Goal: Complete application form: Complete application form

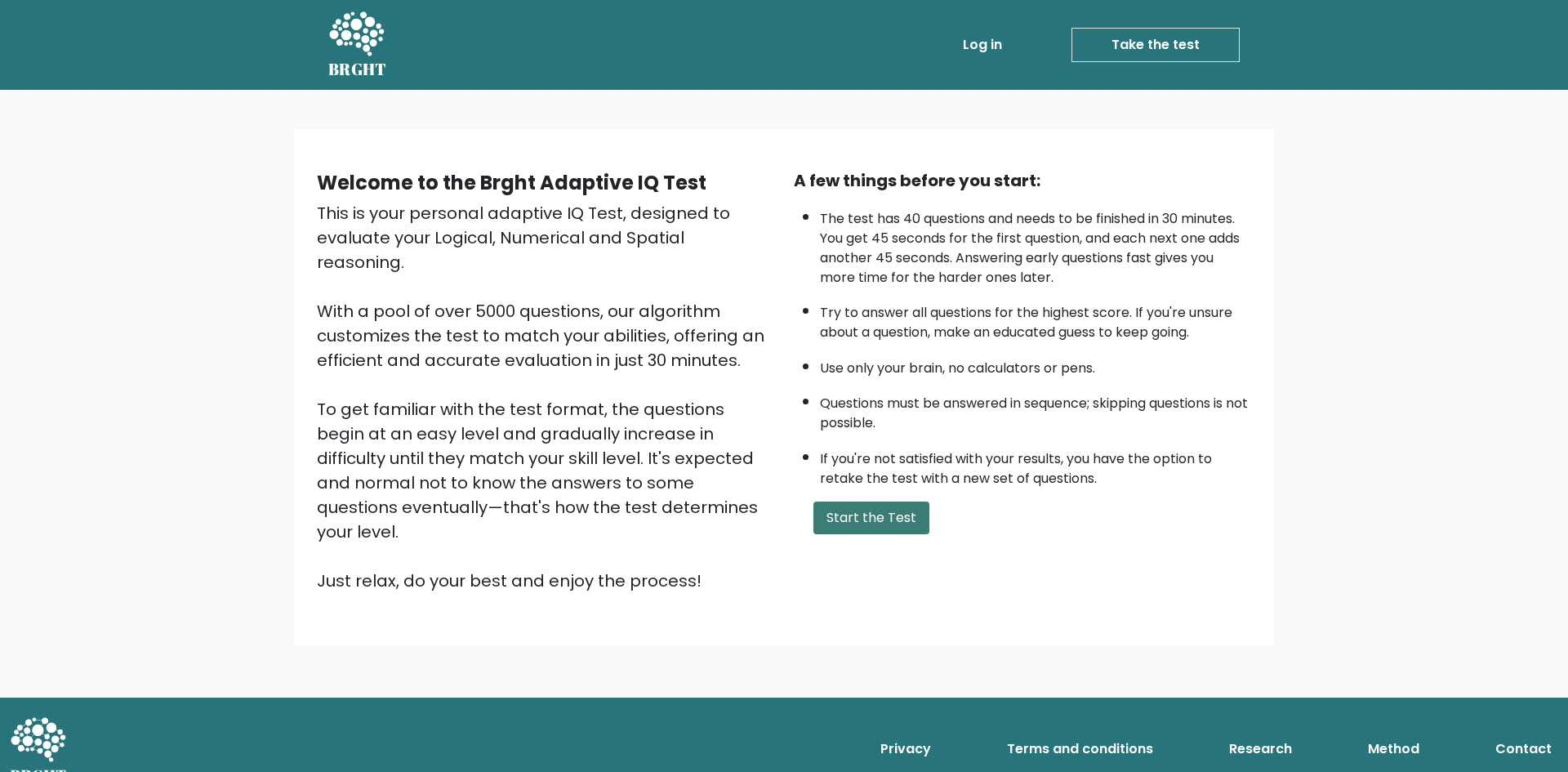
click at [882, 520] on button "Start the Test" at bounding box center [871, 517] width 116 height 32
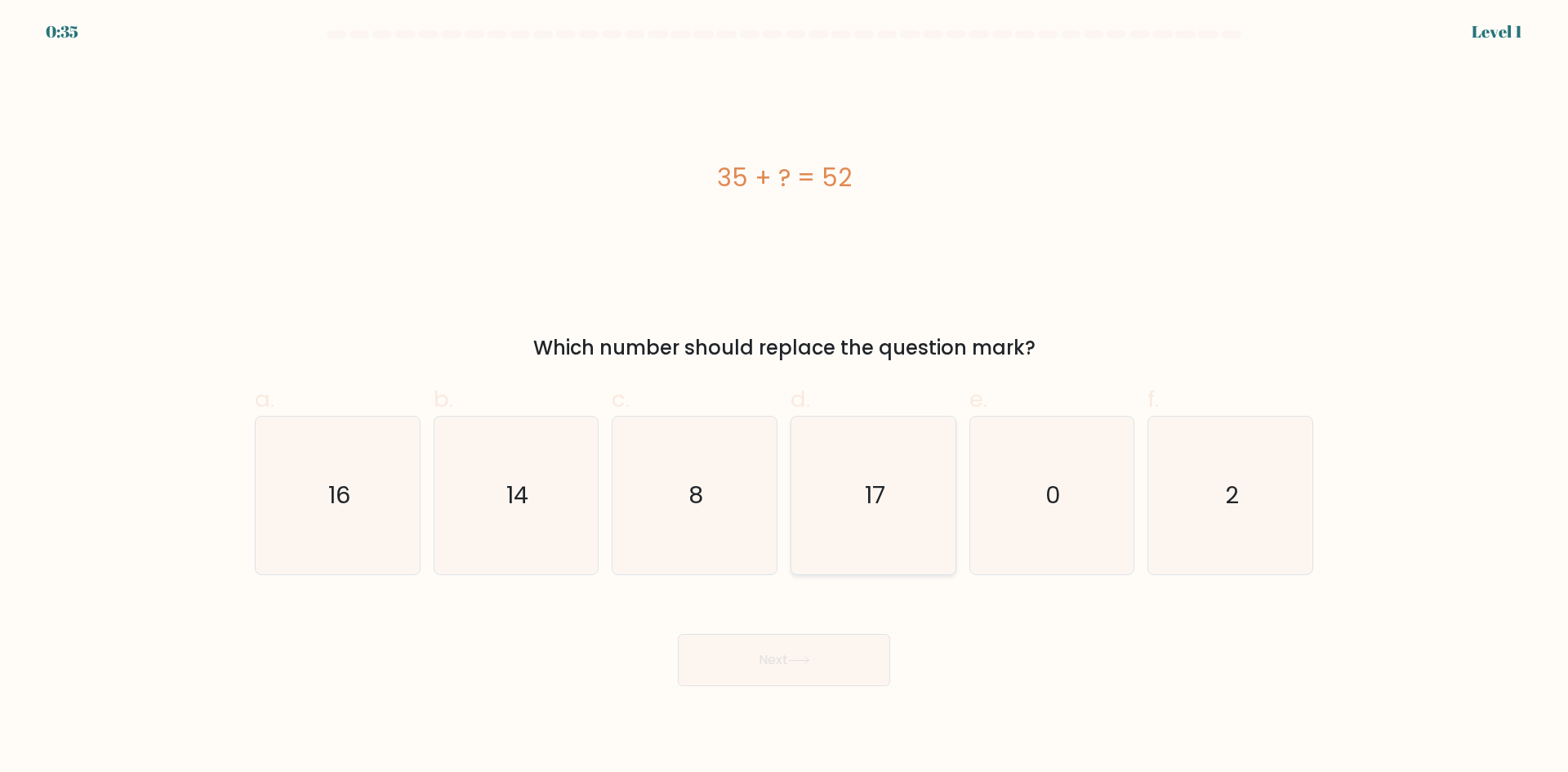
click at [891, 484] on icon "17" at bounding box center [873, 495] width 158 height 158
click at [785, 397] on input "d. 17" at bounding box center [784, 391] width 1 height 10
radio input "true"
click at [819, 654] on button "Next" at bounding box center [783, 660] width 212 height 52
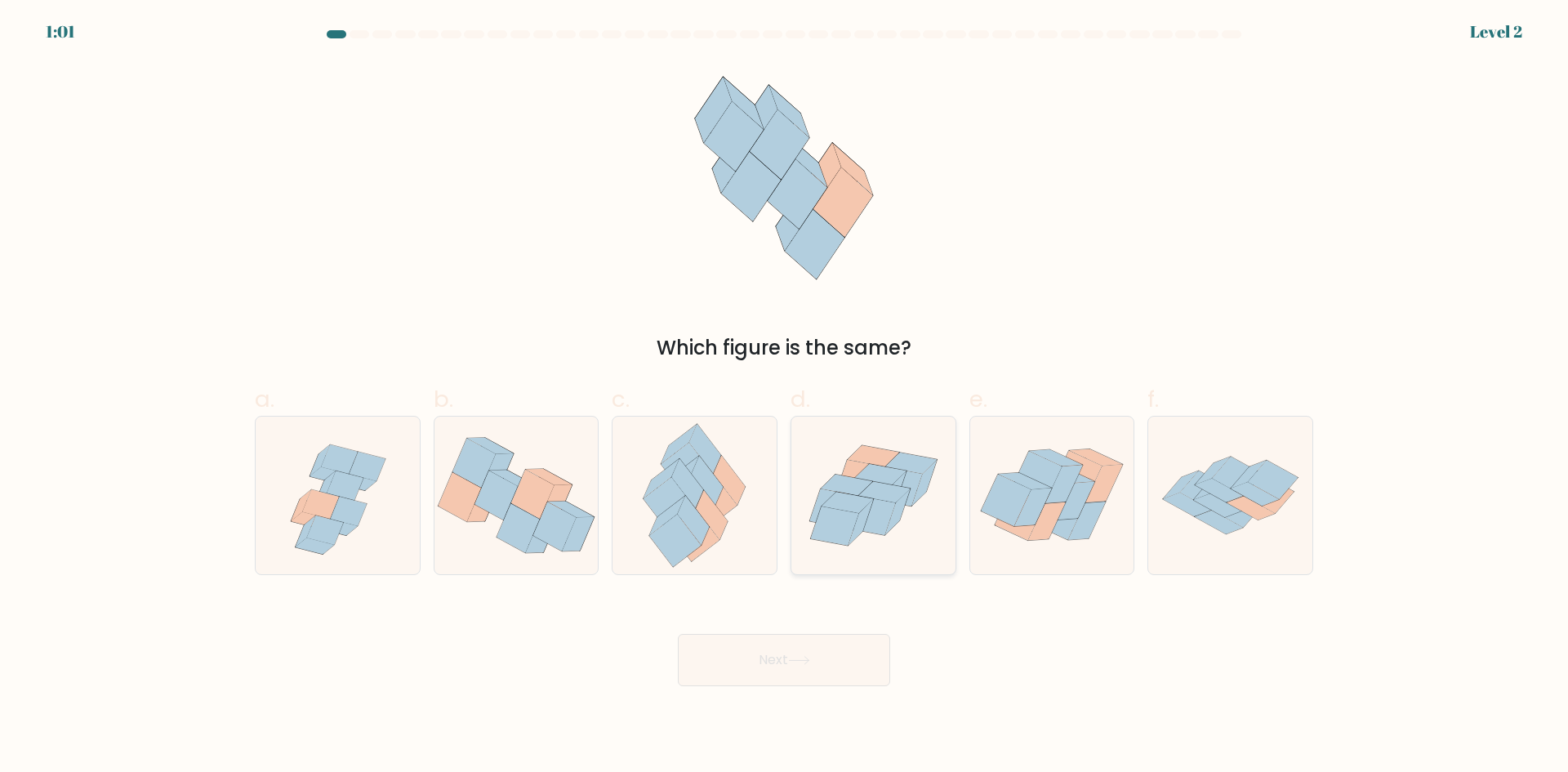
drag, startPoint x: 1208, startPoint y: 522, endPoint x: 948, endPoint y: 519, distance: 260.0
click at [1209, 521] on icon at bounding box center [1219, 522] width 48 height 24
click at [785, 397] on input "f." at bounding box center [784, 391] width 1 height 10
radio input "true"
click at [699, 472] on icon at bounding box center [707, 480] width 31 height 49
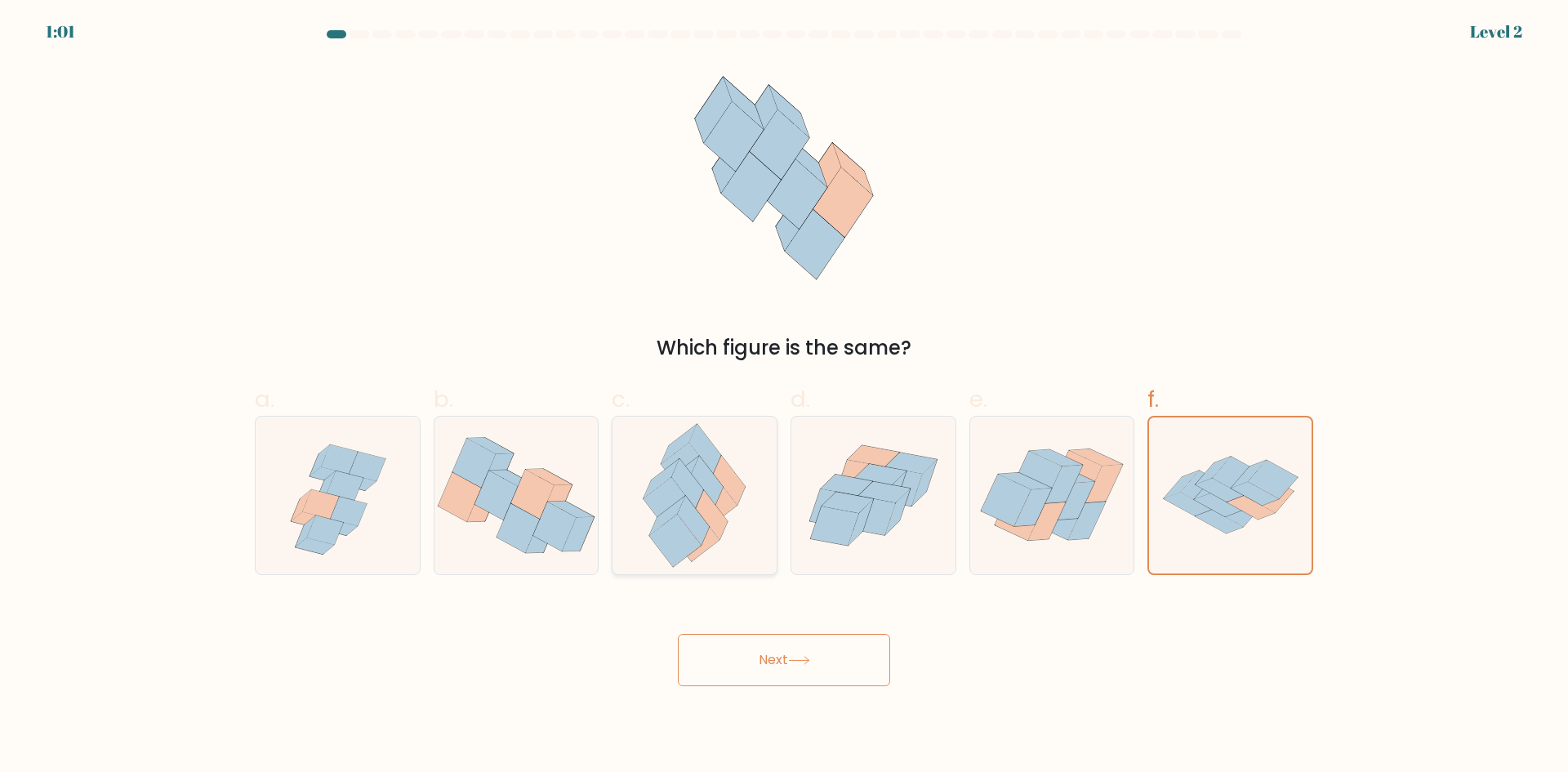
click at [784, 397] on input "c." at bounding box center [784, 391] width 1 height 10
radio input "true"
click at [1161, 520] on icon at bounding box center [1230, 495] width 164 height 114
click at [785, 397] on input "f." at bounding box center [784, 391] width 1 height 10
radio input "true"
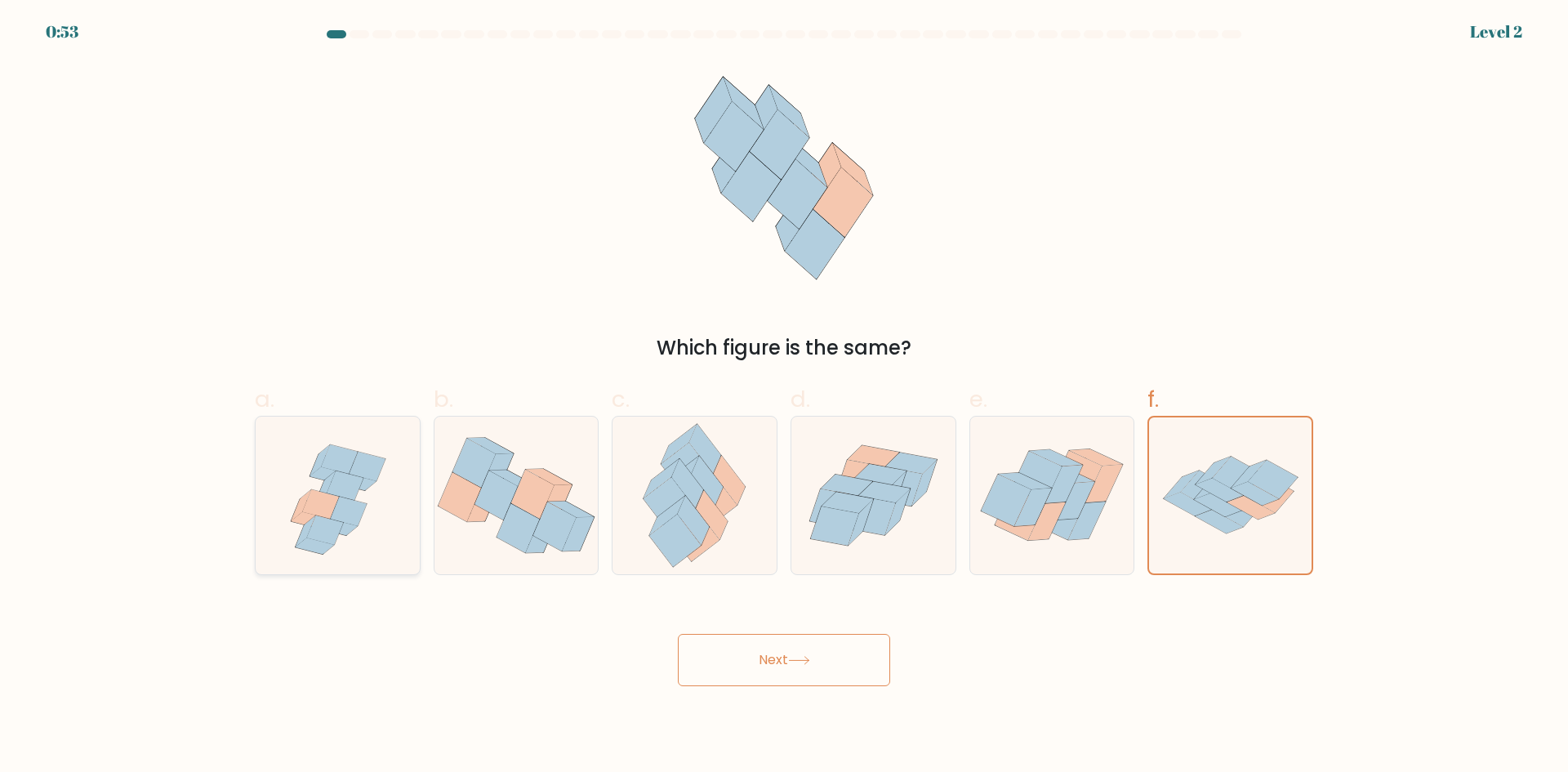
click at [380, 514] on icon at bounding box center [338, 495] width 164 height 158
click at [784, 397] on input "a." at bounding box center [784, 391] width 1 height 10
radio input "true"
click at [1261, 495] on icon at bounding box center [1255, 493] width 48 height 24
click at [785, 397] on input "f." at bounding box center [784, 391] width 1 height 10
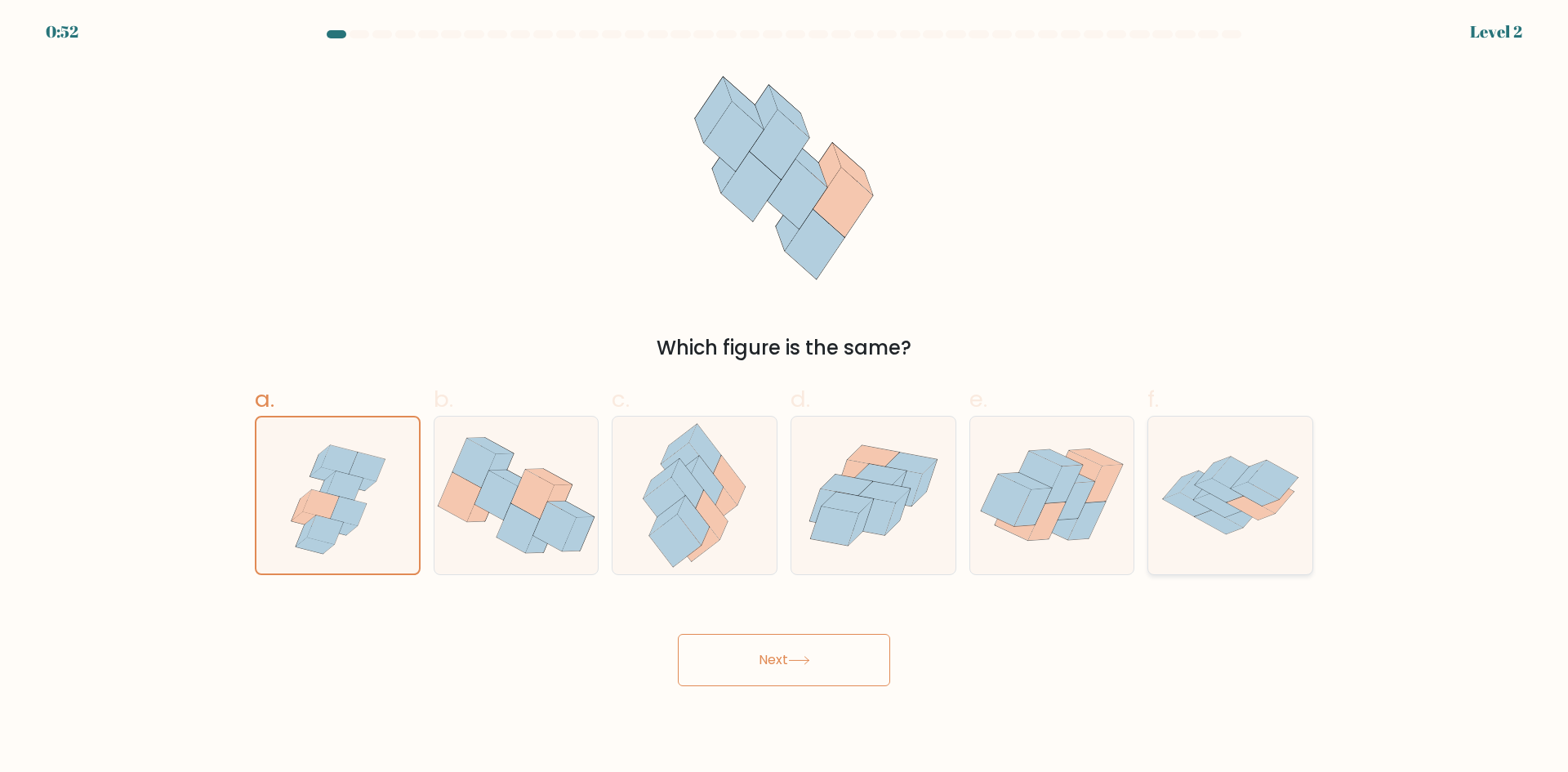
radio input "true"
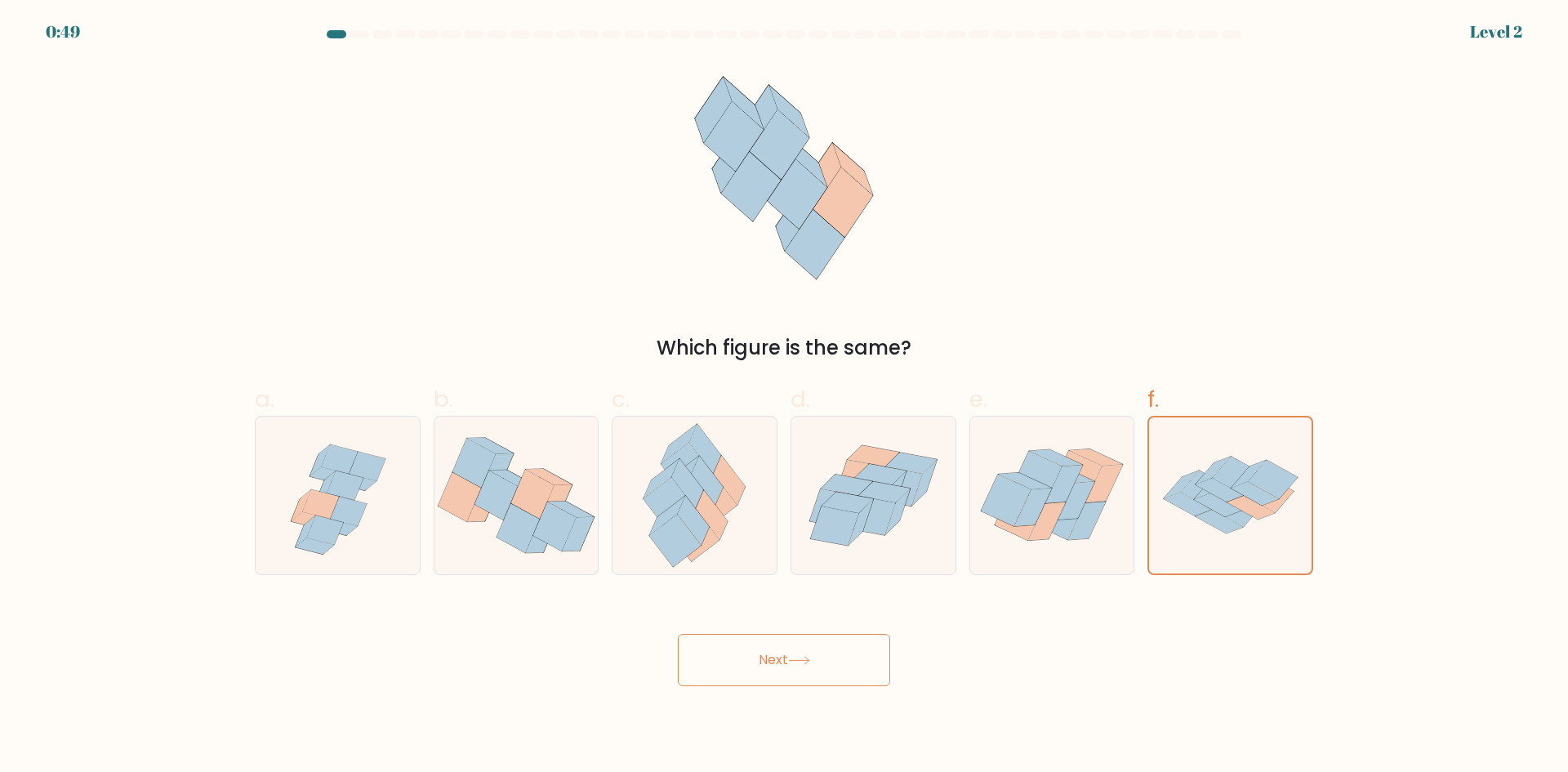
click at [427, 479] on div "b." at bounding box center [516, 479] width 179 height 193
click at [320, 493] on icon at bounding box center [320, 504] width 36 height 30
click at [784, 397] on input "a." at bounding box center [784, 391] width 1 height 10
radio input "true"
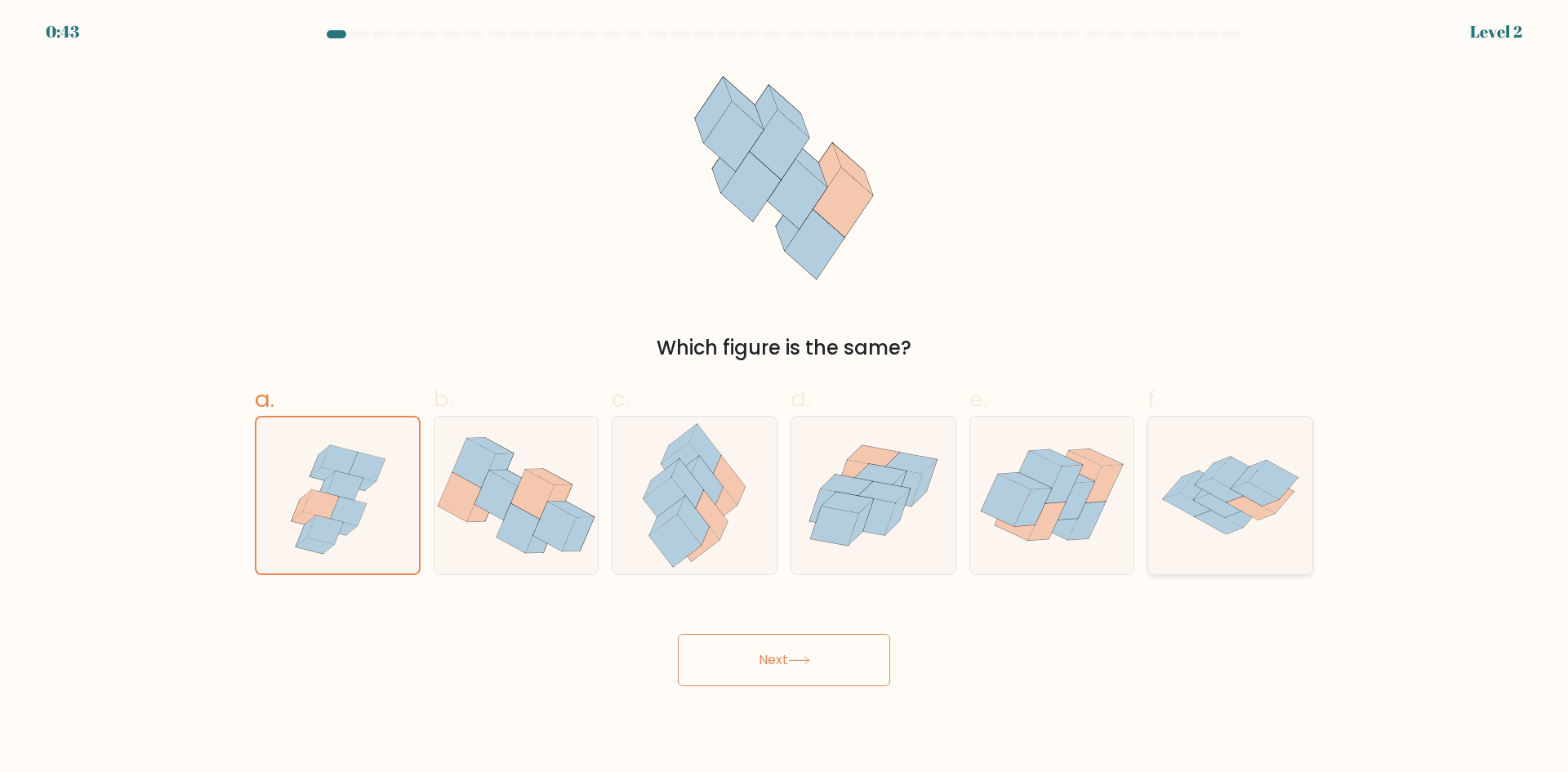
click at [1228, 534] on icon at bounding box center [1229, 510] width 68 height 45
click at [785, 397] on input "f." at bounding box center [784, 391] width 1 height 10
radio input "true"
click at [378, 504] on icon at bounding box center [338, 495] width 164 height 158
click at [784, 397] on input "a." at bounding box center [784, 391] width 1 height 10
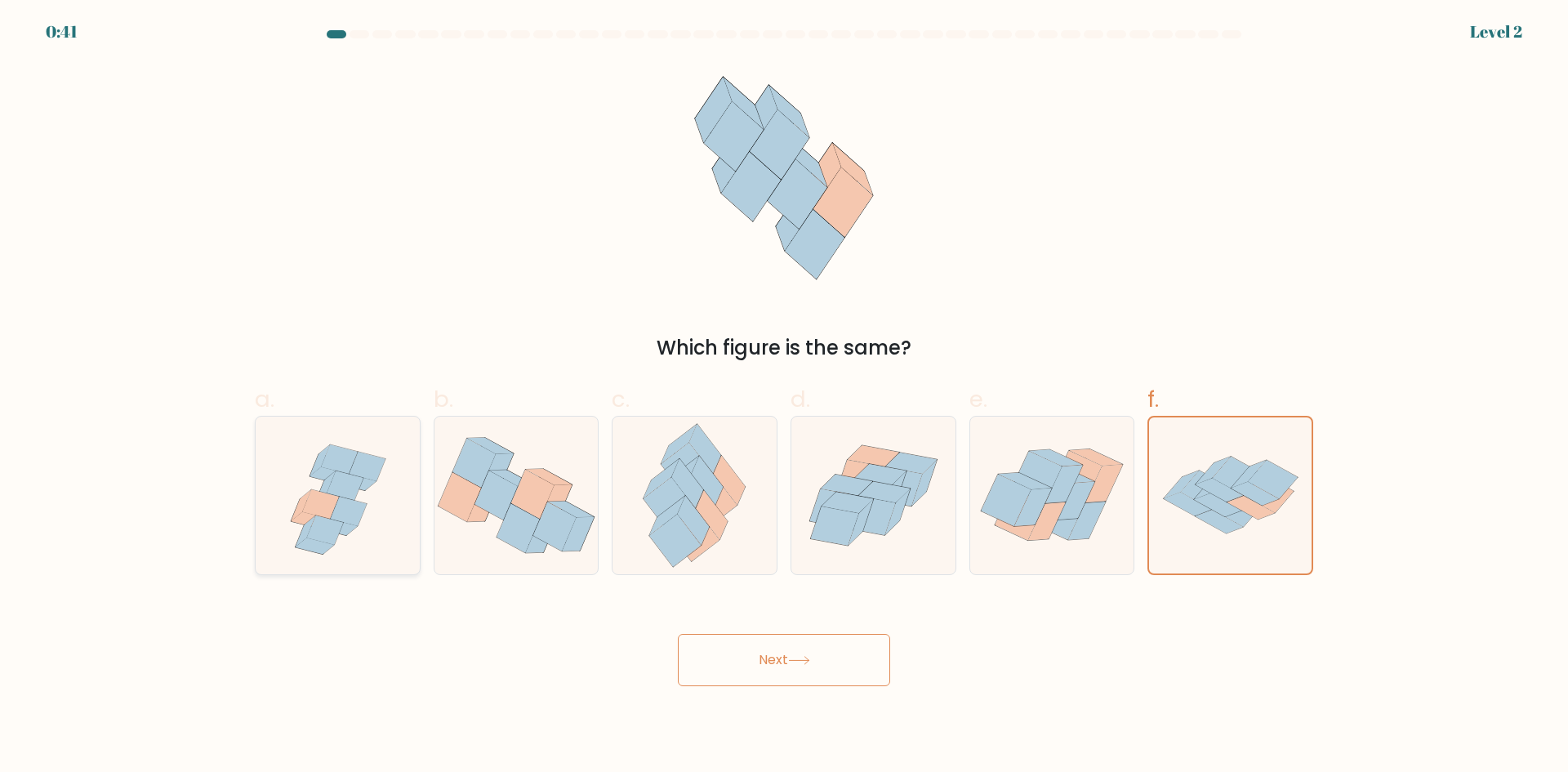
radio input "true"
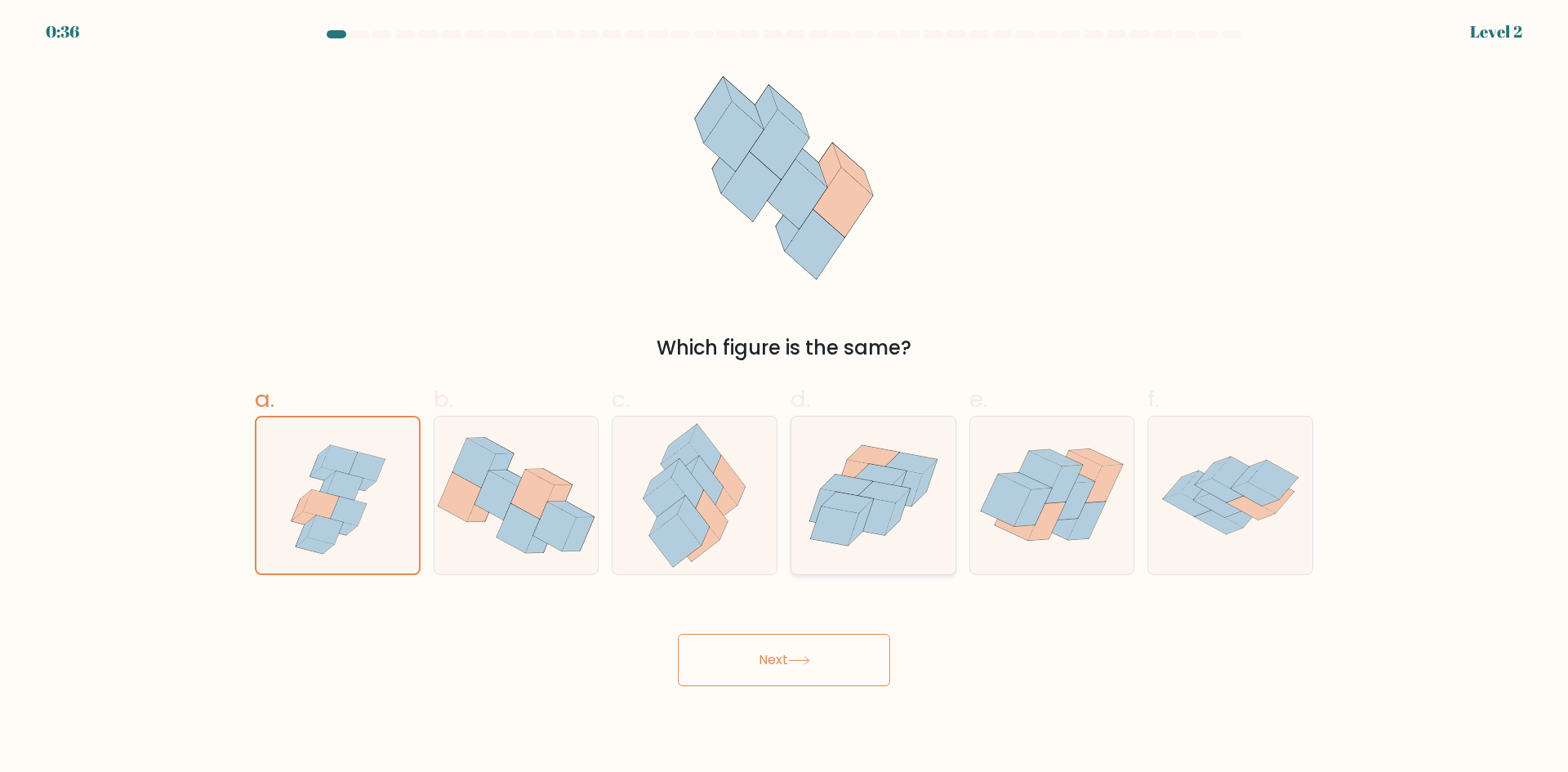
click at [822, 473] on icon at bounding box center [873, 495] width 164 height 141
click at [785, 397] on input "d." at bounding box center [784, 391] width 1 height 10
radio input "true"
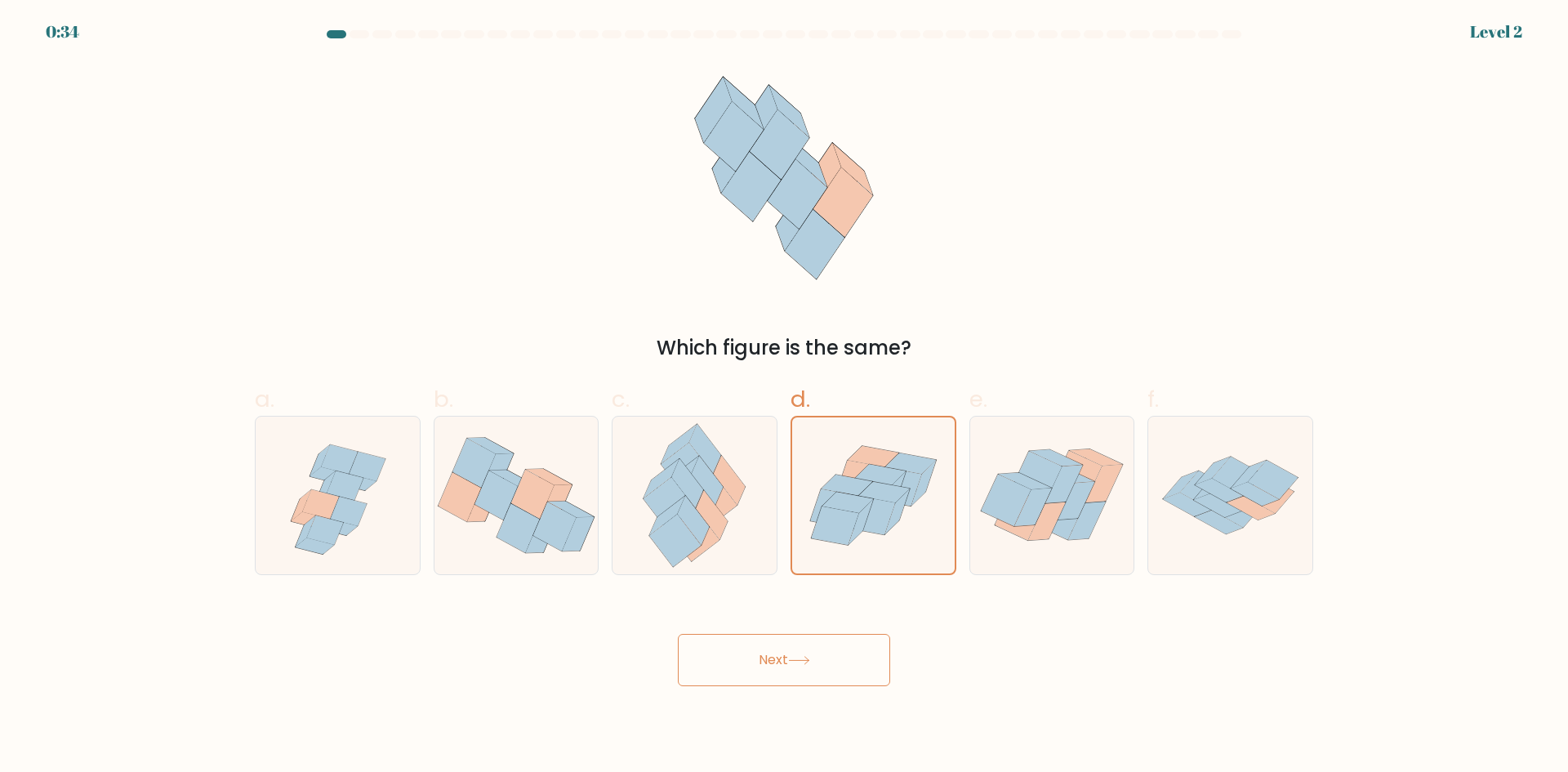
click at [803, 666] on button "Next" at bounding box center [783, 660] width 212 height 52
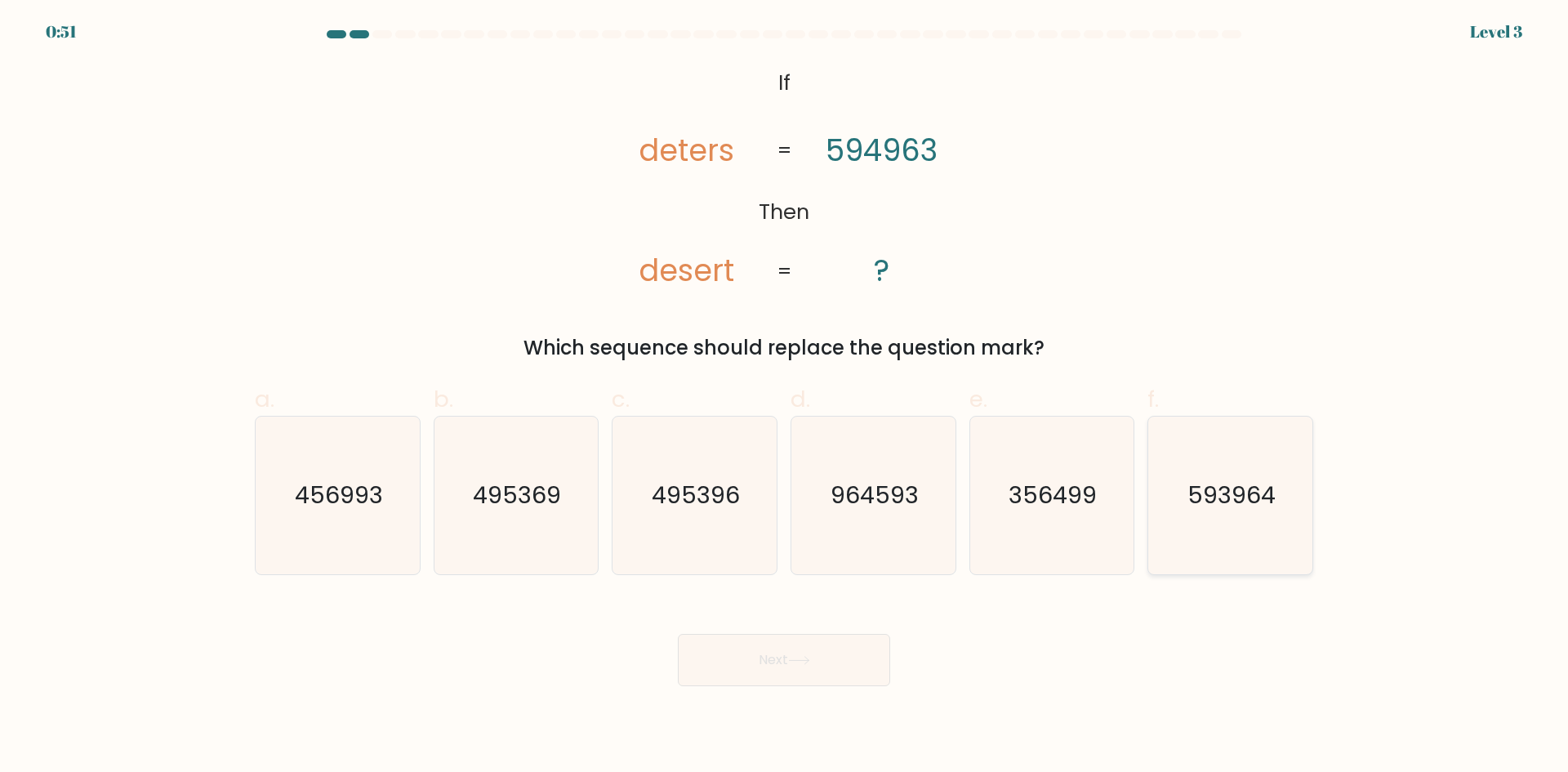
click at [1228, 518] on icon "593964" at bounding box center [1230, 495] width 158 height 158
click at [785, 397] on input "f. 593964" at bounding box center [784, 391] width 1 height 10
radio input "true"
click at [791, 658] on button "Next" at bounding box center [783, 660] width 212 height 52
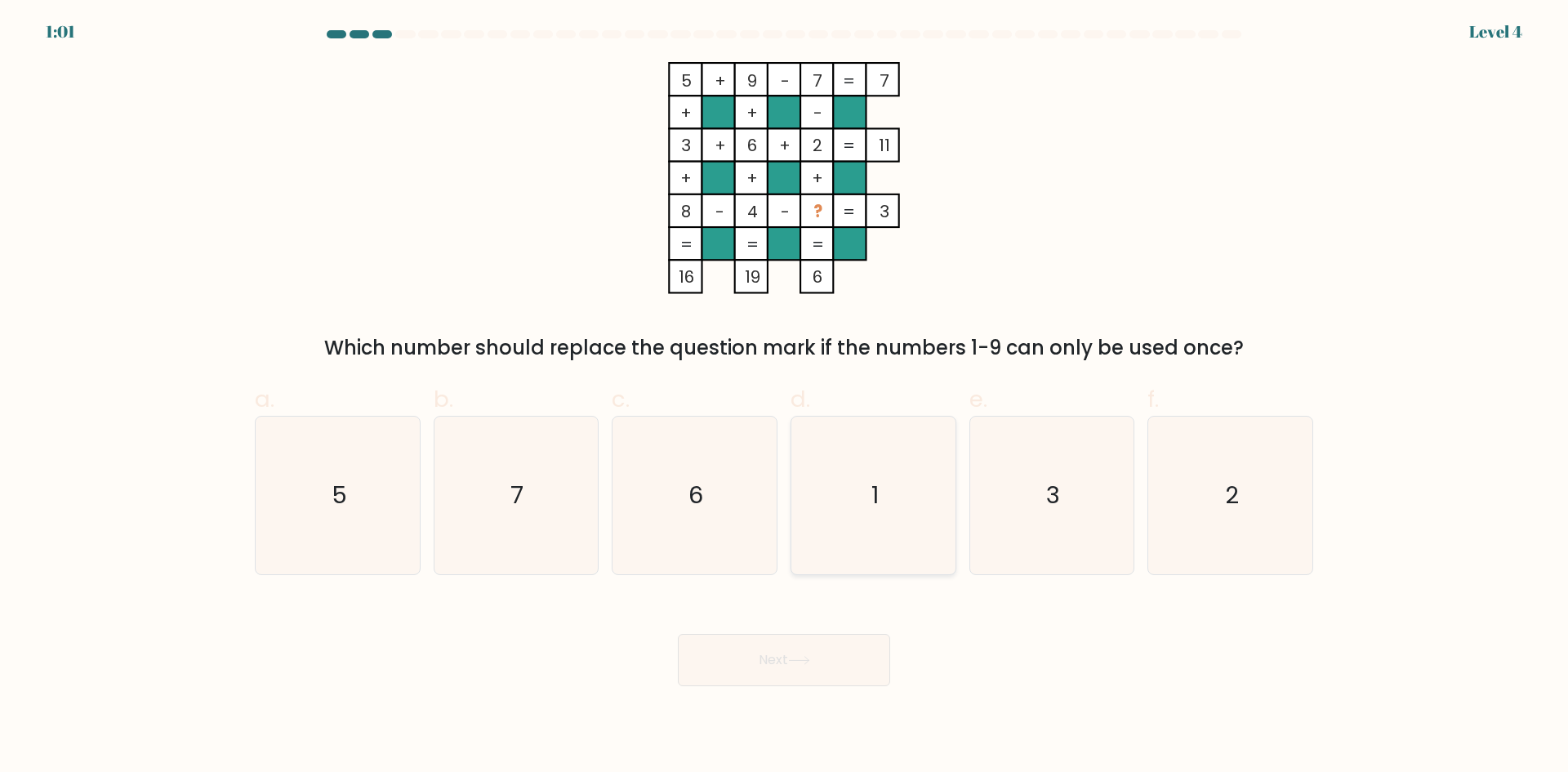
click at [837, 488] on icon "1" at bounding box center [873, 495] width 158 height 158
click at [785, 397] on input "d. 1" at bounding box center [784, 391] width 1 height 10
radio input "true"
click at [780, 666] on button "Next" at bounding box center [783, 660] width 212 height 52
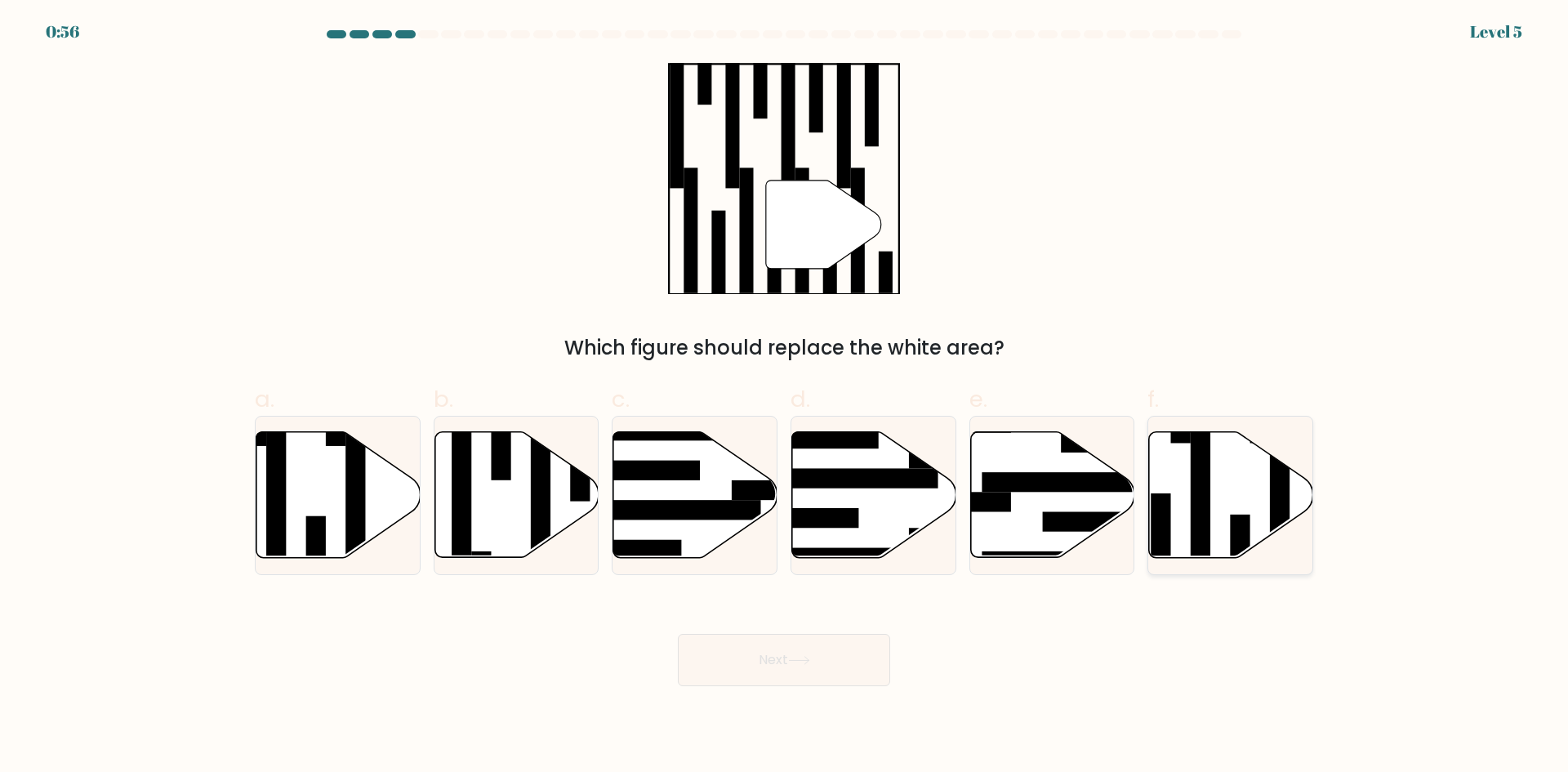
click at [1214, 507] on icon at bounding box center [1231, 495] width 164 height 126
click at [785, 397] on input "f." at bounding box center [784, 391] width 1 height 10
radio input "true"
click at [852, 660] on button "Next" at bounding box center [783, 660] width 212 height 52
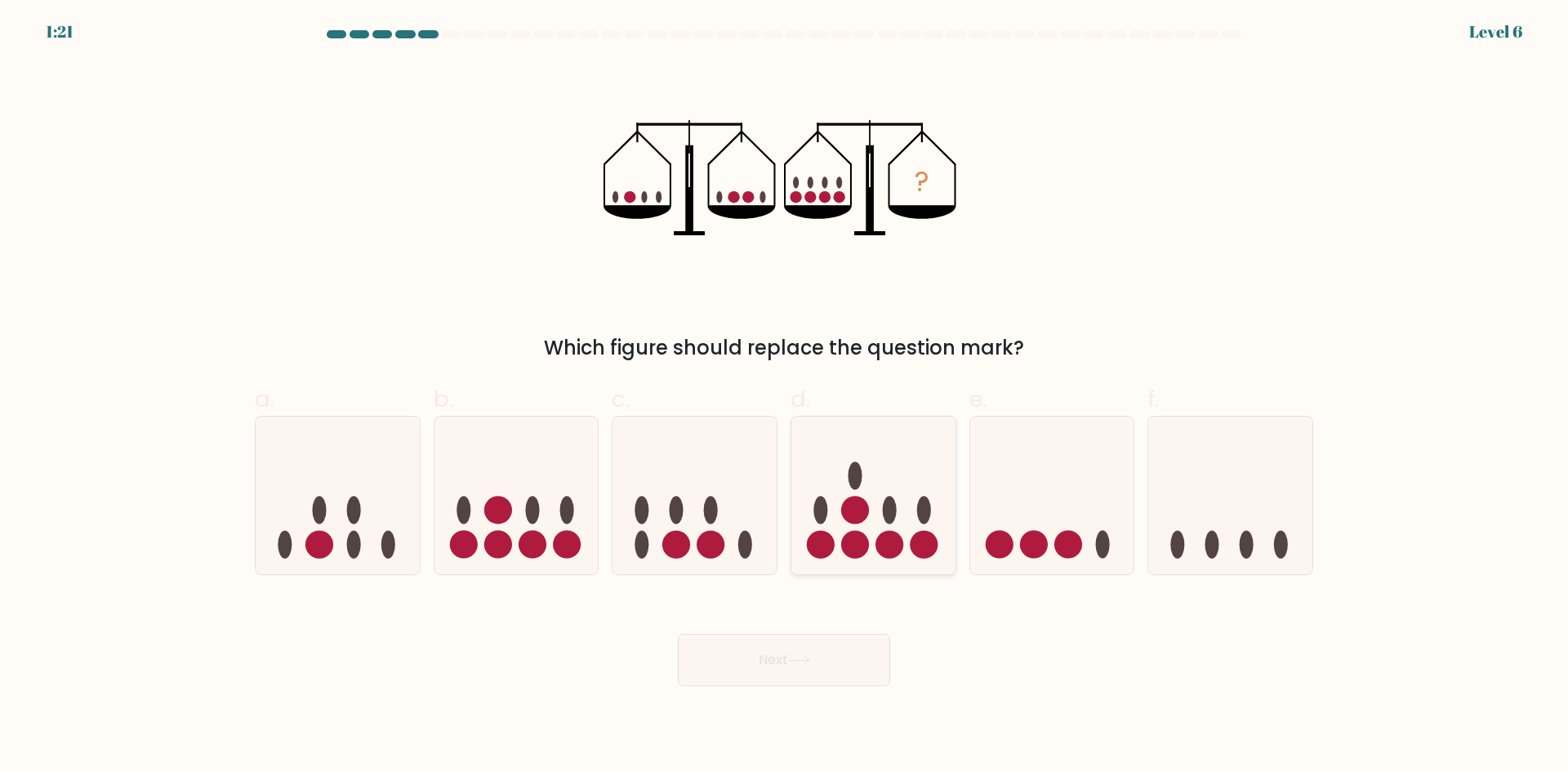
click at [882, 535] on circle at bounding box center [890, 545] width 28 height 28
click at [785, 397] on input "d." at bounding box center [784, 391] width 1 height 10
radio input "true"
click at [512, 520] on icon at bounding box center [517, 494] width 164 height 135
click at [784, 397] on input "b." at bounding box center [784, 391] width 1 height 10
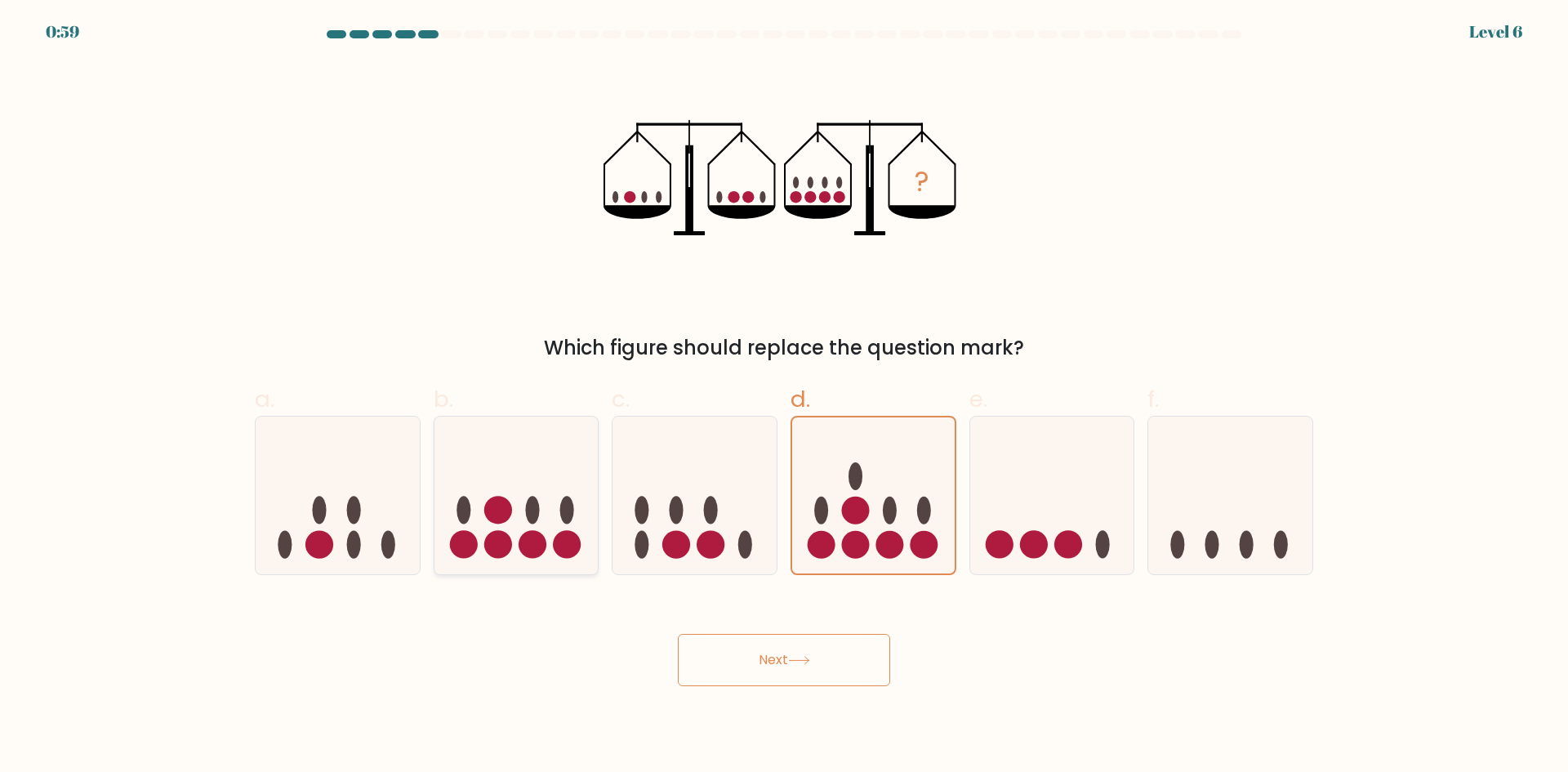
radio input "true"
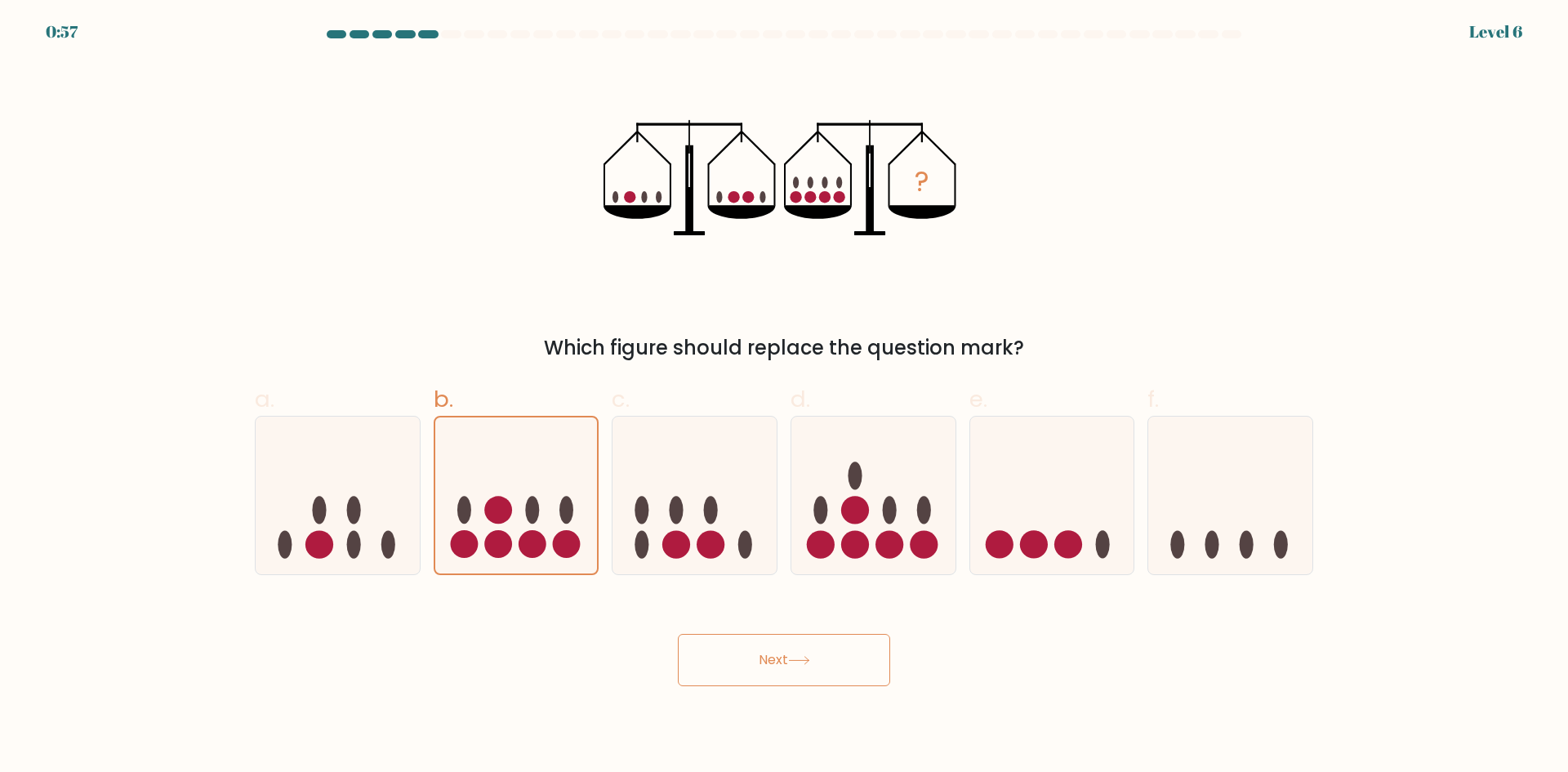
click at [780, 672] on button "Next" at bounding box center [783, 660] width 212 height 52
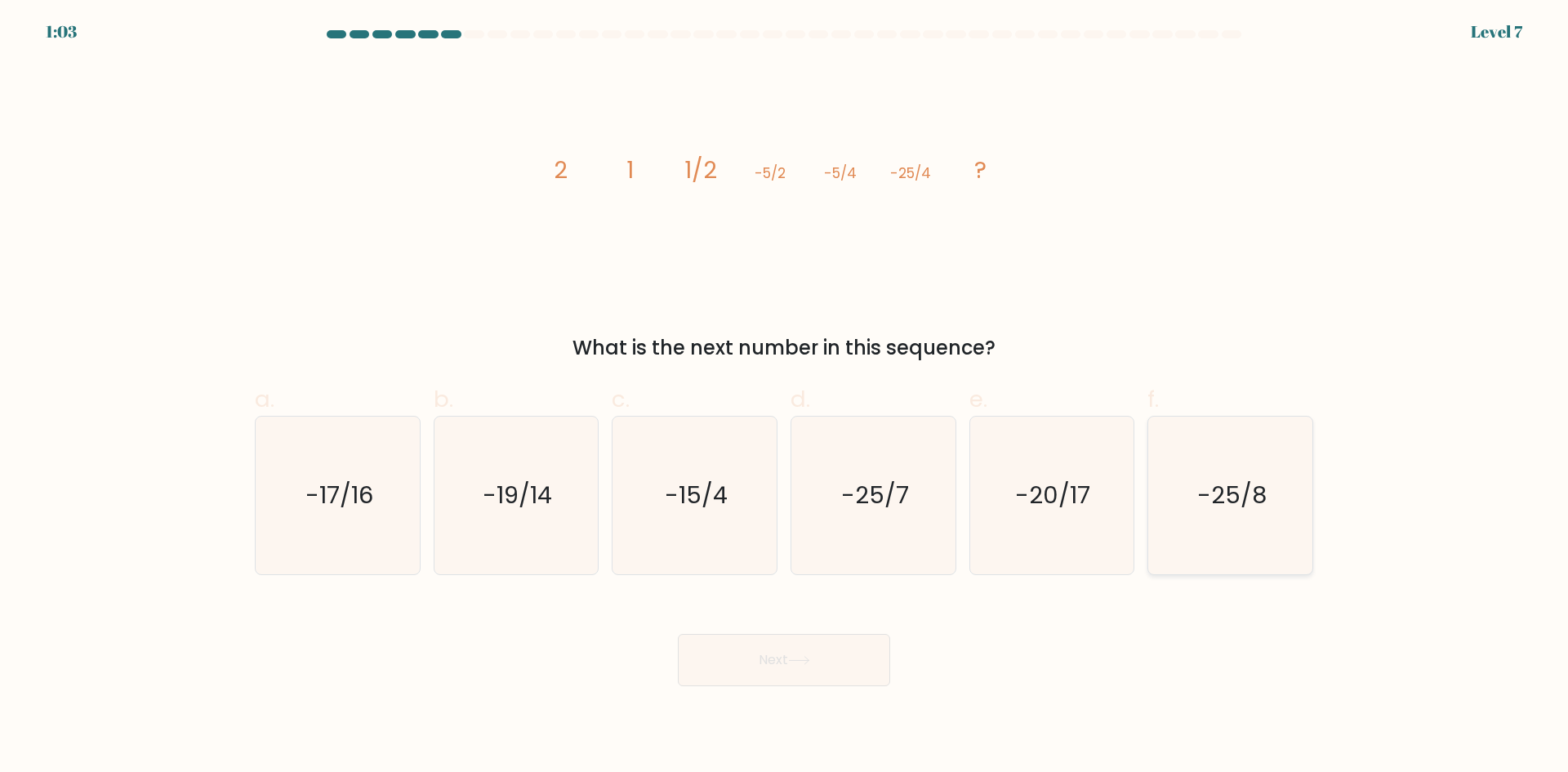
click at [1230, 513] on icon "-25/8" at bounding box center [1230, 495] width 158 height 158
click at [785, 397] on input "f. -25/8" at bounding box center [784, 391] width 1 height 10
radio input "true"
click at [800, 652] on button "Next" at bounding box center [783, 660] width 212 height 52
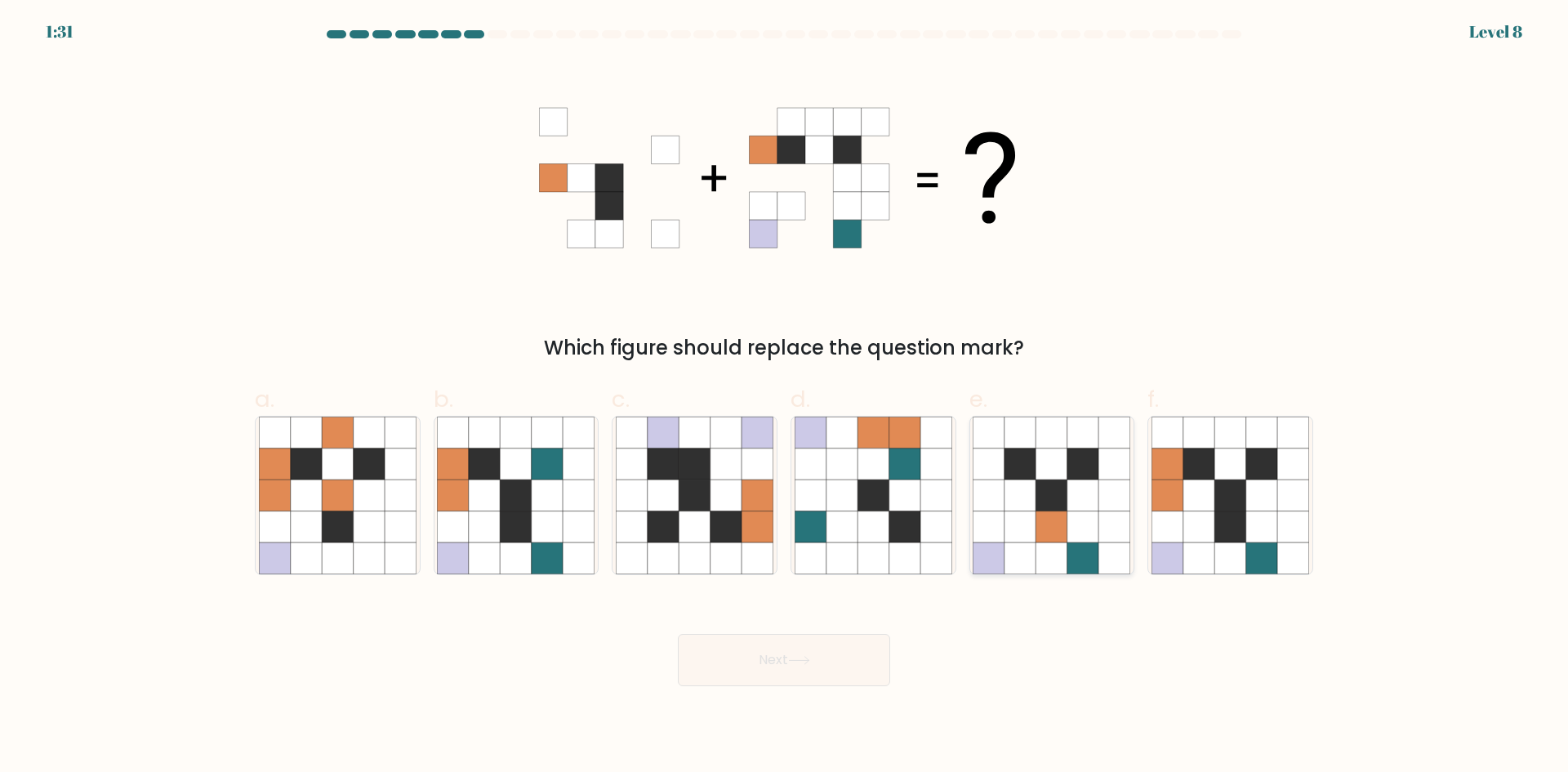
click at [1031, 473] on icon at bounding box center [1021, 465] width 31 height 31
click at [785, 397] on input "e." at bounding box center [784, 391] width 1 height 10
radio input "true"
click at [785, 671] on button "Next" at bounding box center [783, 660] width 212 height 52
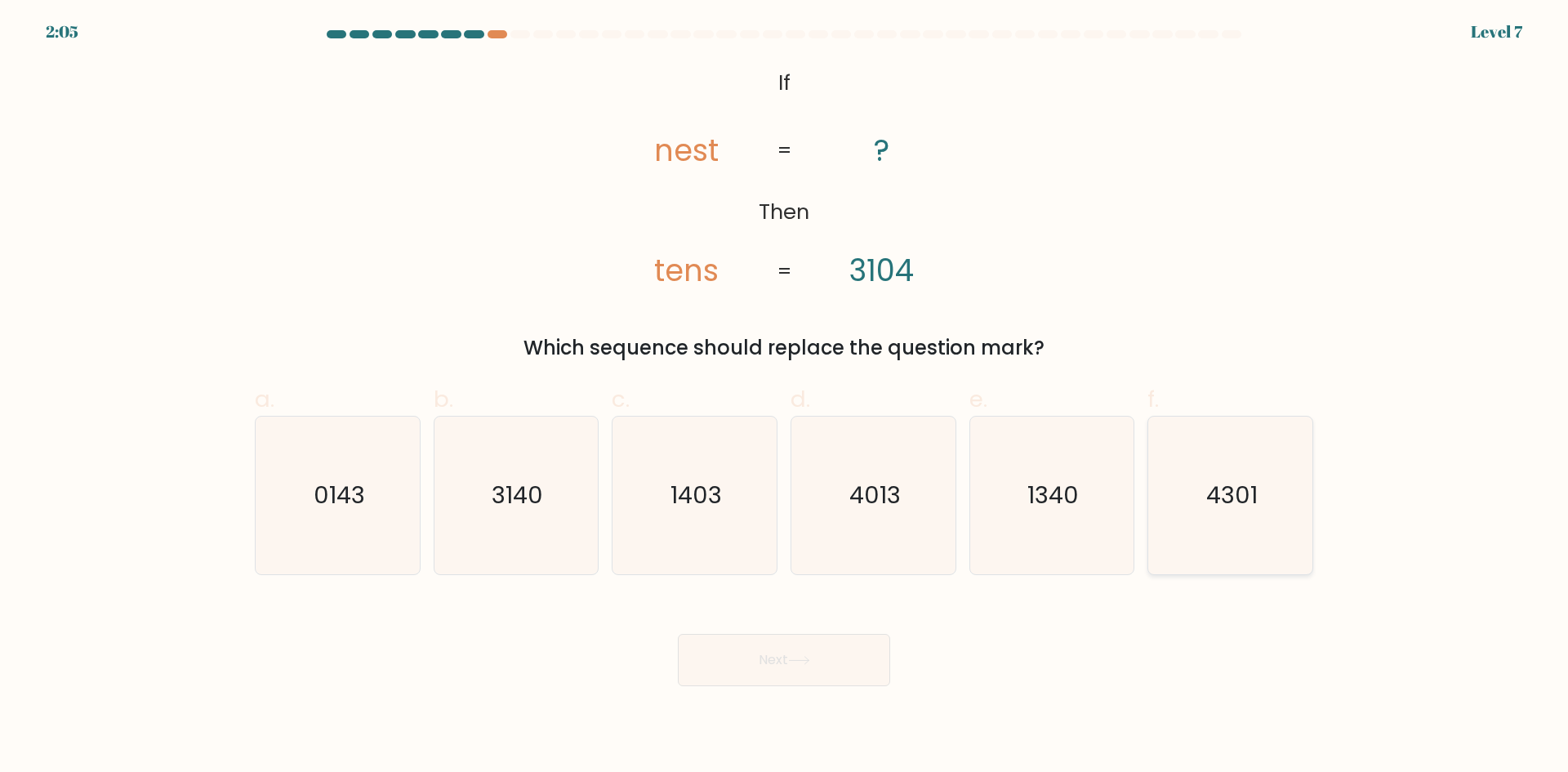
click at [1236, 490] on text "4301" at bounding box center [1232, 494] width 52 height 32
click at [785, 397] on input "f. 4301" at bounding box center [784, 391] width 1 height 10
radio input "true"
click at [787, 685] on button "Next" at bounding box center [783, 660] width 212 height 52
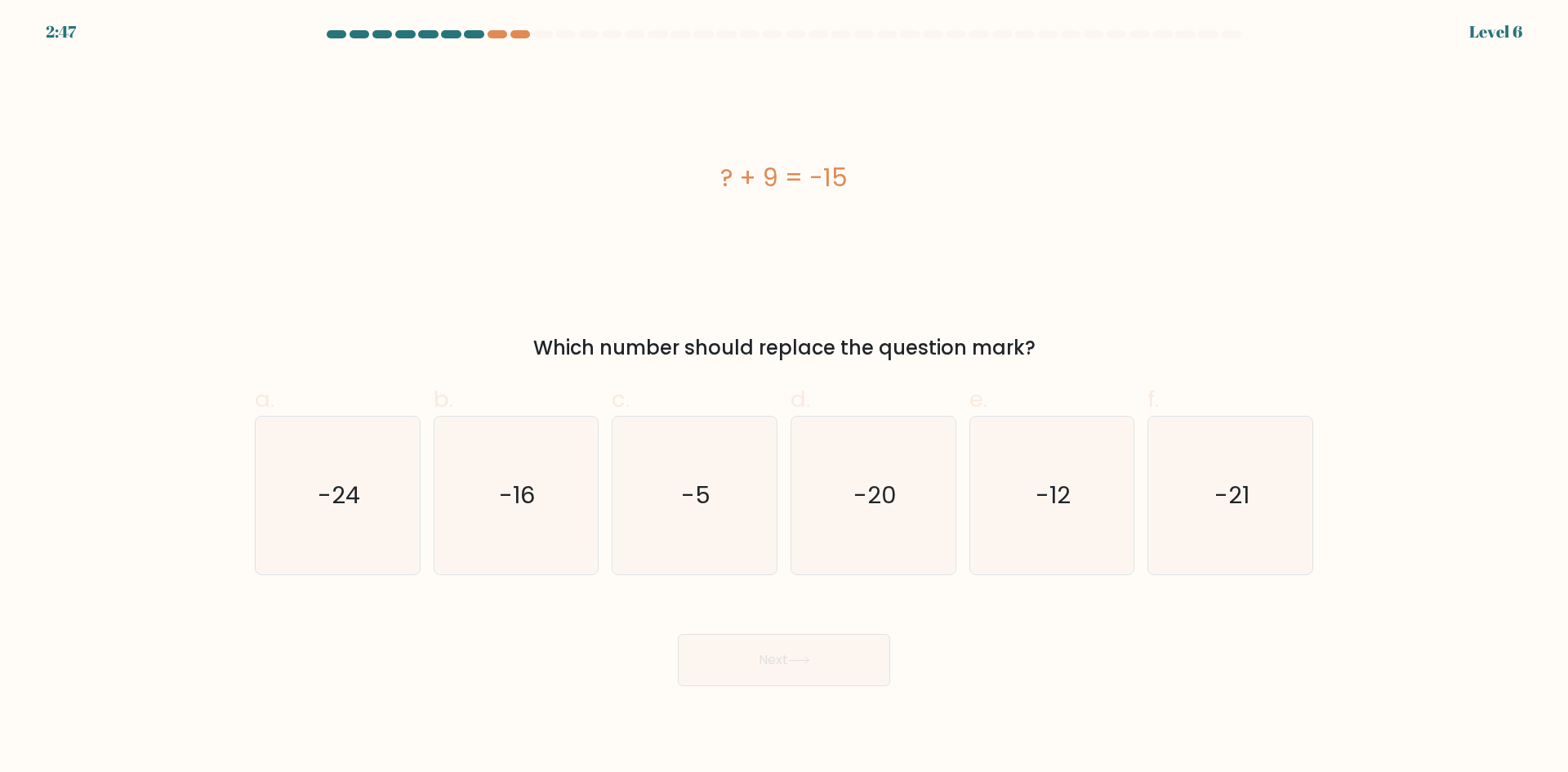
click at [542, 297] on div "? + 9 = -15 Which number should replace the question mark?" at bounding box center [784, 212] width 1078 height 300
click at [341, 506] on text "-24" at bounding box center [339, 494] width 43 height 32
click at [784, 397] on input "a. -24" at bounding box center [784, 391] width 1 height 10
radio input "true"
click at [361, 484] on icon "-24" at bounding box center [337, 495] width 156 height 156
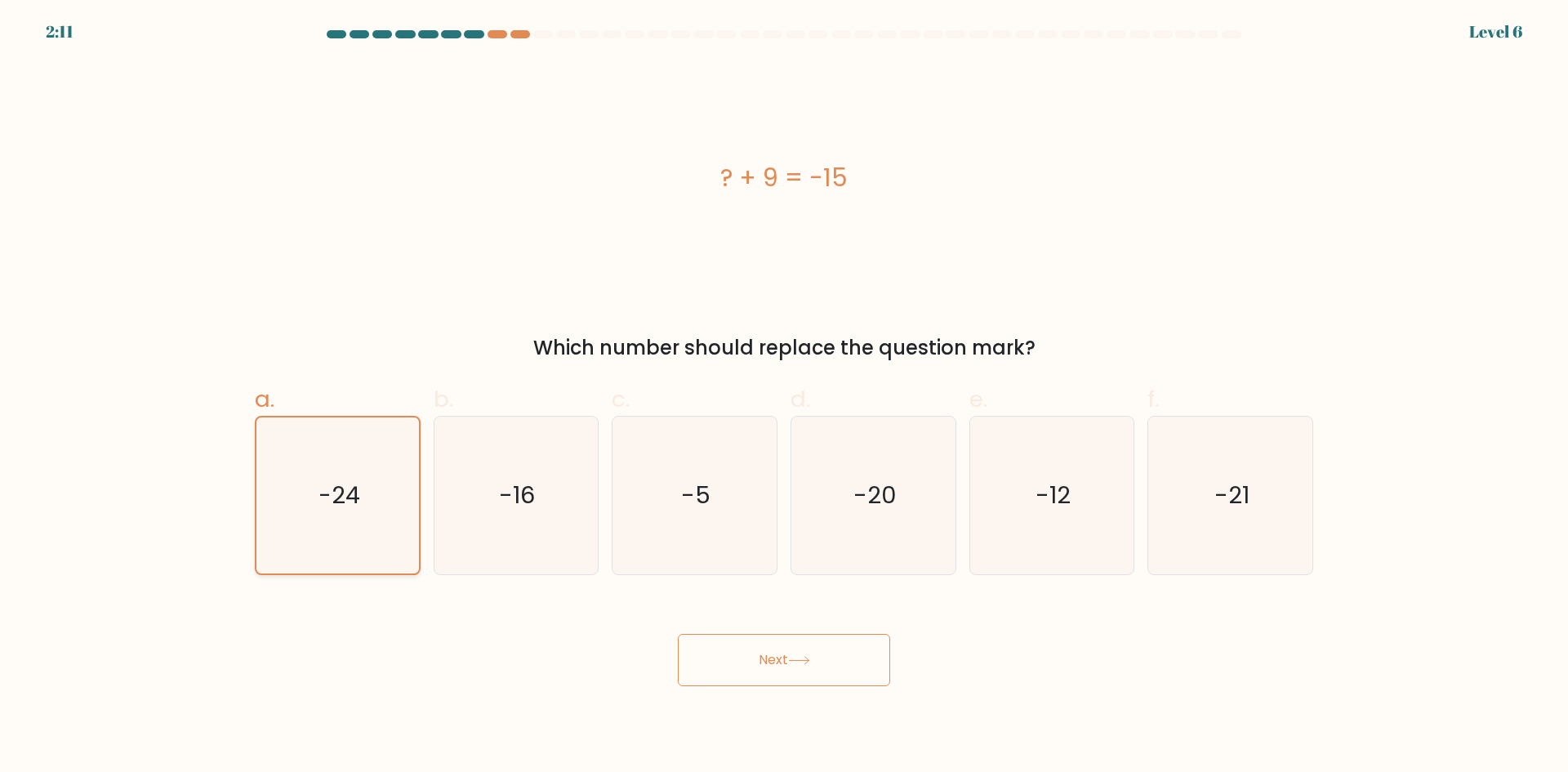
click at [784, 397] on input "a. -24" at bounding box center [784, 391] width 1 height 10
click at [695, 501] on text "-5" at bounding box center [697, 494] width 30 height 32
click at [784, 397] on input "c. -5" at bounding box center [784, 391] width 1 height 10
radio input "true"
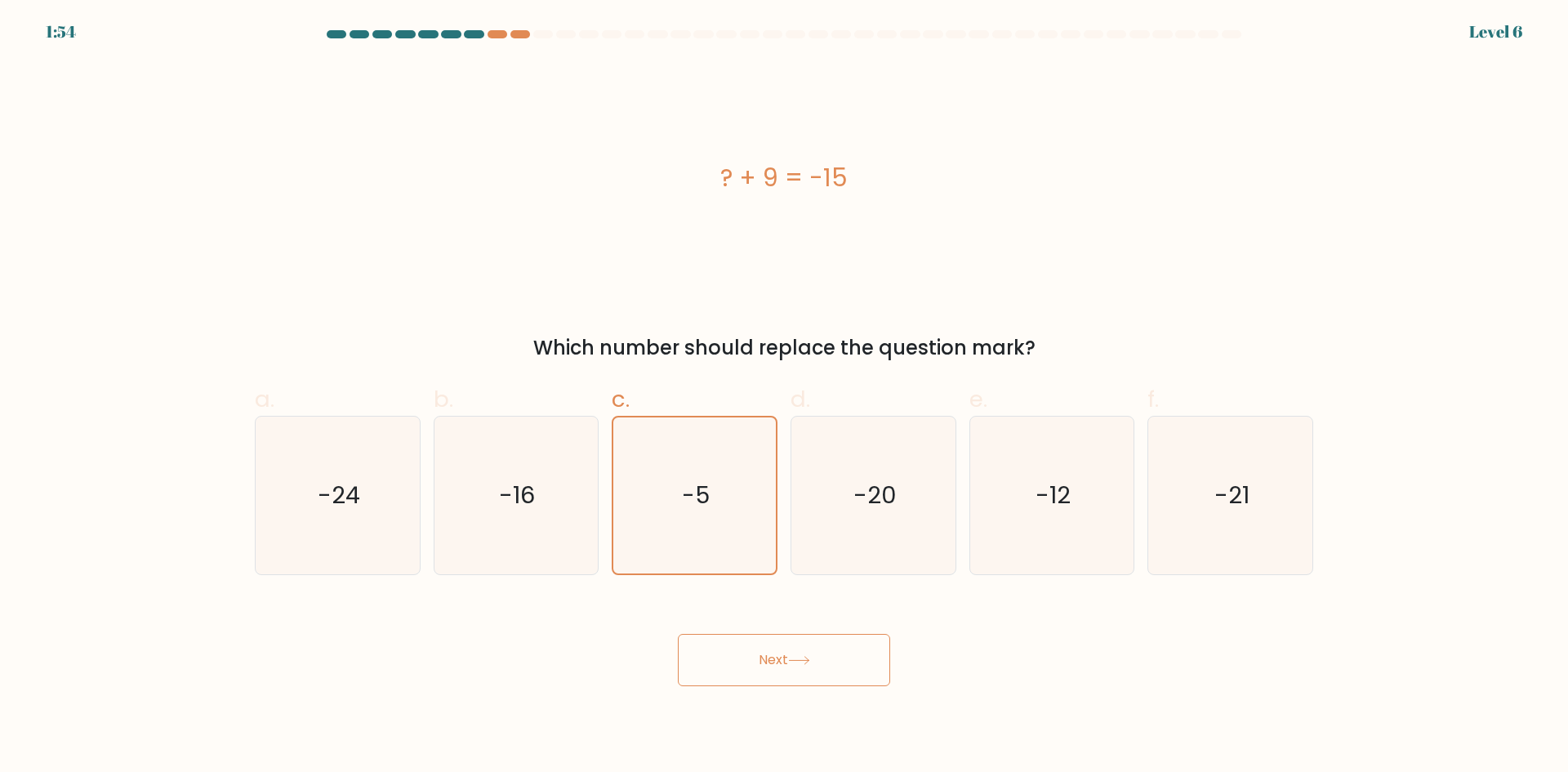
drag, startPoint x: 312, startPoint y: 502, endPoint x: 740, endPoint y: 686, distance: 465.9
click at [313, 502] on icon "-24" at bounding box center [338, 495] width 158 height 158
click at [784, 397] on input "a. -24" at bounding box center [784, 391] width 1 height 10
radio input "true"
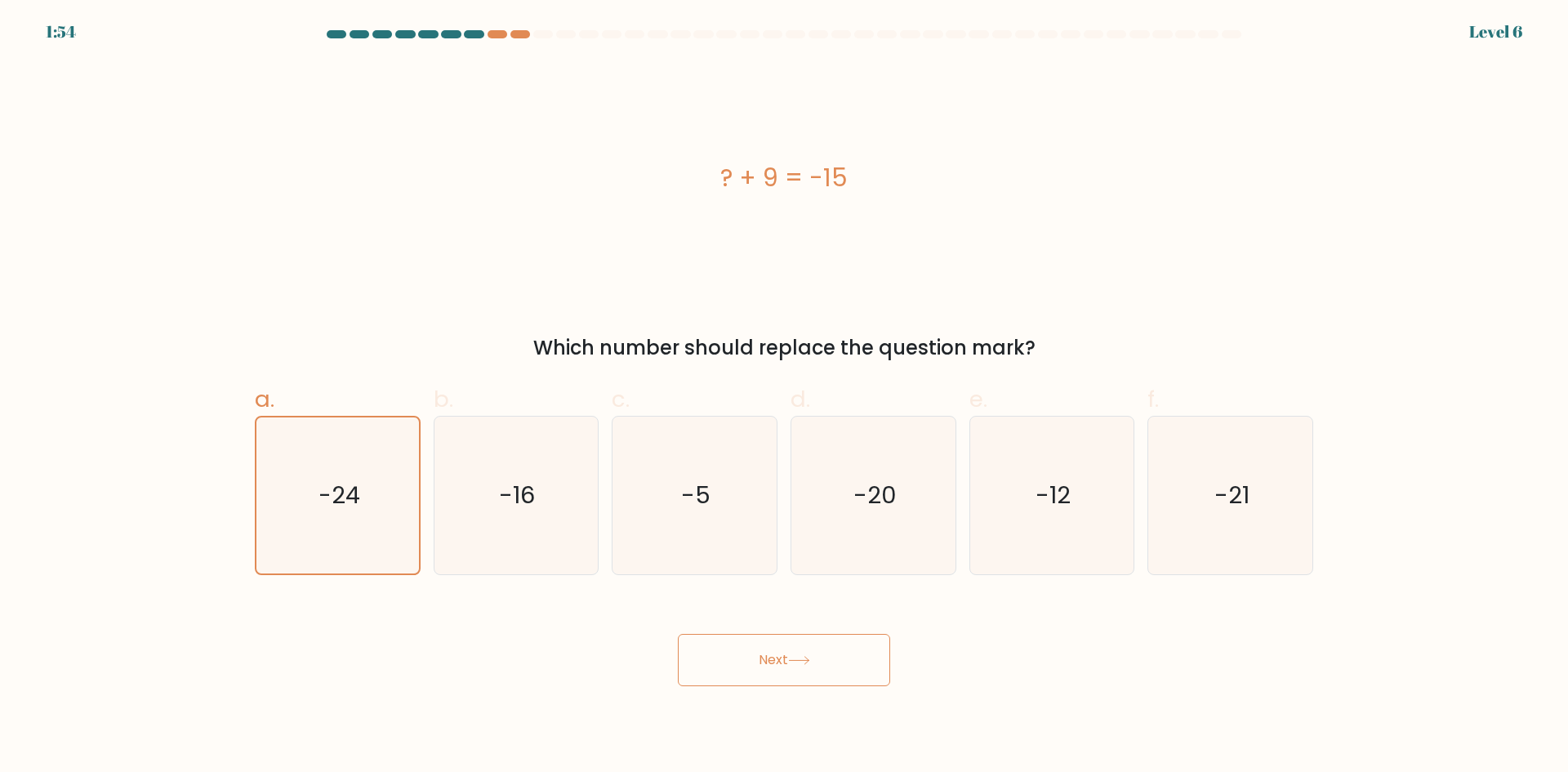
click at [776, 661] on button "Next" at bounding box center [783, 660] width 212 height 52
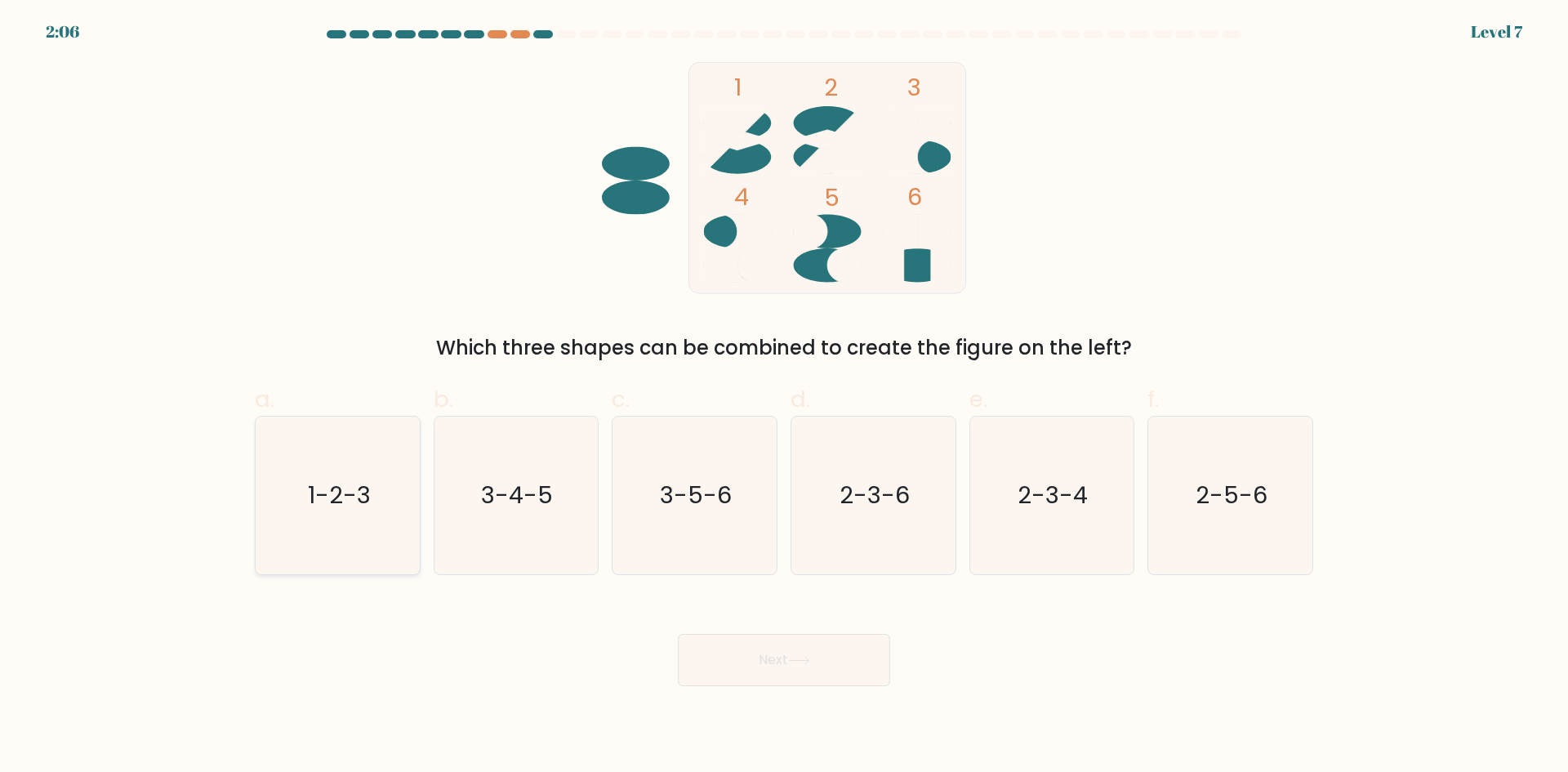
click at [335, 494] on text "1-2-3" at bounding box center [340, 494] width 63 height 32
click at [784, 397] on input "a. 1-2-3" at bounding box center [784, 391] width 1 height 10
radio input "true"
drag, startPoint x: 712, startPoint y: 663, endPoint x: 668, endPoint y: 451, distance: 216.5
click at [712, 663] on button "Next" at bounding box center [783, 660] width 212 height 52
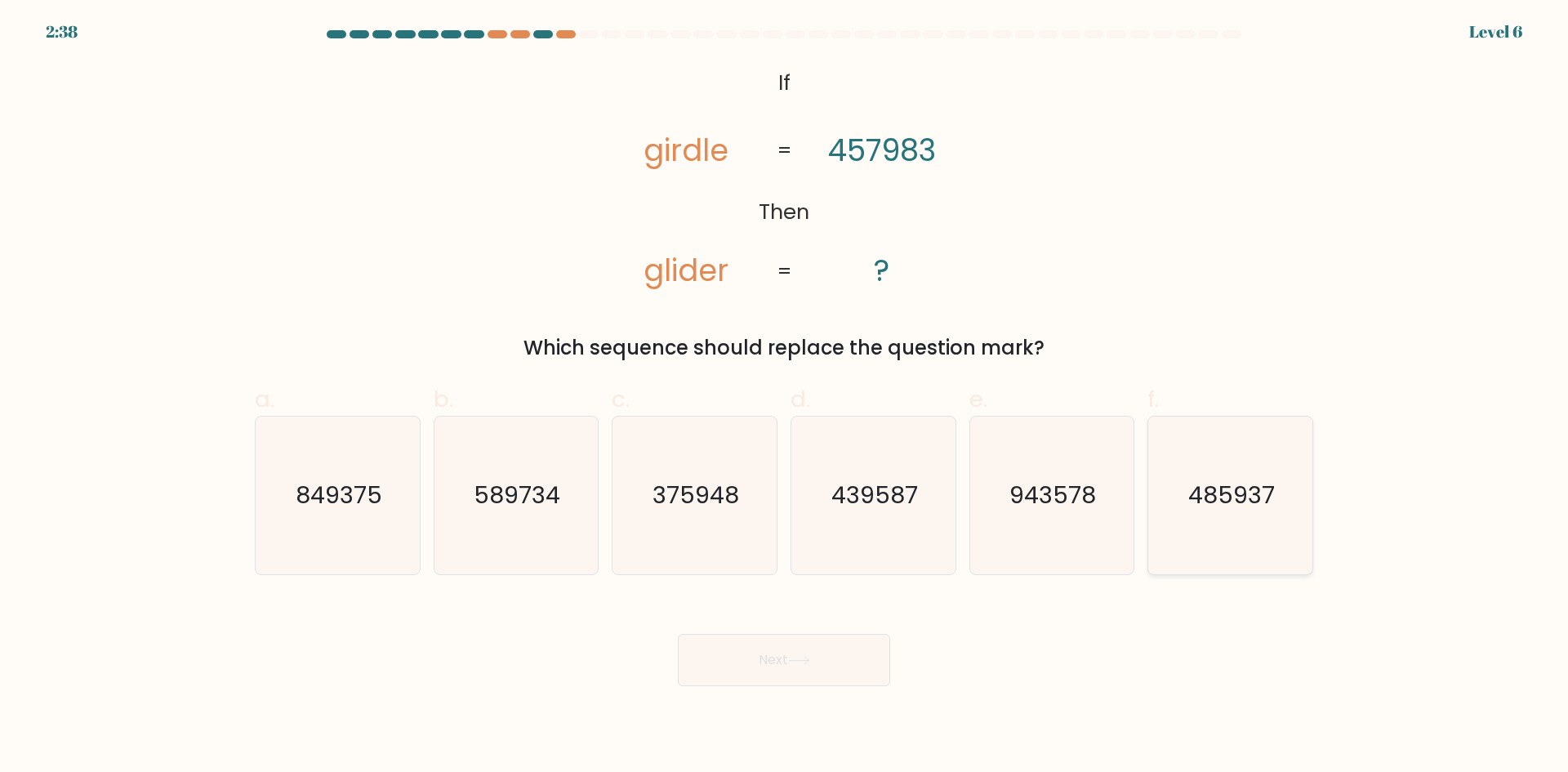
click at [1234, 513] on icon "485937" at bounding box center [1230, 495] width 158 height 158
click at [785, 397] on input "f. 485937" at bounding box center [784, 391] width 1 height 10
radio input "true"
click at [772, 649] on button "Next" at bounding box center [783, 660] width 212 height 52
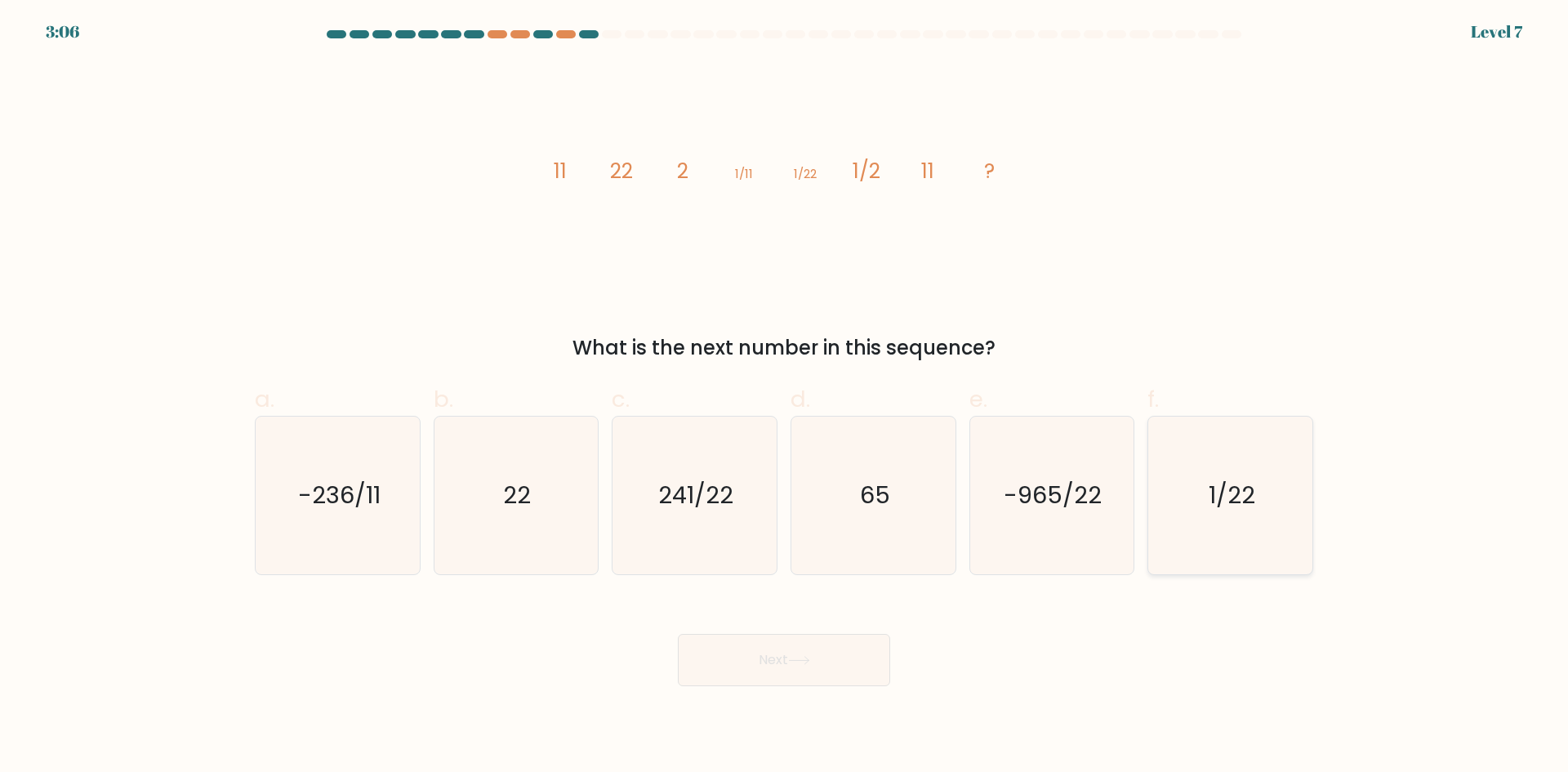
click at [1283, 507] on icon "1/22" at bounding box center [1230, 495] width 158 height 158
click at [785, 397] on input "f. 1/22" at bounding box center [784, 391] width 1 height 10
radio input "true"
click at [794, 637] on button "Next" at bounding box center [783, 660] width 212 height 52
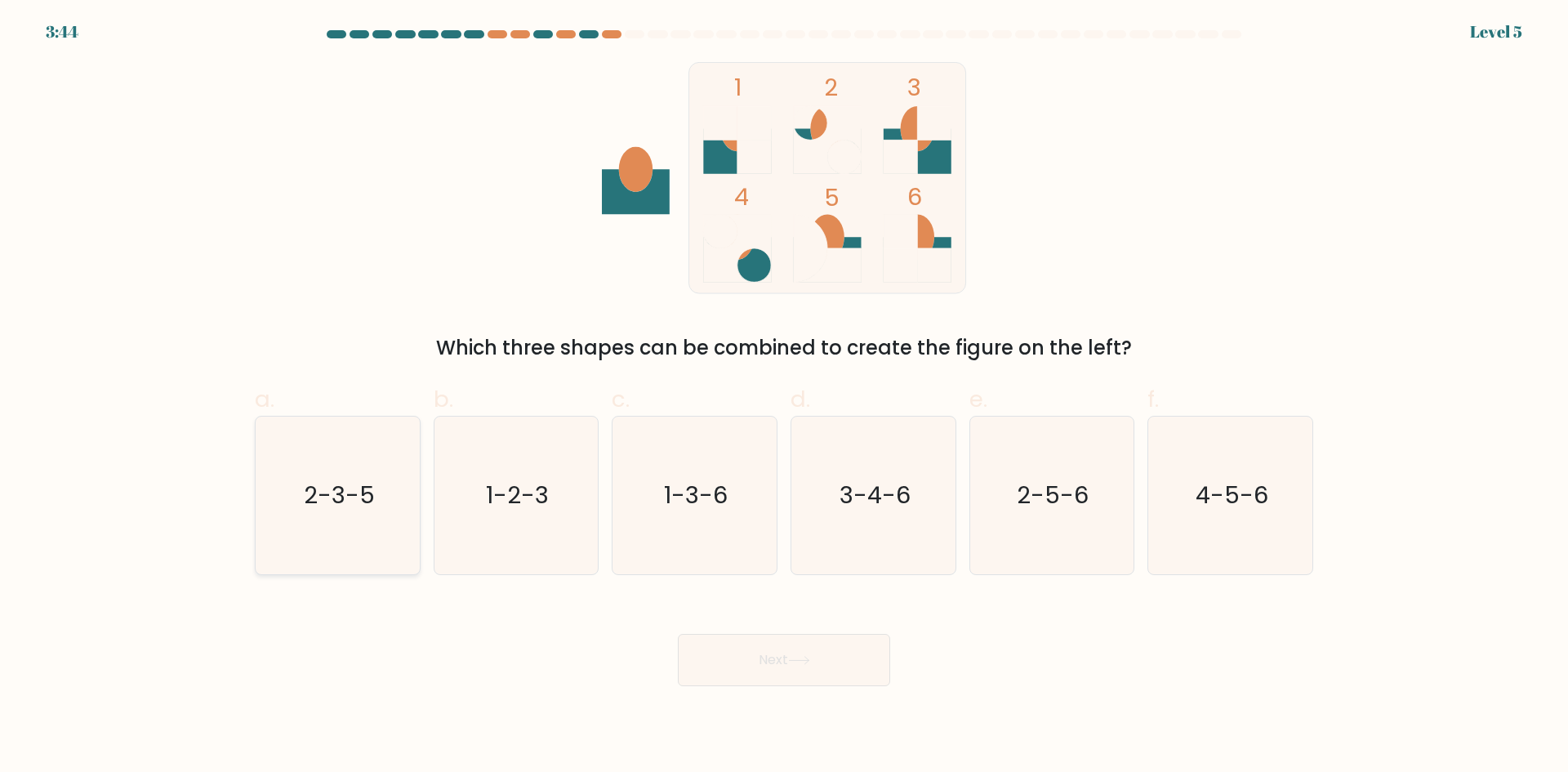
click at [331, 513] on icon "2-3-5" at bounding box center [338, 495] width 158 height 158
click at [784, 397] on input "a. 2-3-5" at bounding box center [784, 391] width 1 height 10
radio input "true"
click at [679, 665] on button "Next" at bounding box center [783, 660] width 212 height 52
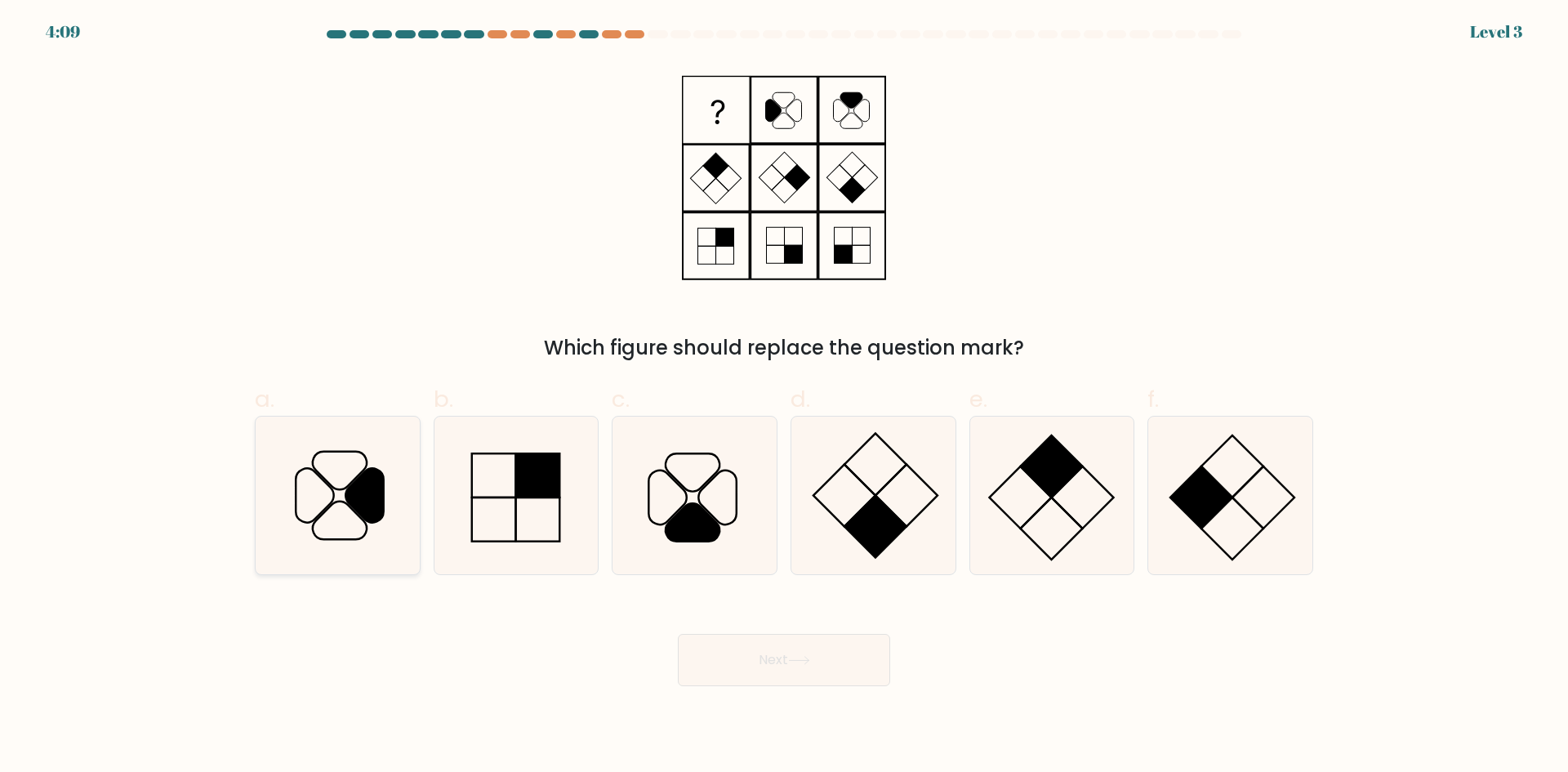
click at [356, 501] on icon at bounding box center [364, 495] width 38 height 54
click at [784, 397] on input "a." at bounding box center [784, 391] width 1 height 10
radio input "true"
click at [796, 651] on button "Next" at bounding box center [783, 660] width 212 height 52
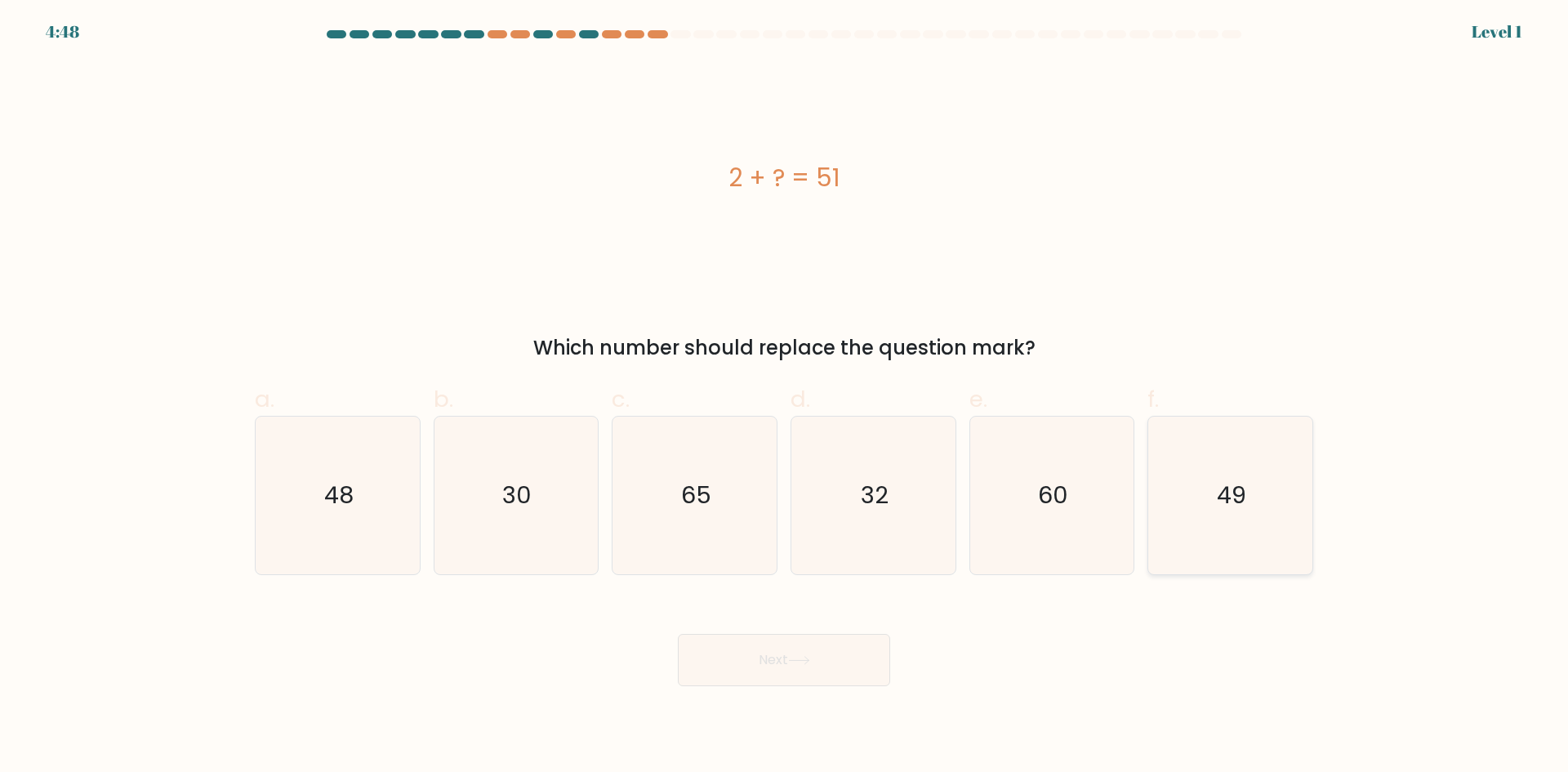
click at [1221, 497] on text "49" at bounding box center [1233, 494] width 30 height 32
click at [785, 397] on input "f. 49" at bounding box center [784, 391] width 1 height 10
radio input "true"
click at [811, 666] on button "Next" at bounding box center [783, 660] width 212 height 52
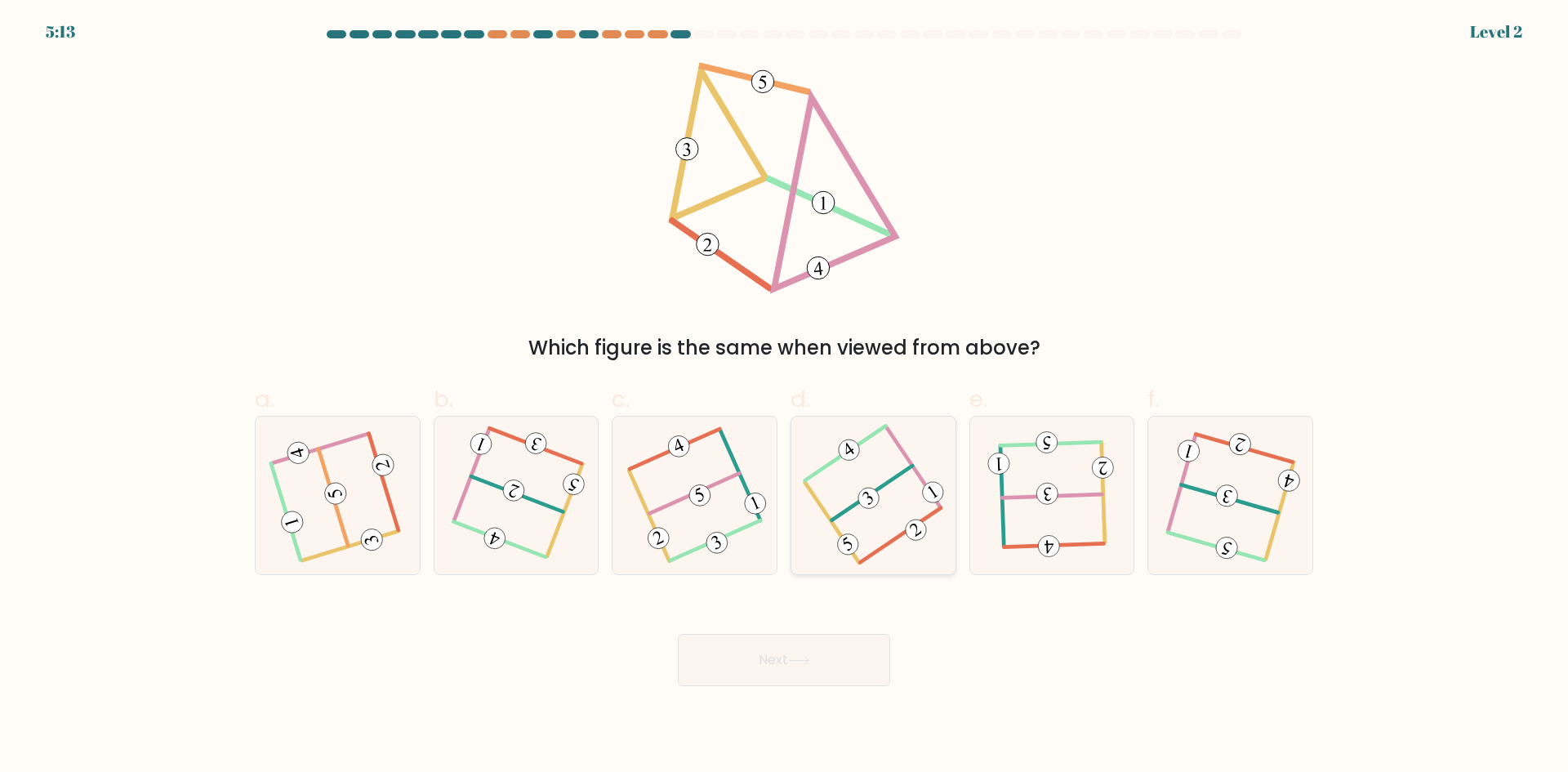
click at [856, 528] on icon at bounding box center [873, 495] width 120 height 126
click at [785, 397] on input "d." at bounding box center [784, 391] width 1 height 10
radio input "true"
click at [811, 666] on button "Next" at bounding box center [783, 660] width 212 height 52
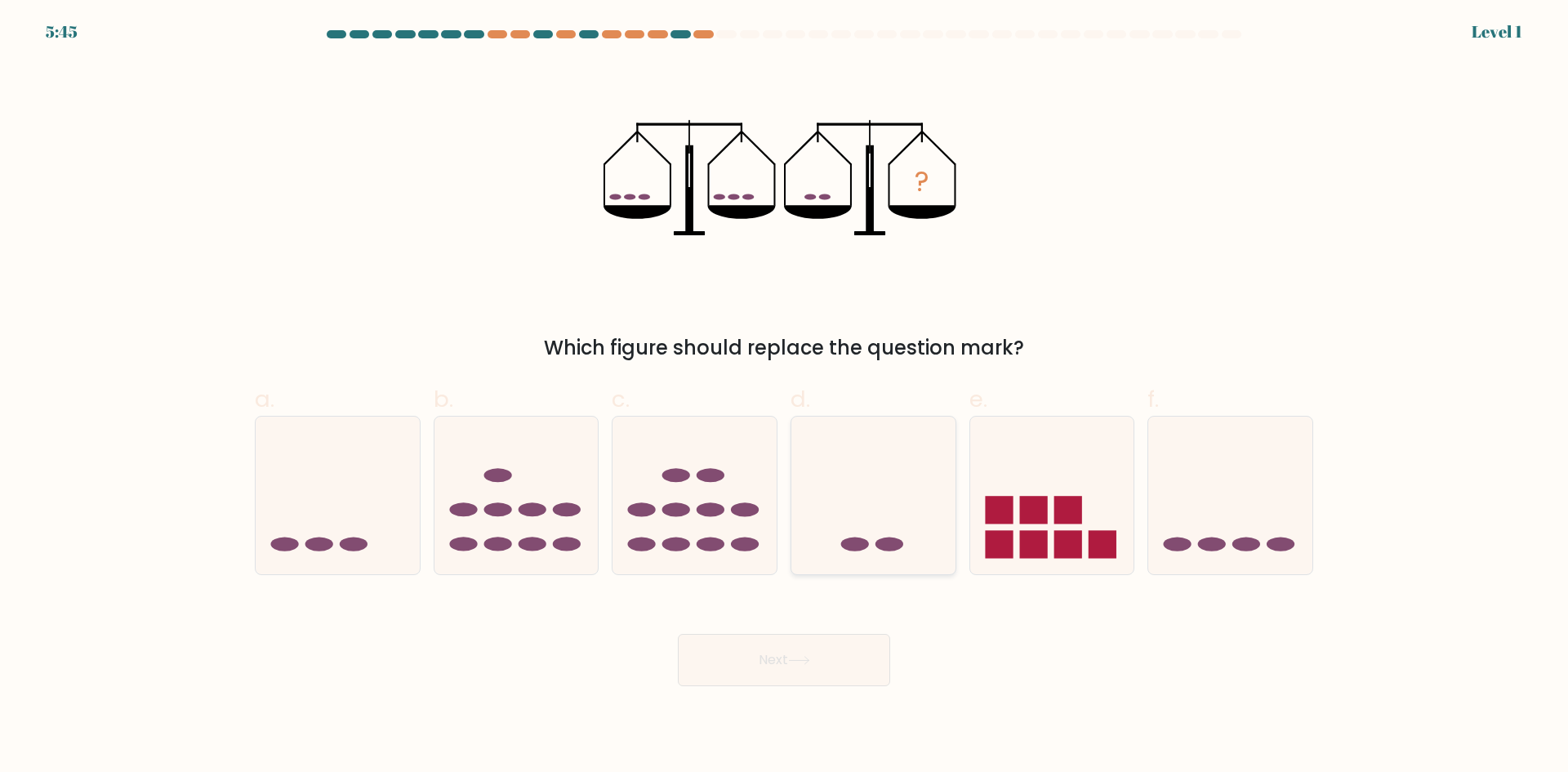
click at [867, 512] on icon at bounding box center [873, 494] width 164 height 135
click at [785, 397] on input "d." at bounding box center [784, 391] width 1 height 10
radio input "true"
click at [703, 665] on button "Next" at bounding box center [783, 660] width 212 height 52
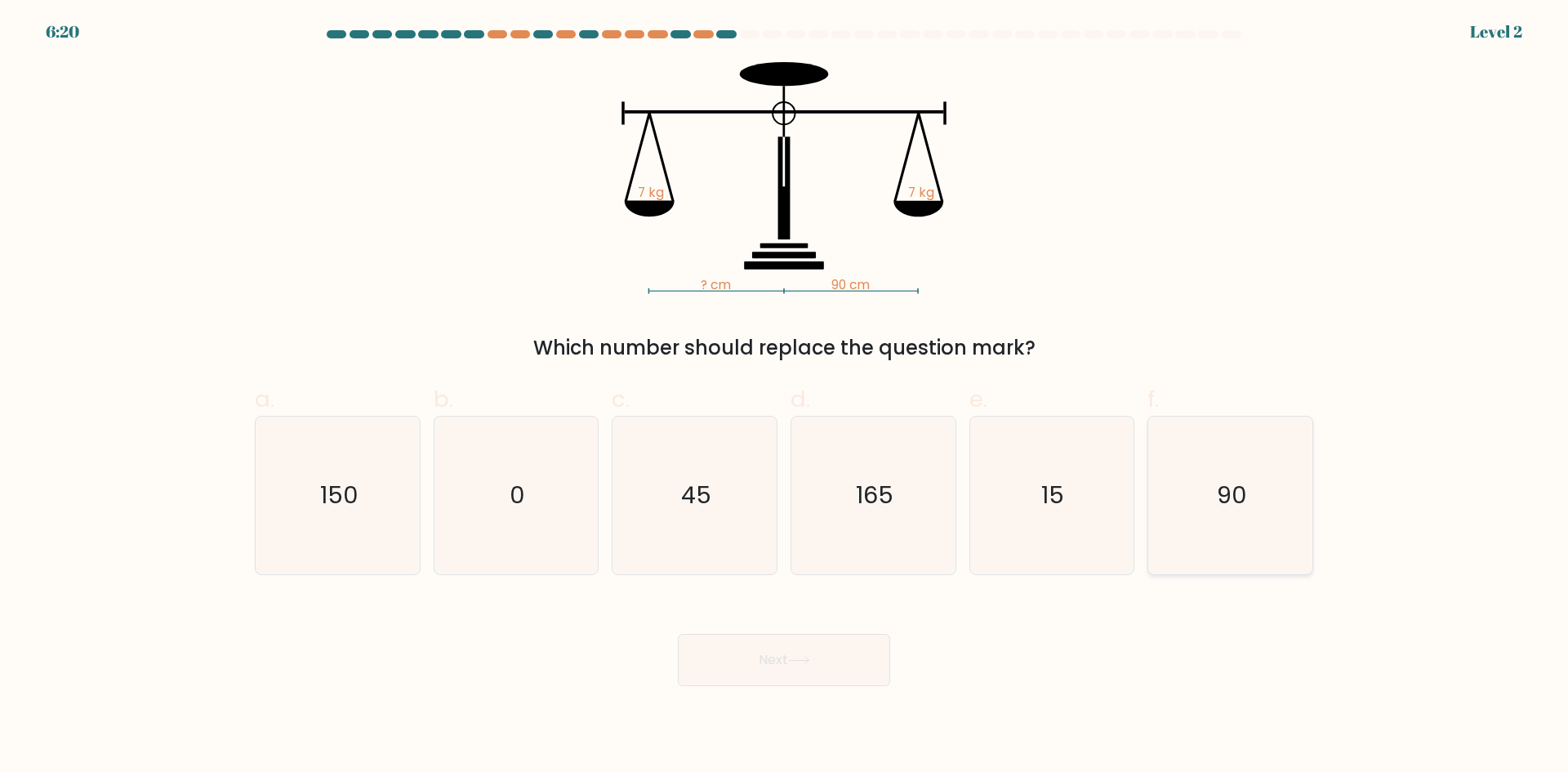
click at [1195, 507] on icon "90" at bounding box center [1230, 495] width 158 height 158
click at [785, 397] on input "f. 90" at bounding box center [784, 391] width 1 height 10
radio input "true"
click at [766, 690] on body "6:19 Level 2" at bounding box center [784, 386] width 1568 height 772
click at [776, 655] on button "Next" at bounding box center [783, 660] width 212 height 52
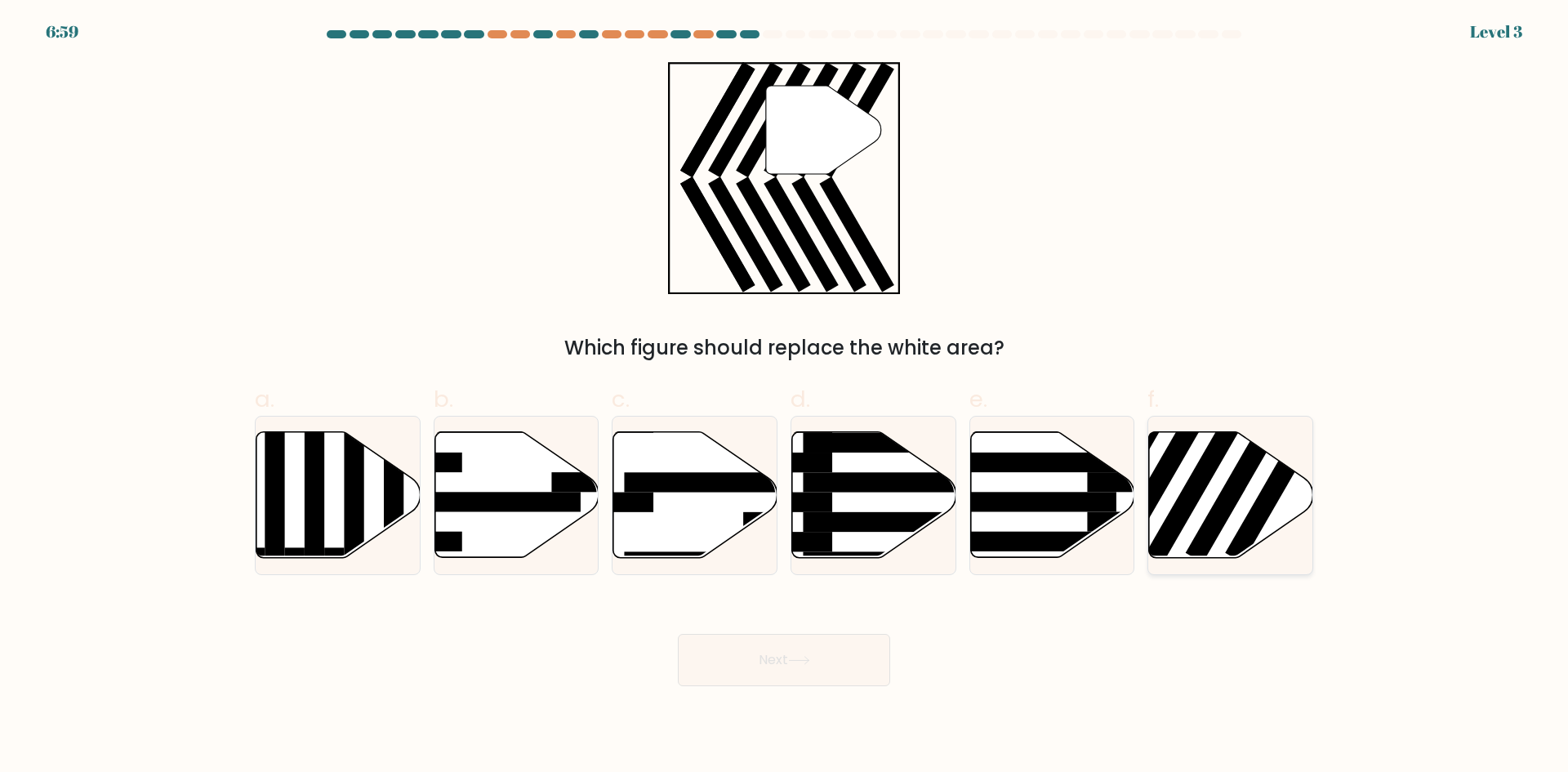
drag, startPoint x: 1222, startPoint y: 483, endPoint x: 1198, endPoint y: 525, distance: 48.4
click at [1224, 482] on icon at bounding box center [1231, 495] width 164 height 126
click at [785, 397] on input "f." at bounding box center [784, 391] width 1 height 10
radio input "true"
click at [837, 634] on button "Next" at bounding box center [783, 660] width 212 height 52
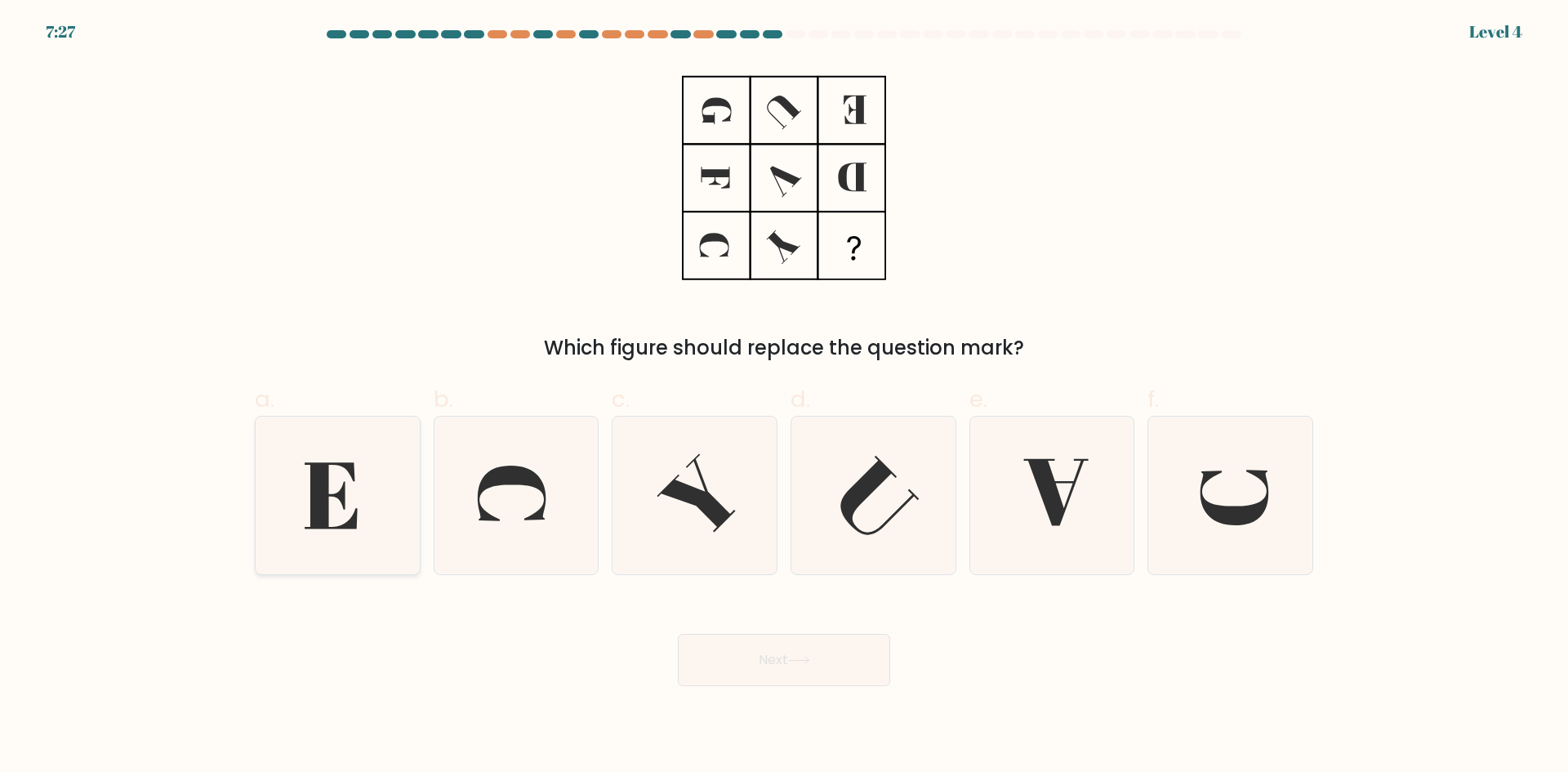
click at [338, 510] on icon at bounding box center [338, 495] width 158 height 158
click at [784, 397] on input "a." at bounding box center [784, 391] width 1 height 10
radio input "true"
click at [313, 494] on icon at bounding box center [331, 495] width 52 height 65
click at [784, 397] on input "a." at bounding box center [784, 391] width 1 height 10
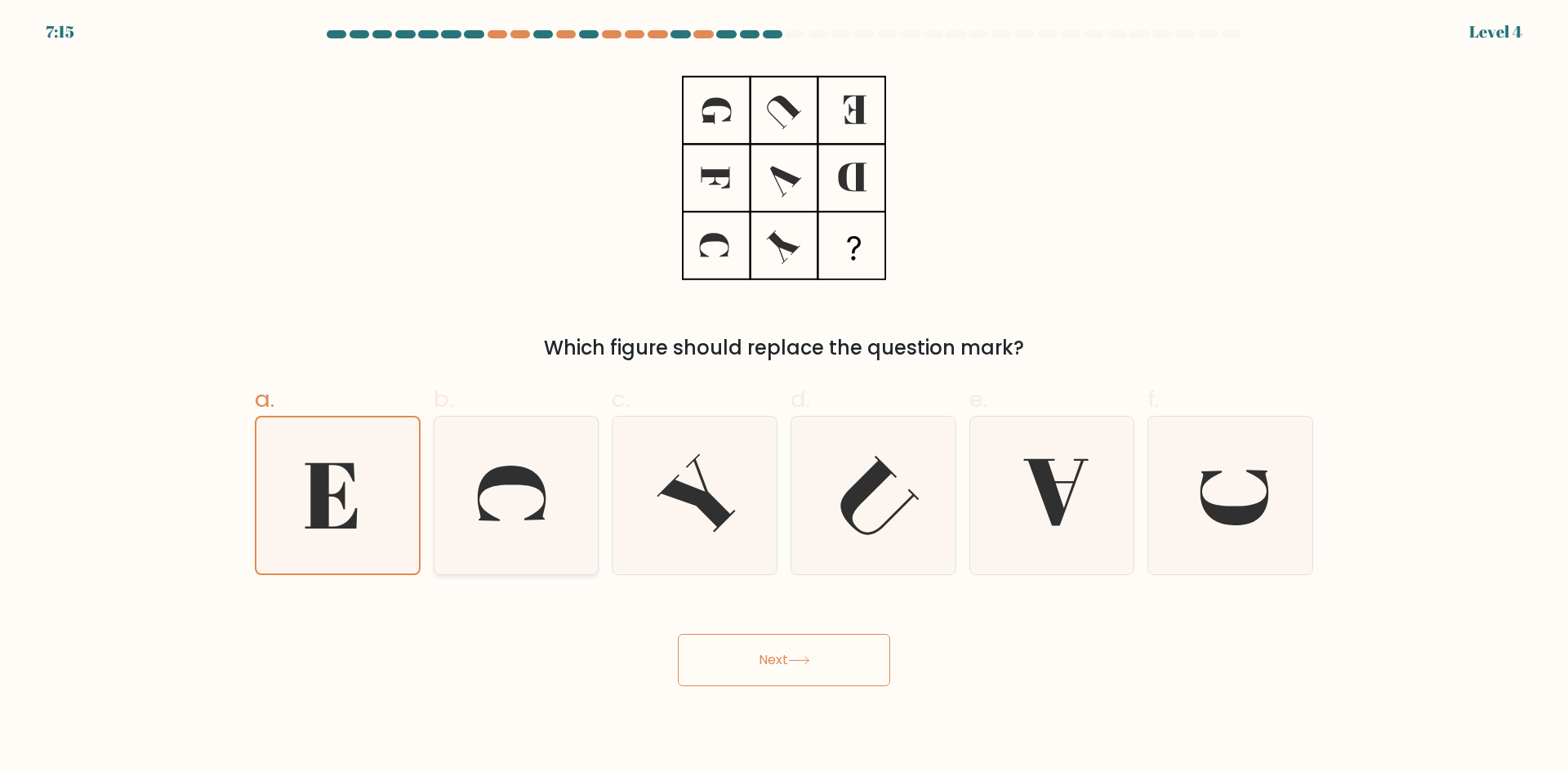
click at [528, 479] on icon at bounding box center [512, 493] width 68 height 56
click at [784, 397] on input "b." at bounding box center [784, 391] width 1 height 10
radio input "true"
click at [770, 638] on button "Next" at bounding box center [783, 660] width 212 height 52
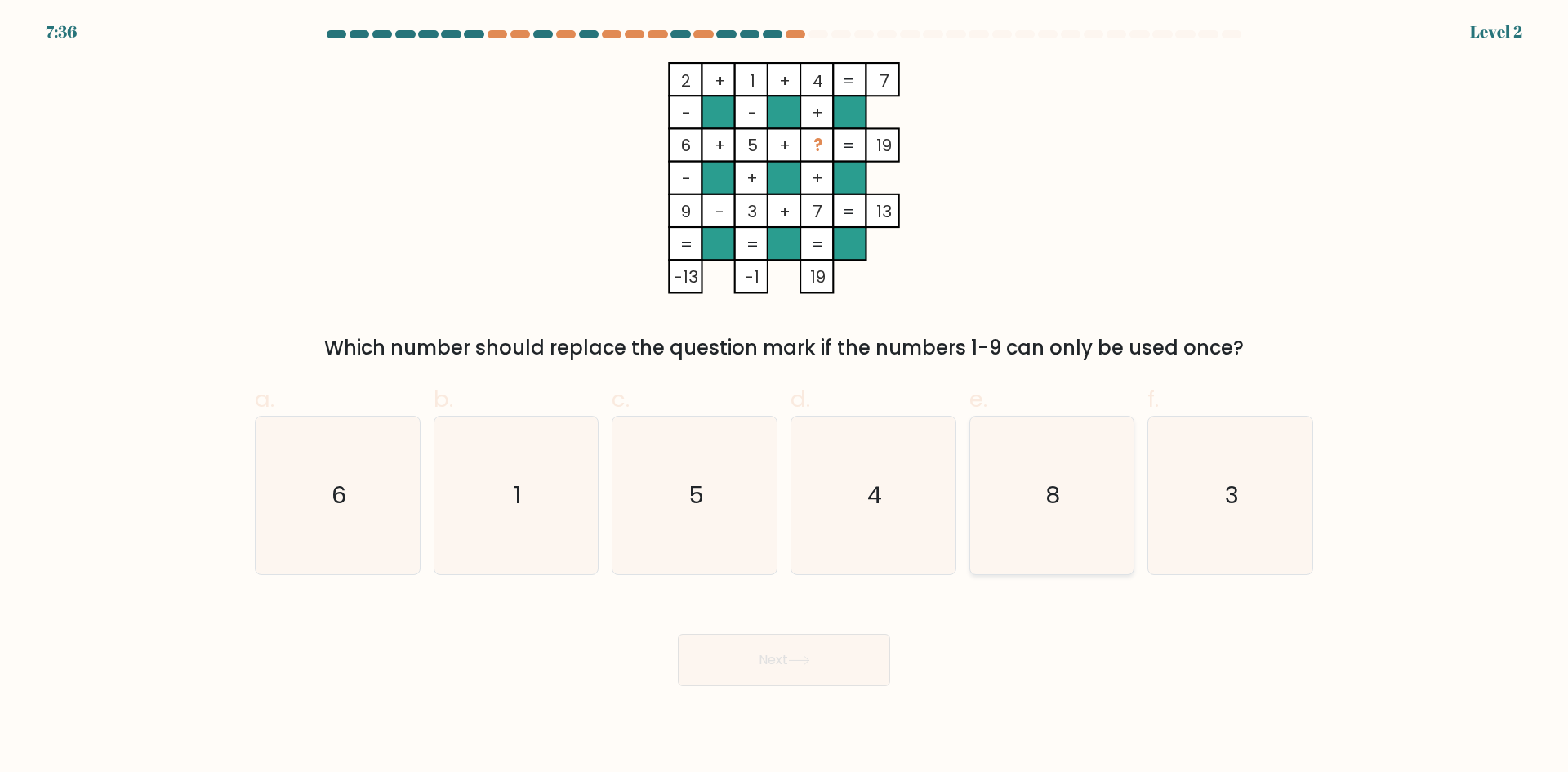
click at [1052, 470] on icon "8" at bounding box center [1051, 495] width 158 height 158
click at [785, 397] on input "e. 8" at bounding box center [784, 391] width 1 height 10
radio input "true"
click at [806, 664] on icon at bounding box center [799, 660] width 22 height 9
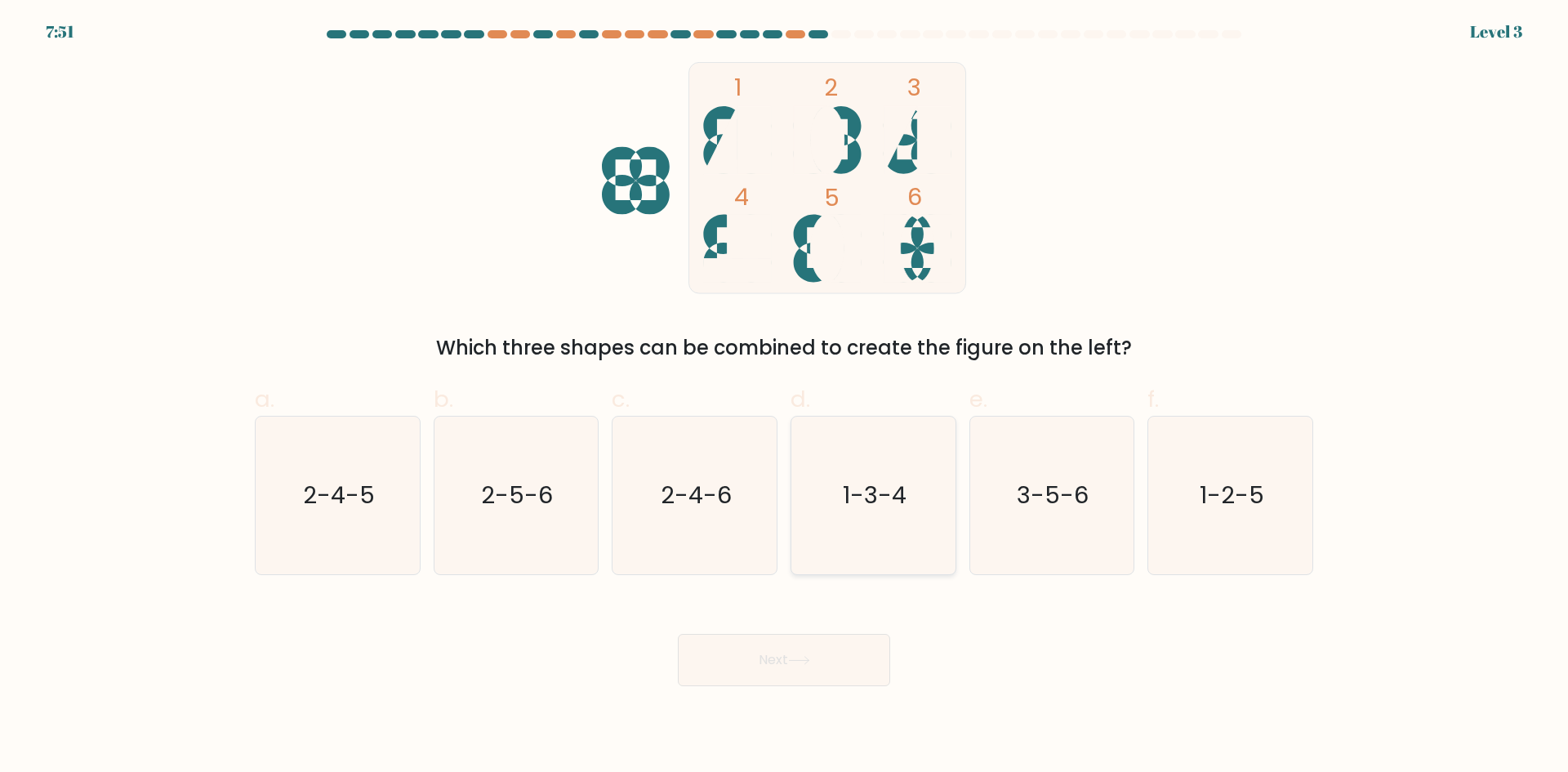
click at [878, 502] on text "1-3-4" at bounding box center [874, 494] width 64 height 32
click at [785, 397] on input "d. 1-3-4" at bounding box center [784, 391] width 1 height 10
radio input "true"
click at [775, 671] on button "Next" at bounding box center [783, 660] width 212 height 52
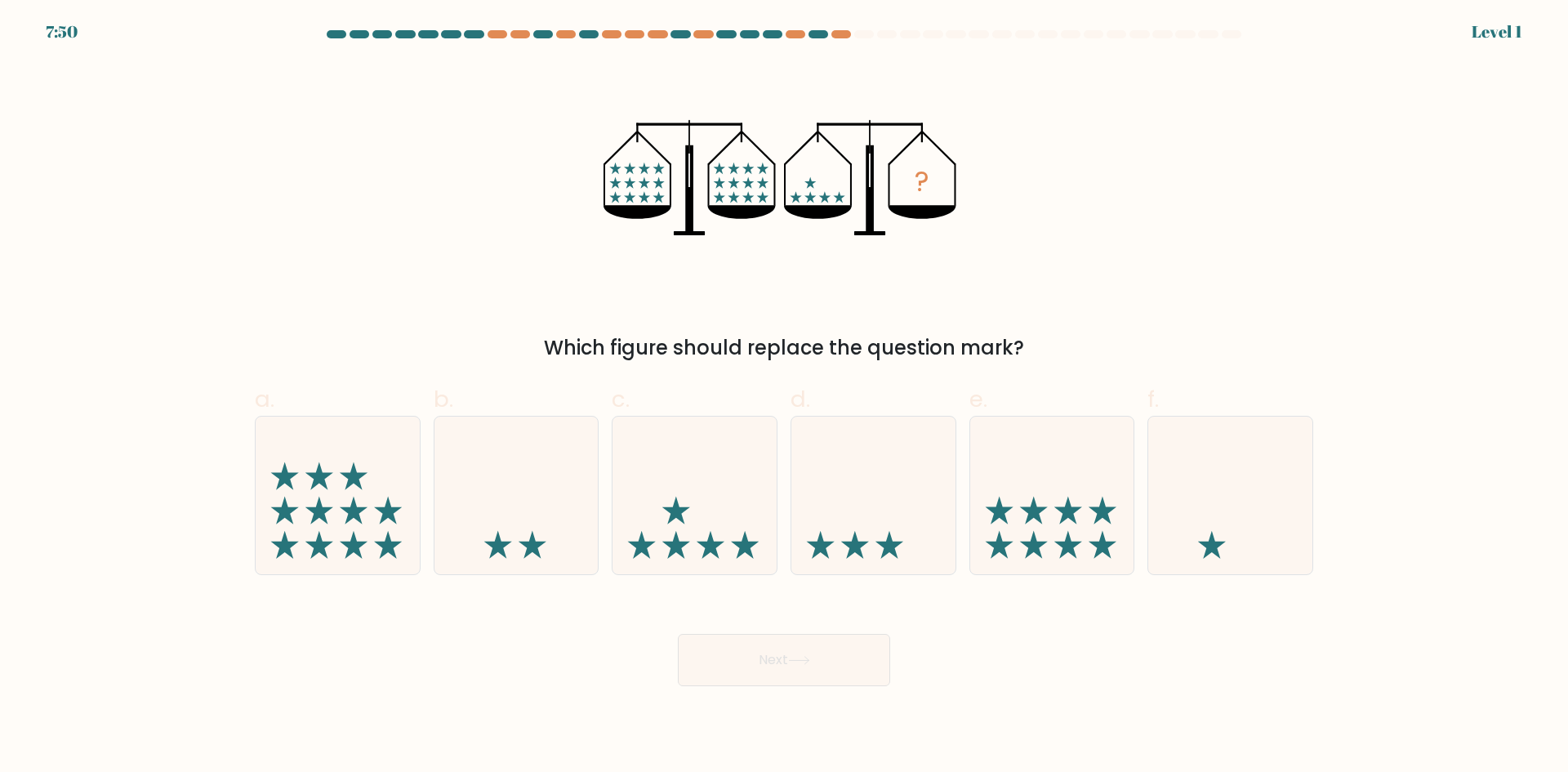
click at [772, 652] on button "Next" at bounding box center [783, 660] width 212 height 52
click at [736, 287] on icon "?" at bounding box center [784, 178] width 361 height 232
click at [688, 462] on icon at bounding box center [695, 494] width 164 height 135
click at [784, 397] on input "c." at bounding box center [784, 391] width 1 height 10
radio input "true"
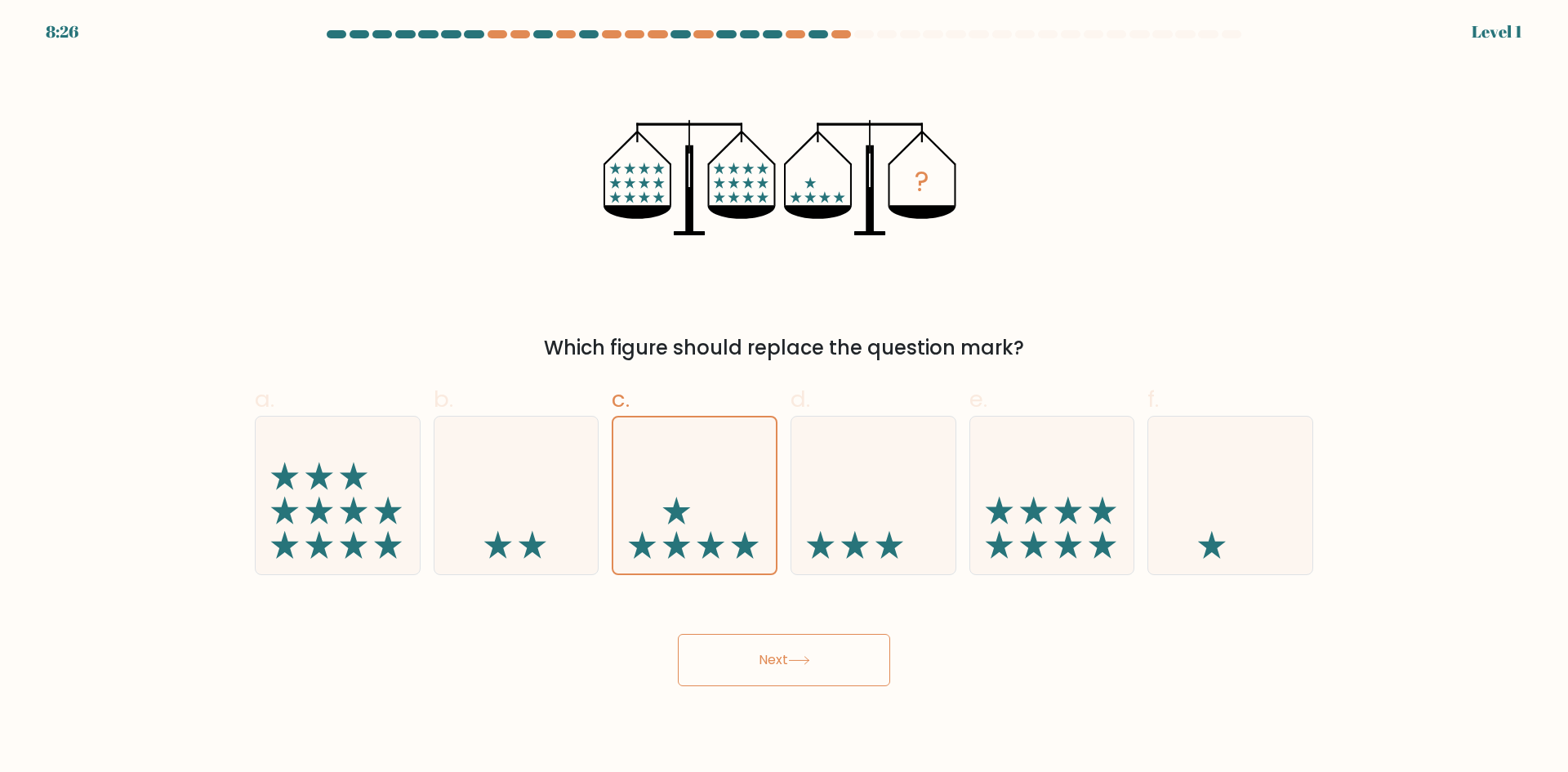
click at [737, 651] on button "Next" at bounding box center [783, 660] width 212 height 52
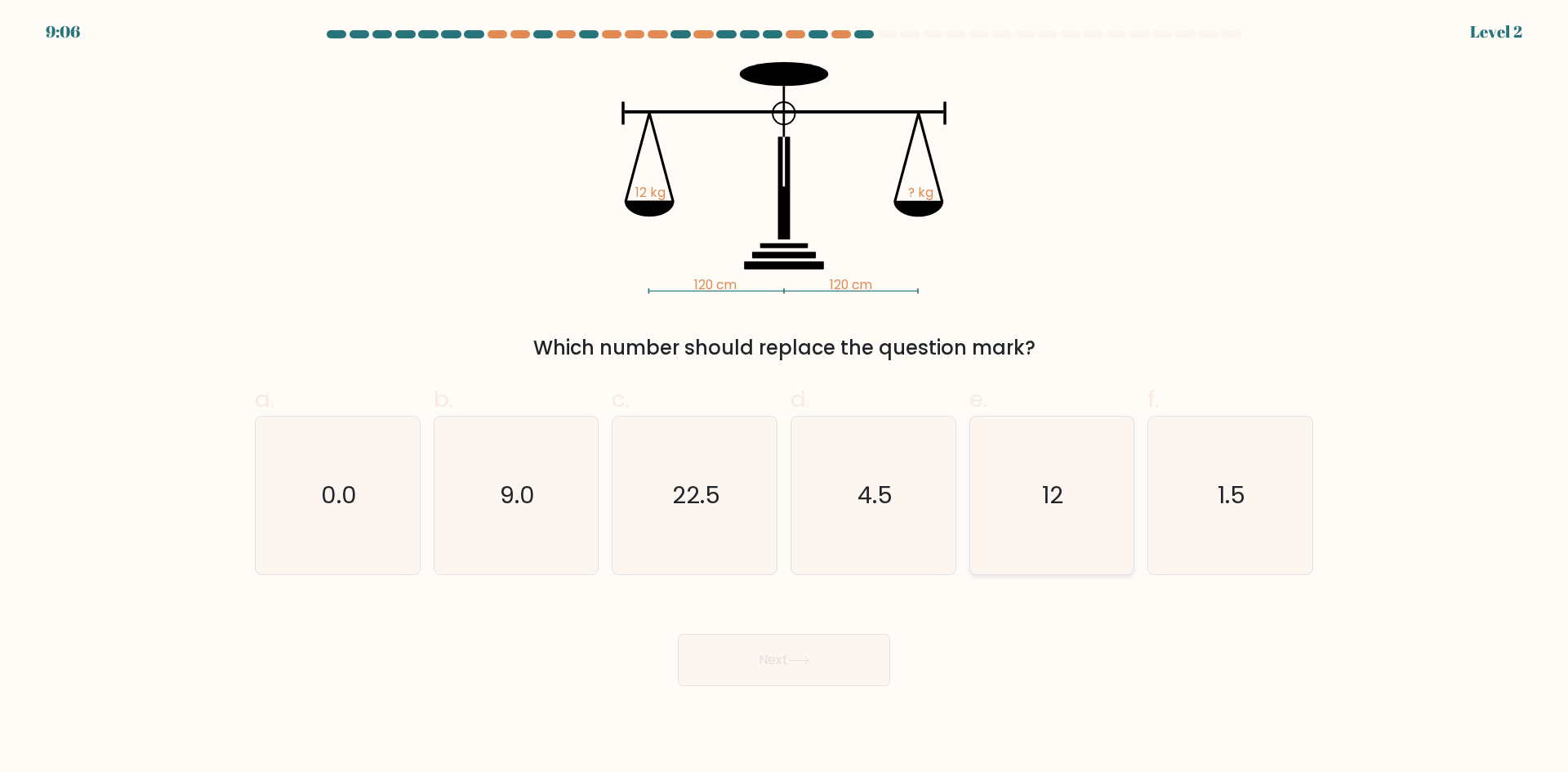
click at [1075, 503] on icon "12" at bounding box center [1051, 495] width 158 height 158
click at [785, 397] on input "e. 12" at bounding box center [784, 391] width 1 height 10
radio input "true"
click at [815, 657] on button "Next" at bounding box center [783, 660] width 212 height 52
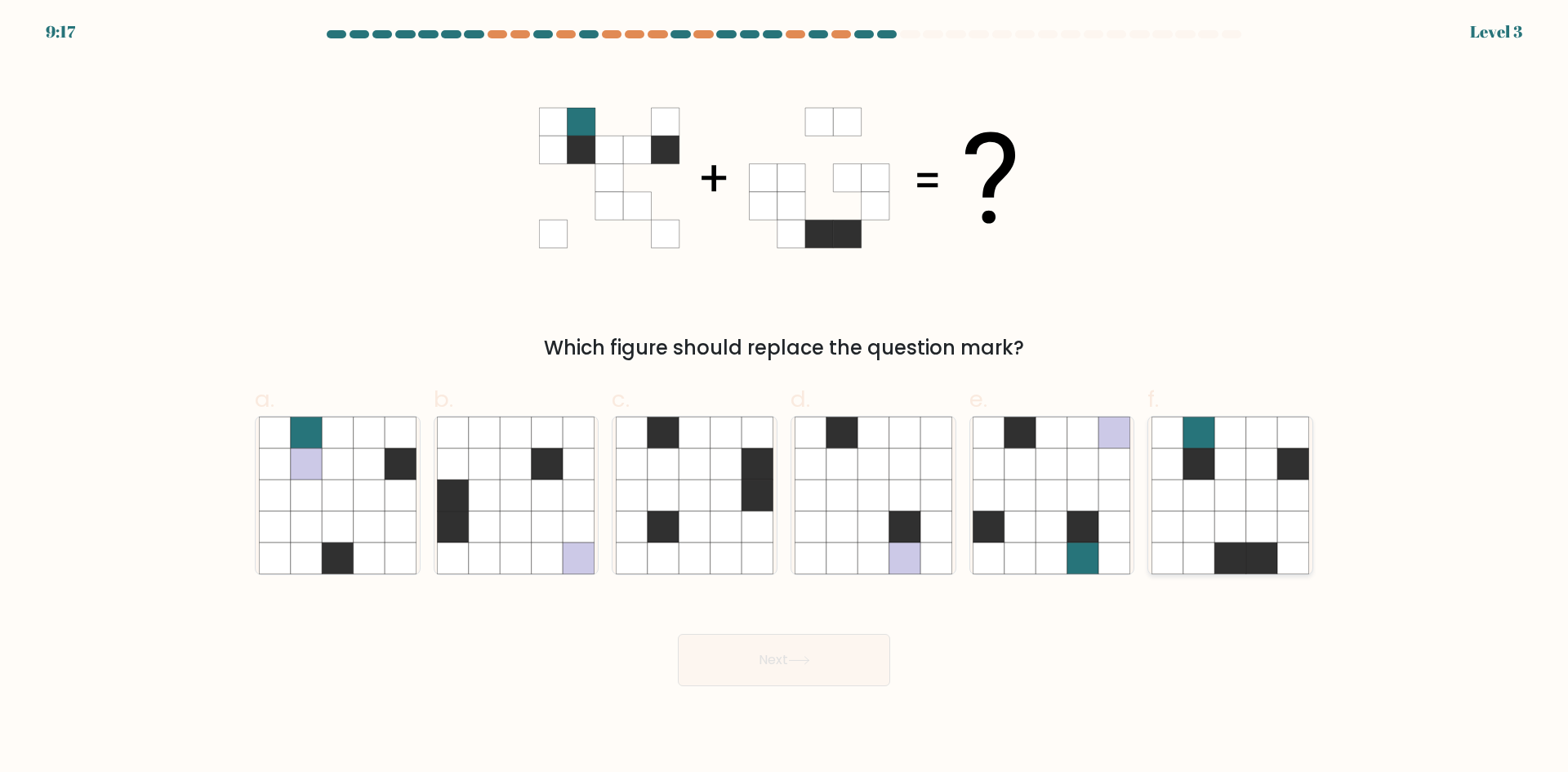
click at [1174, 504] on icon at bounding box center [1167, 495] width 31 height 31
click at [785, 397] on input "f." at bounding box center [784, 391] width 1 height 10
radio input "true"
click at [818, 650] on button "Next" at bounding box center [783, 660] width 212 height 52
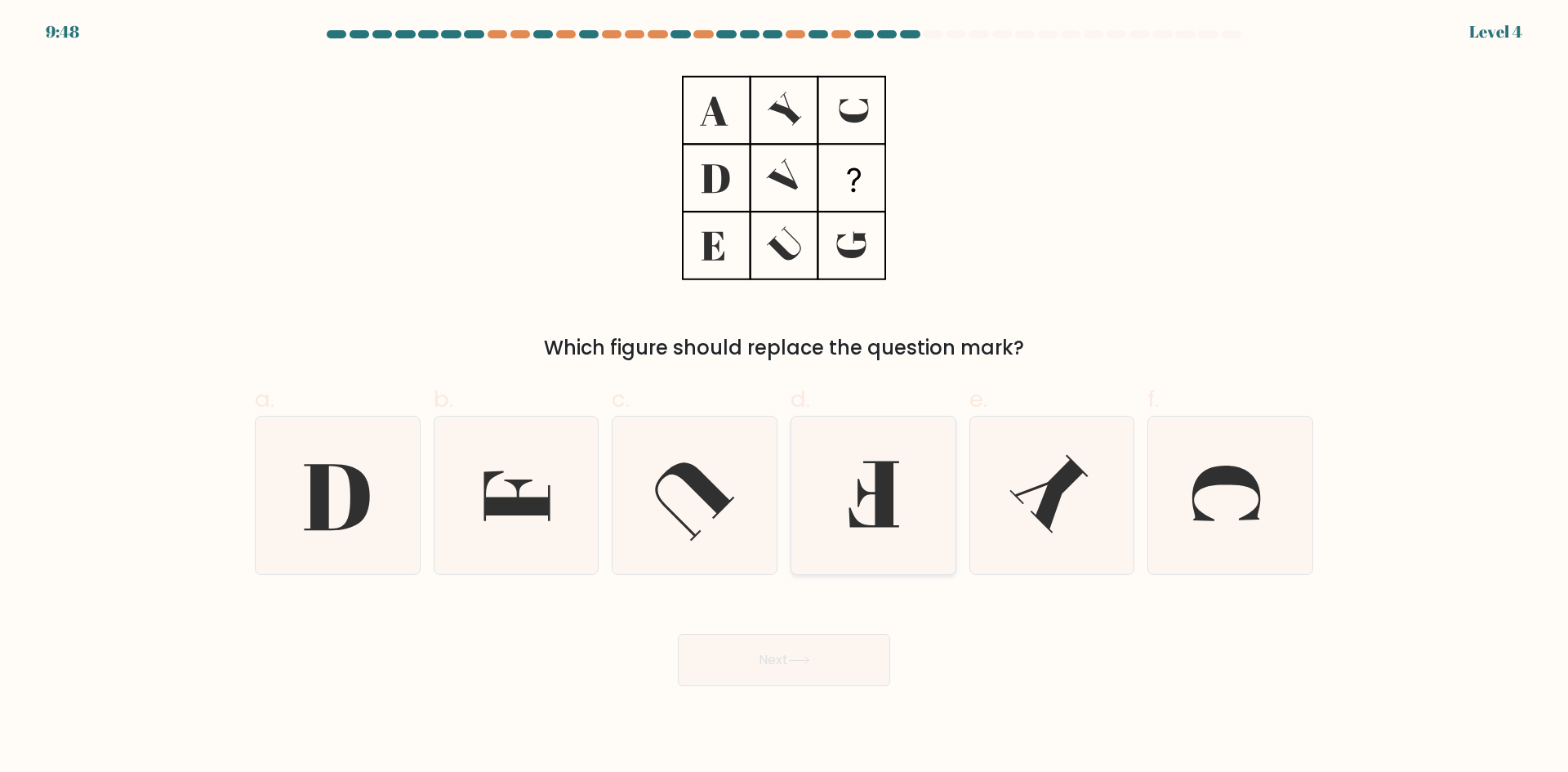
click at [860, 492] on icon at bounding box center [873, 494] width 50 height 66
click at [785, 397] on input "d." at bounding box center [784, 391] width 1 height 10
radio input "true"
drag, startPoint x: 838, startPoint y: 664, endPoint x: 485, endPoint y: 292, distance: 512.8
click at [837, 664] on button "Next" at bounding box center [783, 660] width 212 height 52
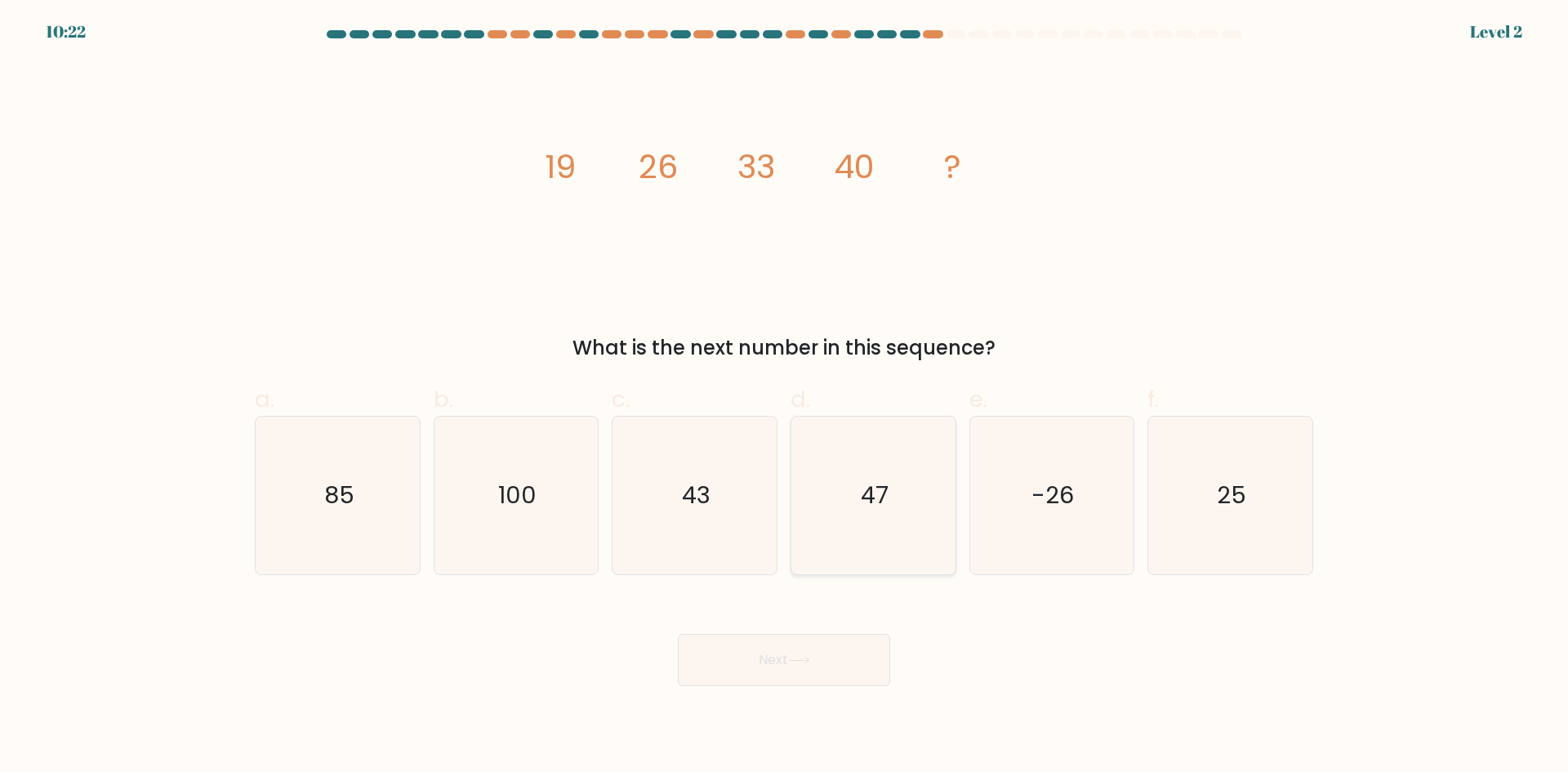
click at [885, 464] on icon "47" at bounding box center [873, 495] width 158 height 158
click at [785, 397] on input "d. 47" at bounding box center [784, 391] width 1 height 10
radio input "true"
click at [794, 668] on button "Next" at bounding box center [783, 660] width 212 height 52
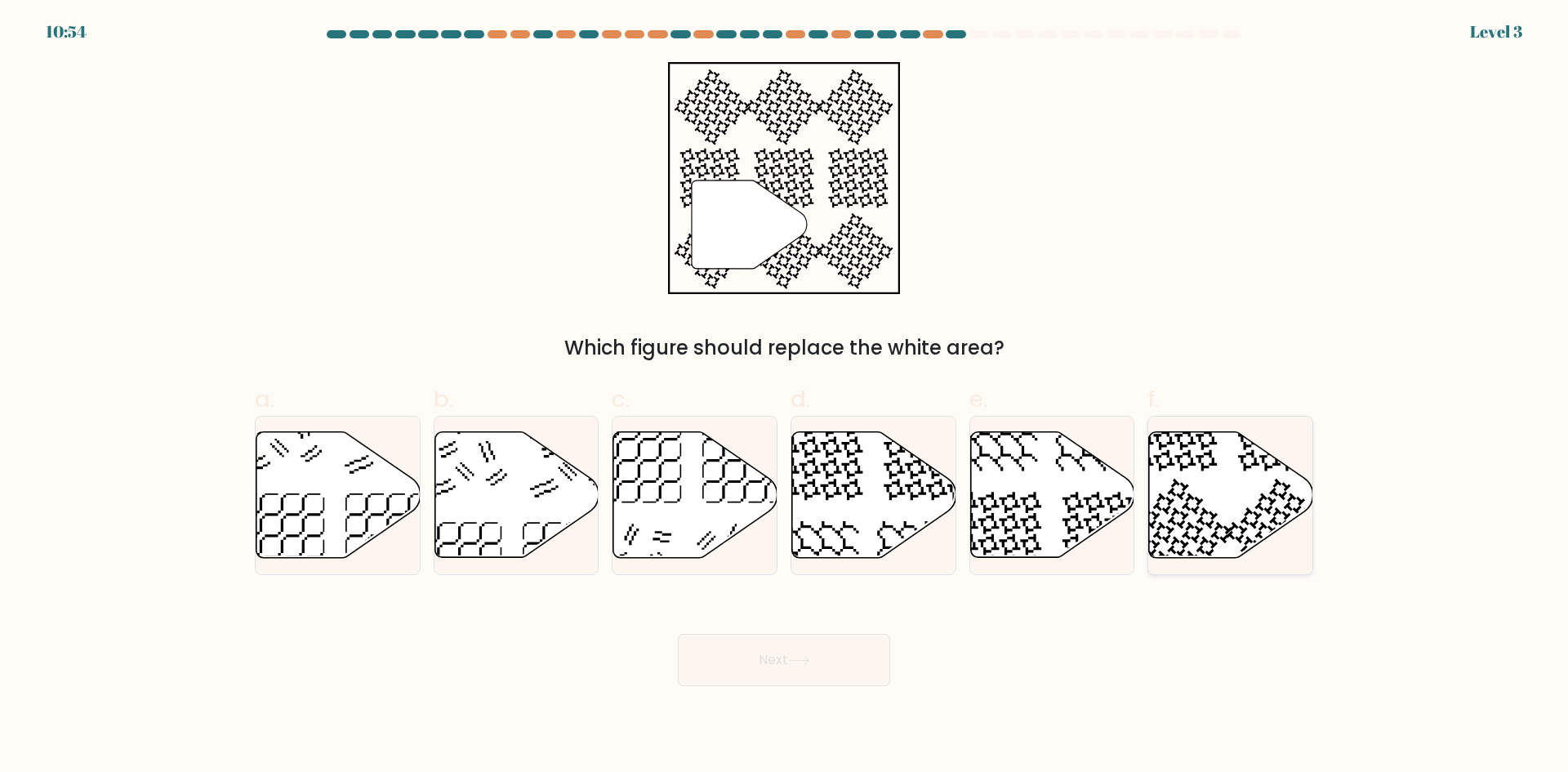
click at [1195, 507] on icon at bounding box center [1231, 495] width 164 height 126
click at [785, 397] on input "f." at bounding box center [784, 391] width 1 height 10
radio input "true"
click at [792, 639] on button "Next" at bounding box center [783, 660] width 212 height 52
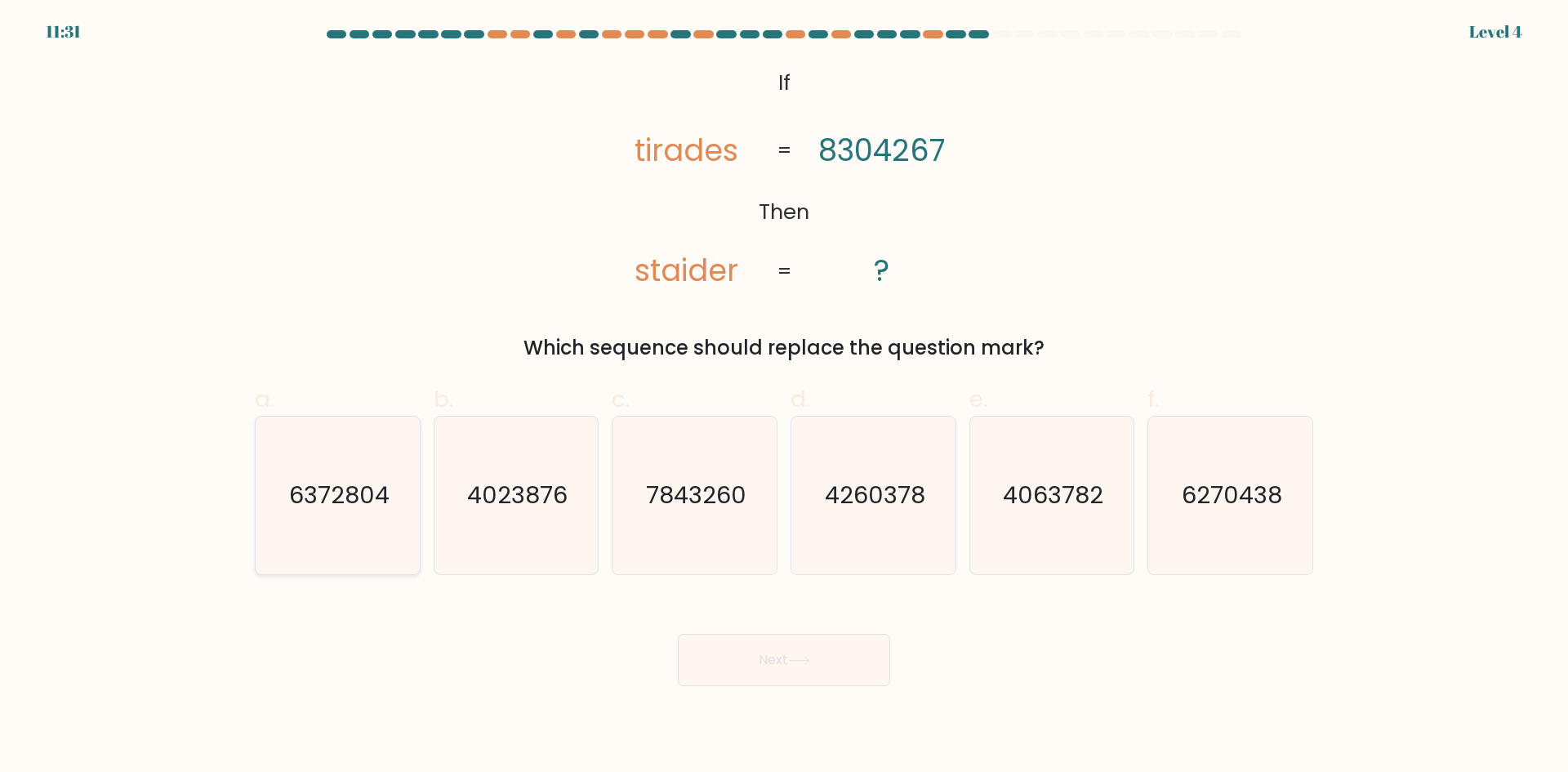
click at [301, 500] on text "6372804" at bounding box center [339, 494] width 100 height 32
click at [784, 397] on input "a. 6372804" at bounding box center [784, 391] width 1 height 10
radio input "true"
click at [849, 651] on button "Next" at bounding box center [783, 660] width 212 height 52
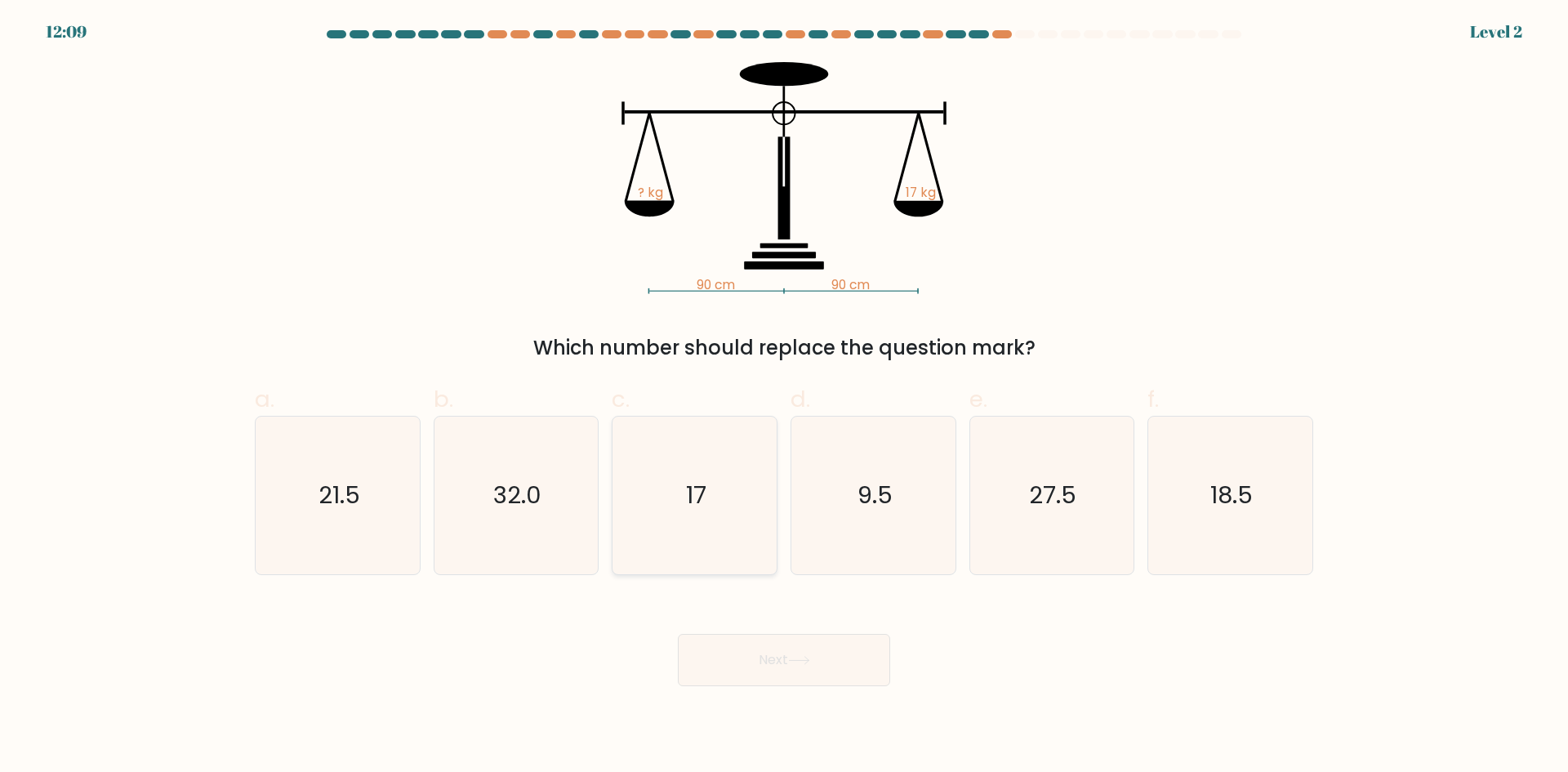
click at [745, 512] on icon "17" at bounding box center [694, 495] width 158 height 158
click at [784, 397] on input "c. 17" at bounding box center [784, 391] width 1 height 10
radio input "true"
click at [770, 678] on button "Next" at bounding box center [783, 660] width 212 height 52
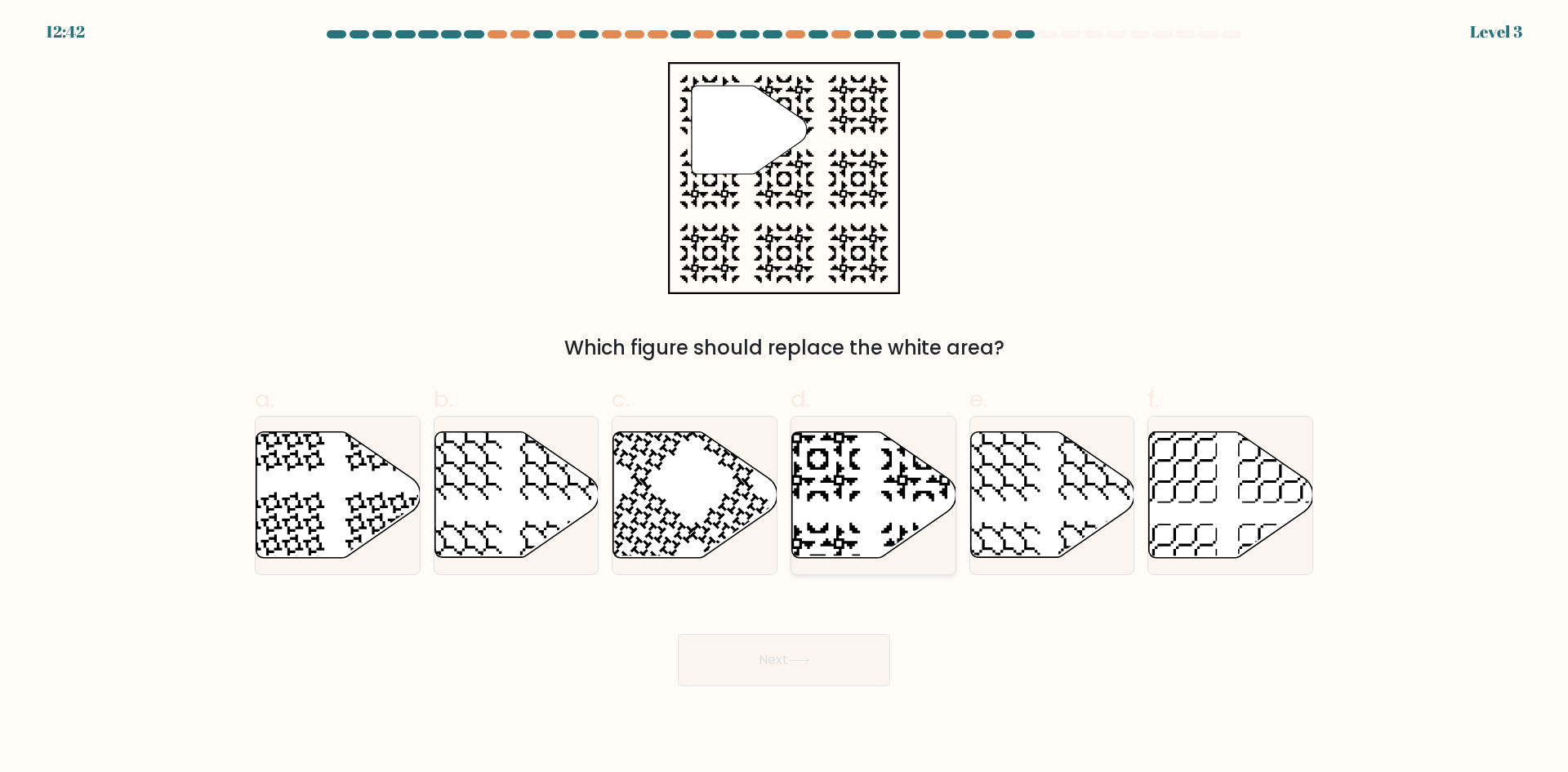
click at [829, 458] on icon at bounding box center [874, 495] width 164 height 126
click at [785, 397] on input "d." at bounding box center [784, 391] width 1 height 10
radio input "true"
drag, startPoint x: 781, startPoint y: 639, endPoint x: 770, endPoint y: 625, distance: 17.8
click at [780, 639] on button "Next" at bounding box center [783, 660] width 212 height 52
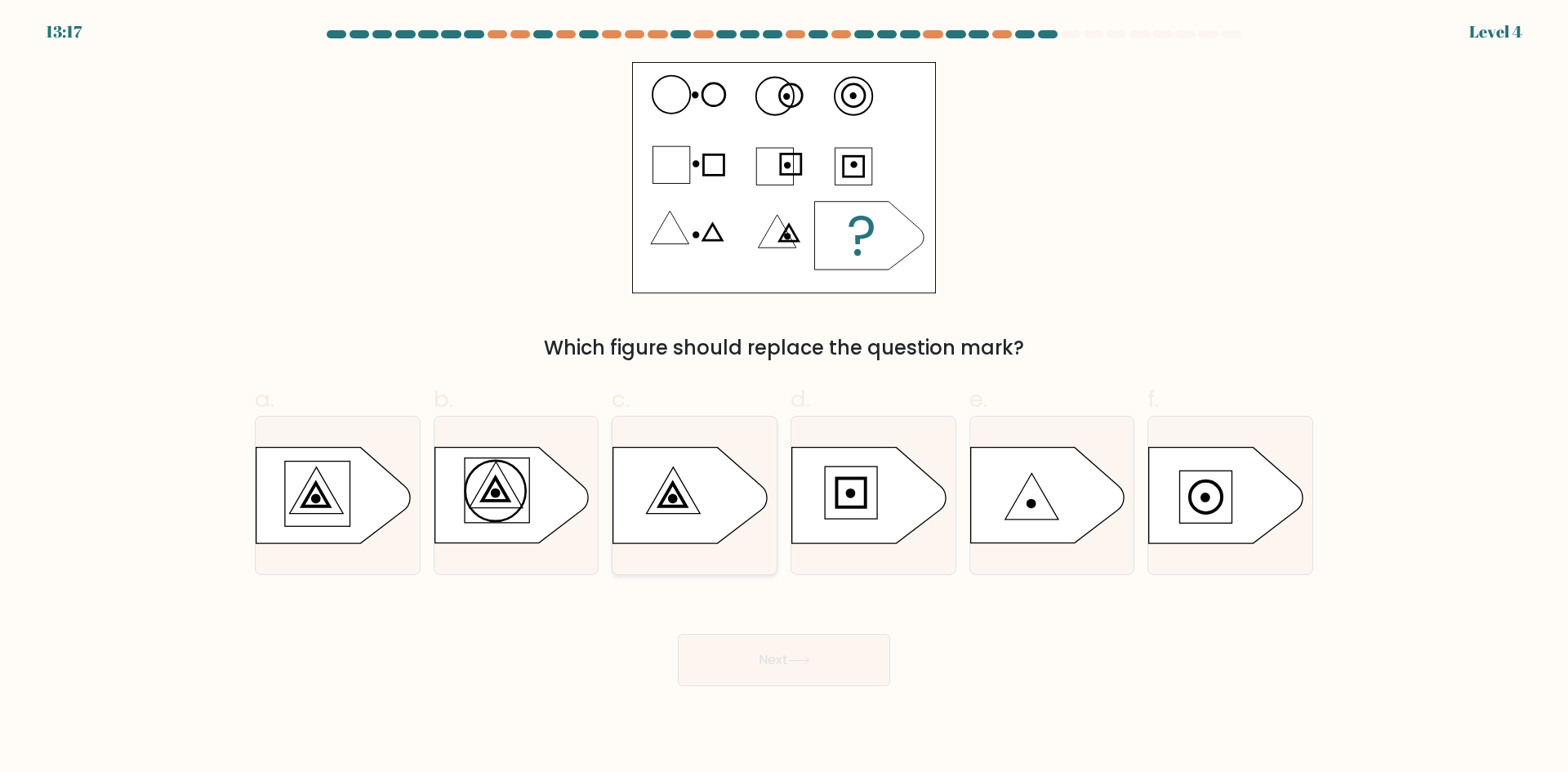
click at [699, 484] on icon at bounding box center [691, 495] width 154 height 95
click at [784, 397] on input "c." at bounding box center [784, 391] width 1 height 10
radio input "true"
click at [771, 663] on button "Next" at bounding box center [783, 660] width 212 height 52
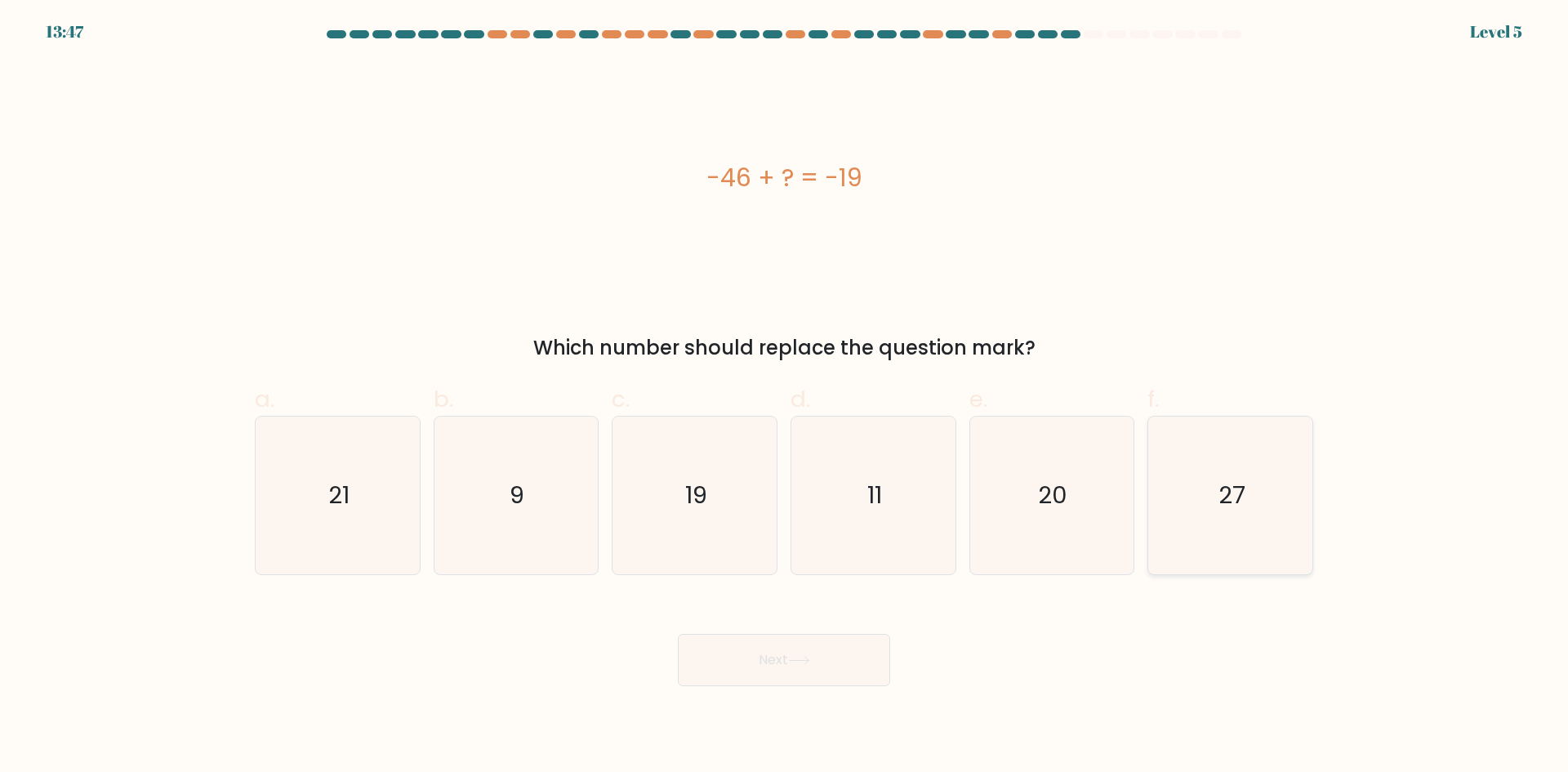
click at [1191, 511] on icon "27" at bounding box center [1230, 495] width 158 height 158
click at [785, 397] on input "f. 27" at bounding box center [784, 391] width 1 height 10
radio input "true"
click at [762, 676] on button "Next" at bounding box center [783, 660] width 212 height 52
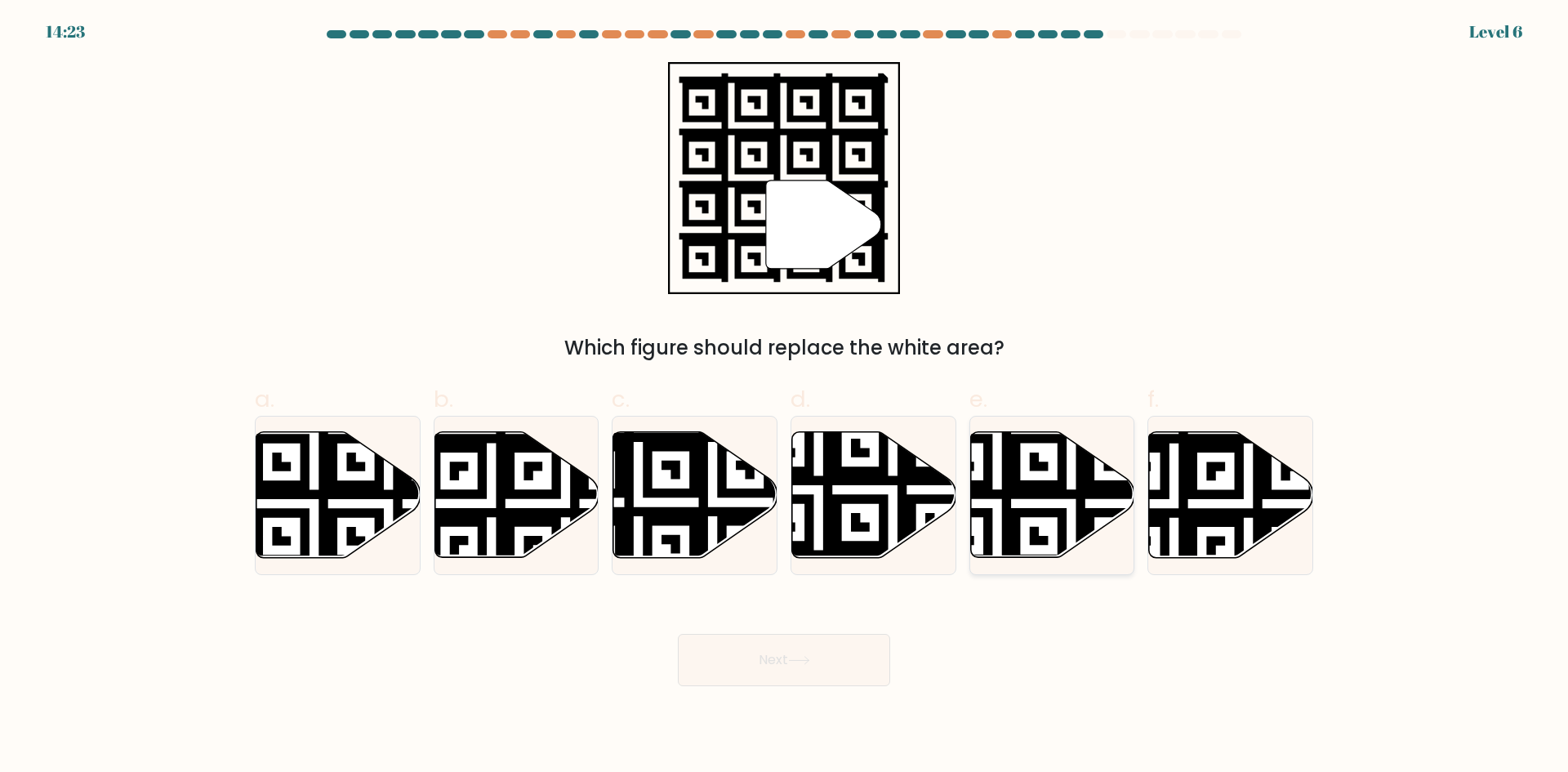
click at [1024, 500] on icon at bounding box center [1052, 495] width 164 height 126
click at [785, 397] on input "e." at bounding box center [784, 391] width 1 height 10
radio input "true"
click at [801, 652] on button "Next" at bounding box center [783, 660] width 212 height 52
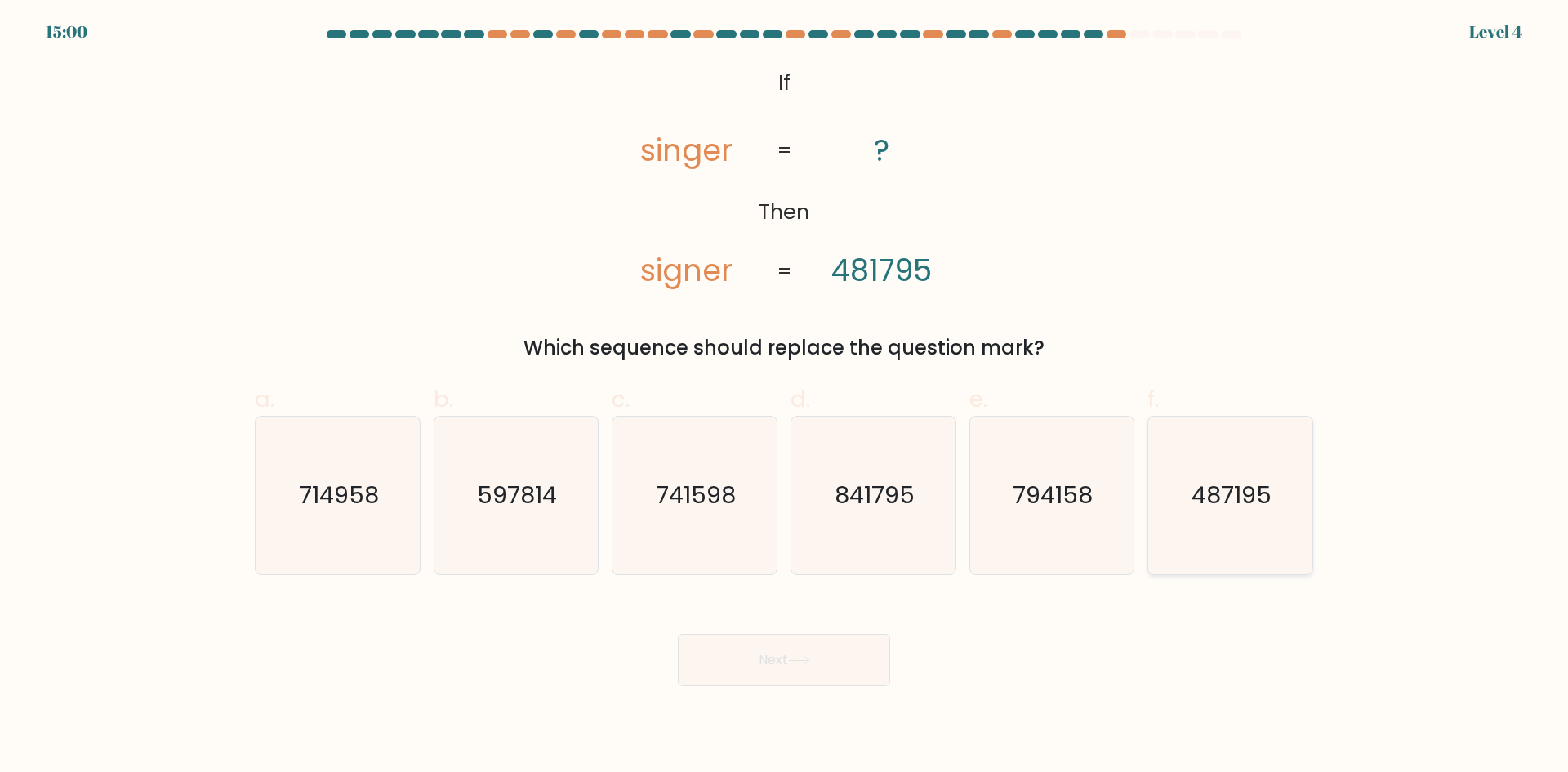
click at [1233, 507] on text "487195" at bounding box center [1233, 494] width 80 height 32
click at [785, 397] on input "f. 487195" at bounding box center [784, 391] width 1 height 10
radio input "true"
click at [865, 628] on div "Next" at bounding box center [784, 640] width 1078 height 92
click at [832, 666] on button "Next" at bounding box center [783, 660] width 212 height 52
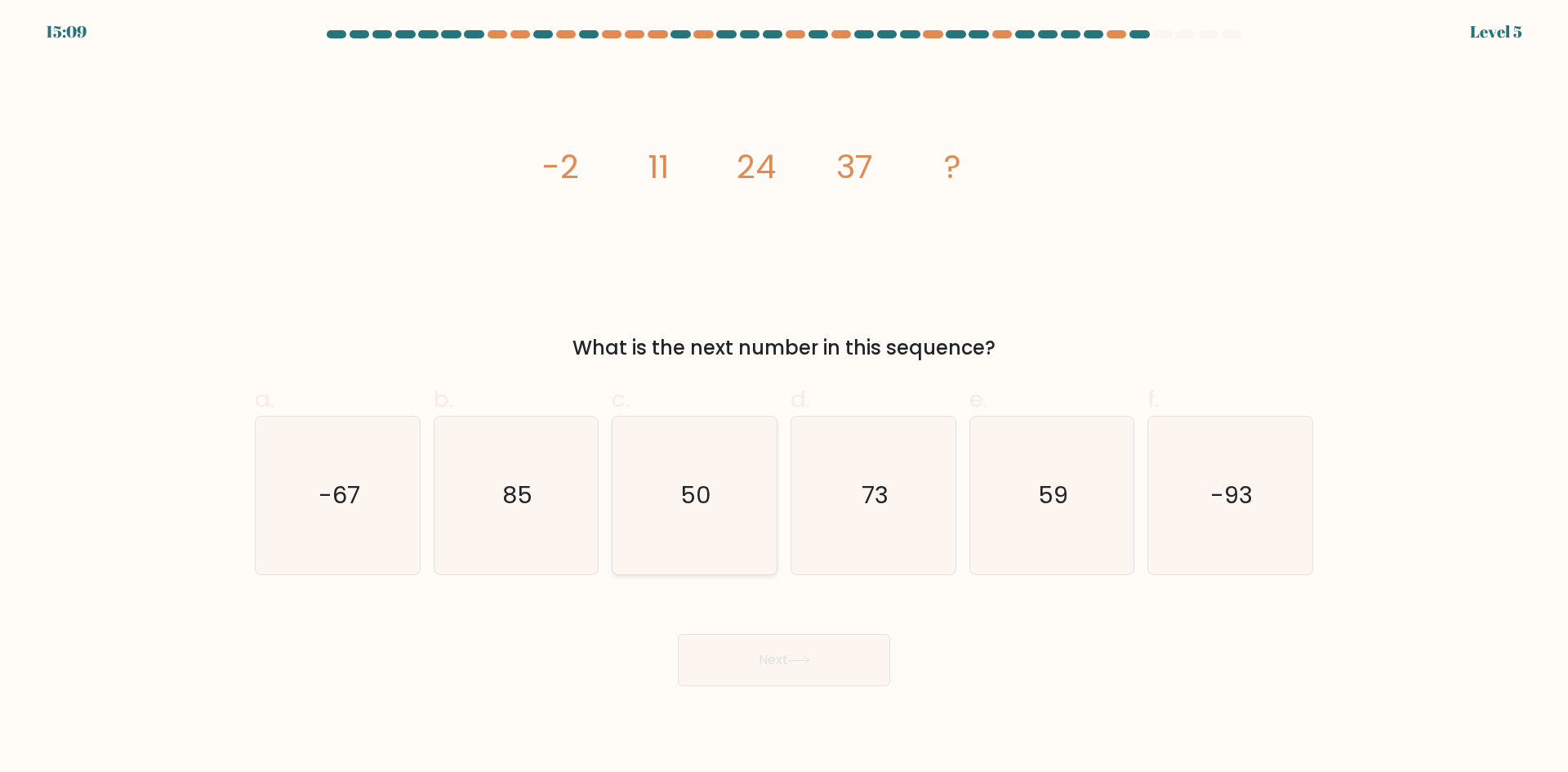
click at [746, 490] on icon "50" at bounding box center [694, 495] width 158 height 158
click at [784, 397] on input "c. 50" at bounding box center [784, 391] width 1 height 10
radio input "true"
click at [758, 675] on button "Next" at bounding box center [783, 660] width 212 height 52
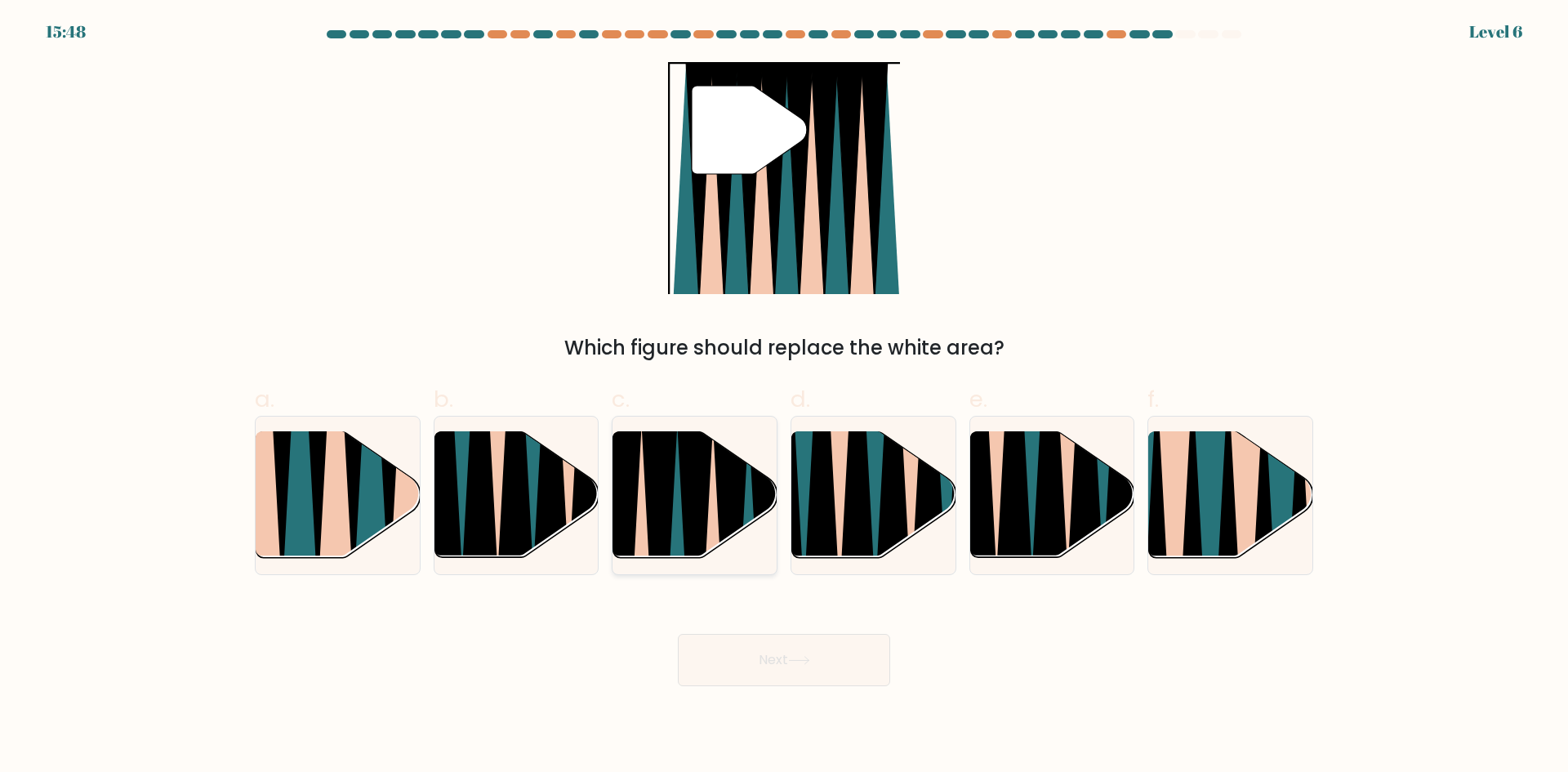
click at [660, 496] on icon at bounding box center [659, 564] width 37 height 328
click at [784, 397] on input "c." at bounding box center [784, 391] width 1 height 10
radio input "true"
click at [770, 650] on button "Next" at bounding box center [783, 660] width 212 height 52
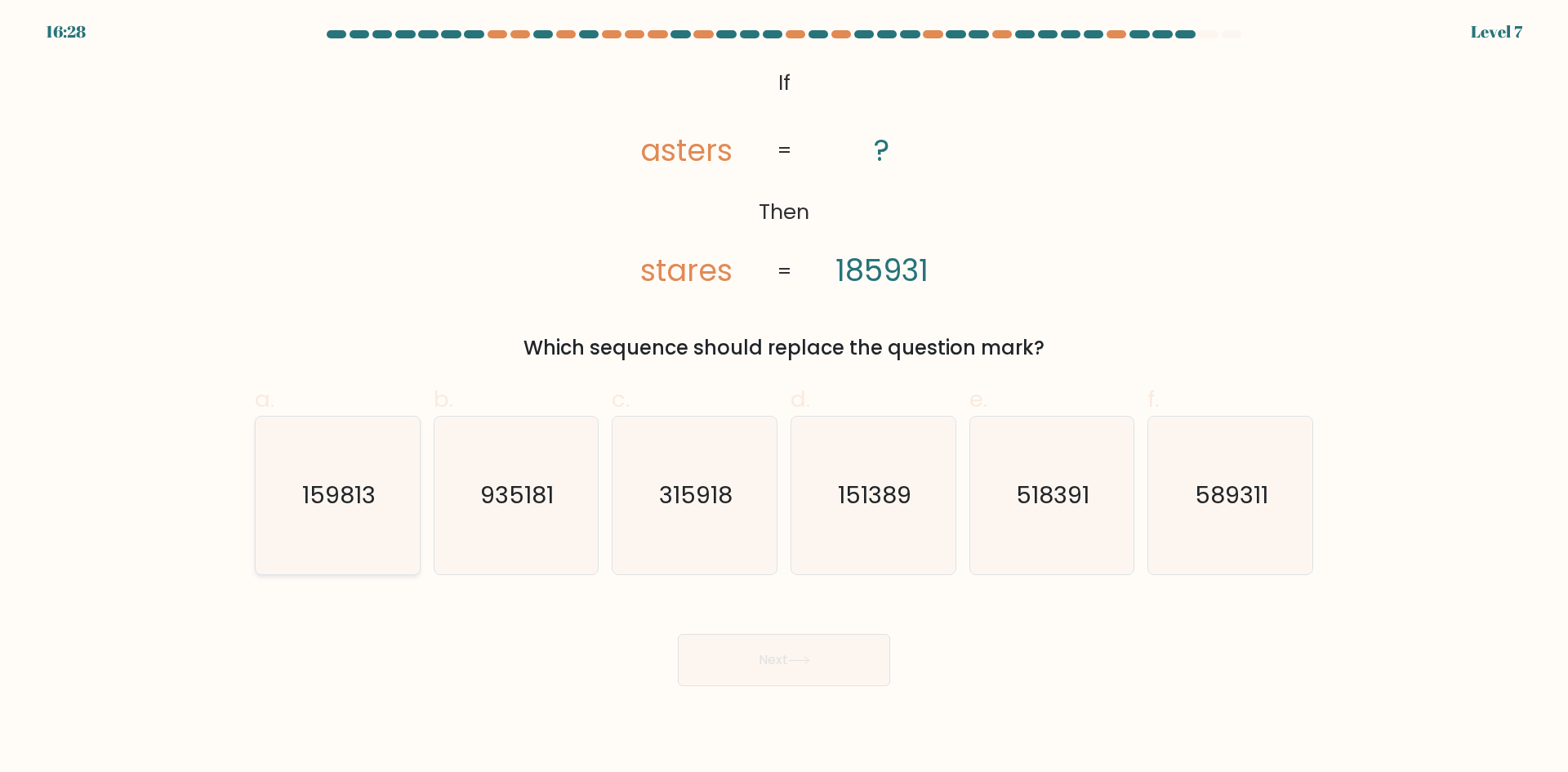
click at [321, 476] on icon "159813" at bounding box center [338, 495] width 158 height 158
click at [784, 397] on input "a. 159813" at bounding box center [784, 391] width 1 height 10
radio input "true"
click at [770, 665] on button "Next" at bounding box center [783, 660] width 212 height 52
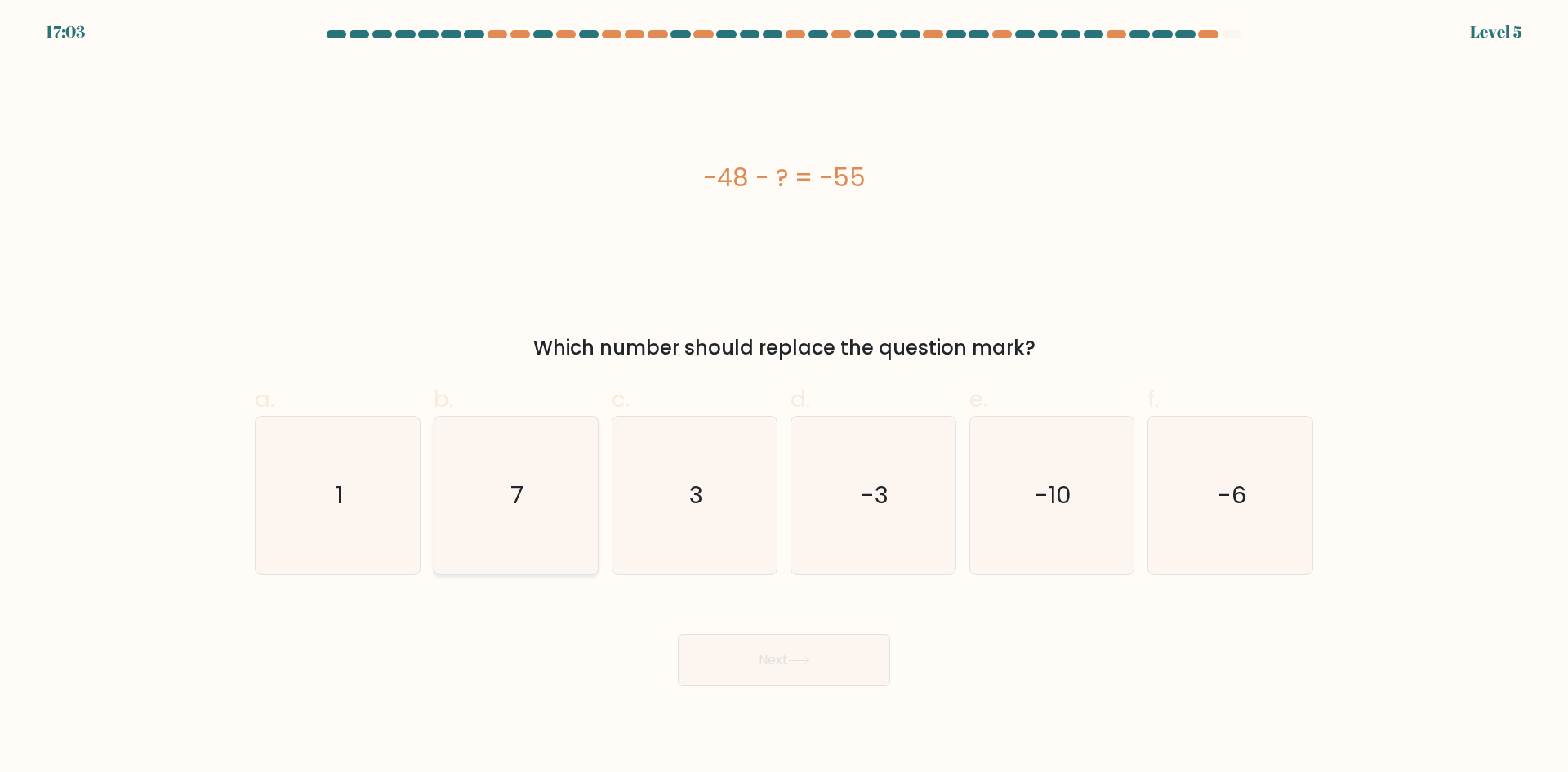
click at [479, 485] on icon "7" at bounding box center [515, 495] width 158 height 158
click at [784, 397] on input "b. 7" at bounding box center [784, 391] width 1 height 10
radio input "true"
click at [781, 668] on button "Next" at bounding box center [783, 660] width 212 height 52
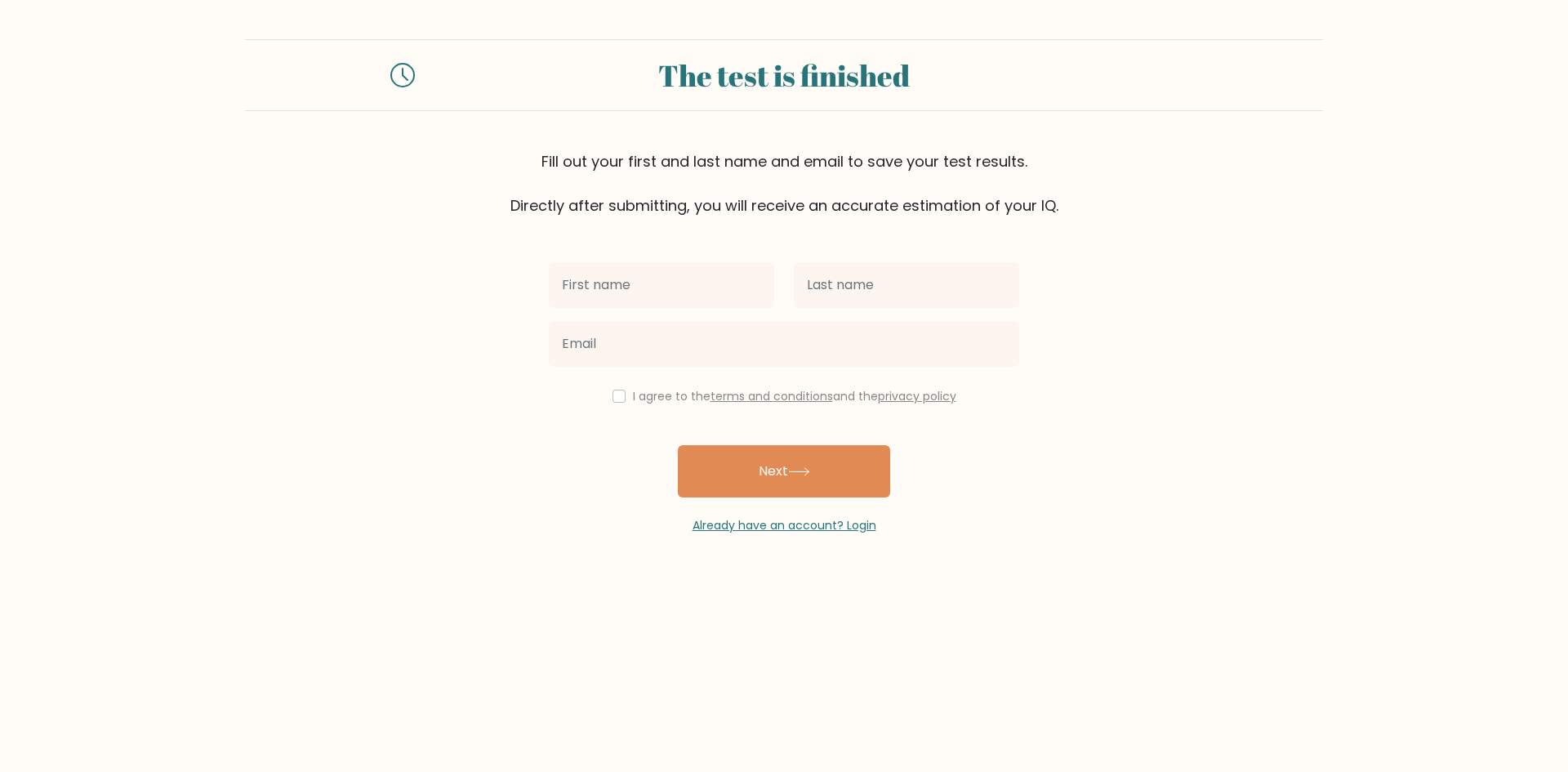
click at [631, 292] on input "text" at bounding box center [662, 285] width 225 height 45
type input "Reynold Bryan"
click at [886, 262] on input "text" at bounding box center [906, 285] width 225 height 45
type input "[PERSON_NAME]"
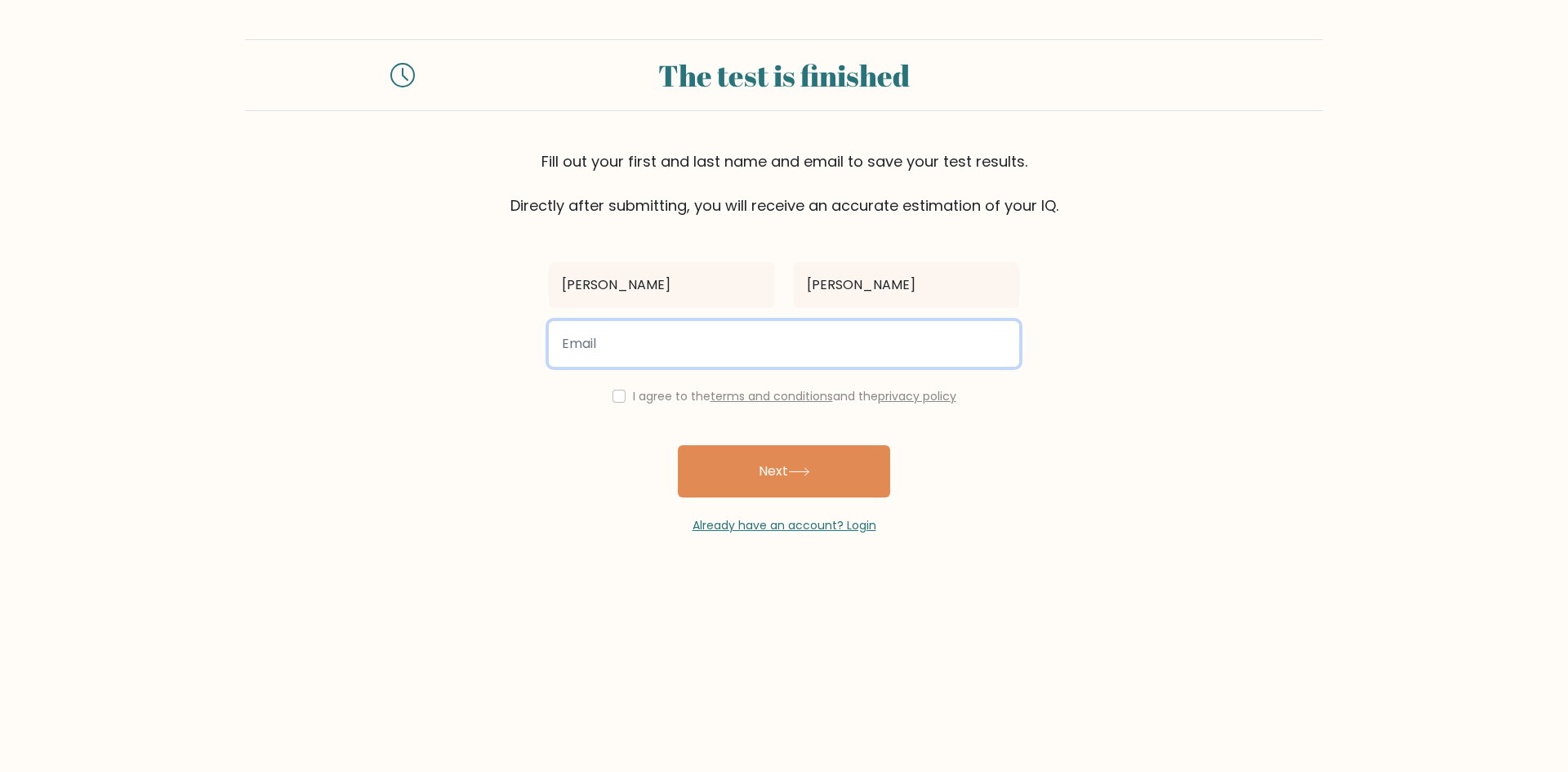
click at [652, 340] on input "email" at bounding box center [784, 344] width 471 height 45
type input "reynoldbryanjose@gmail.com"
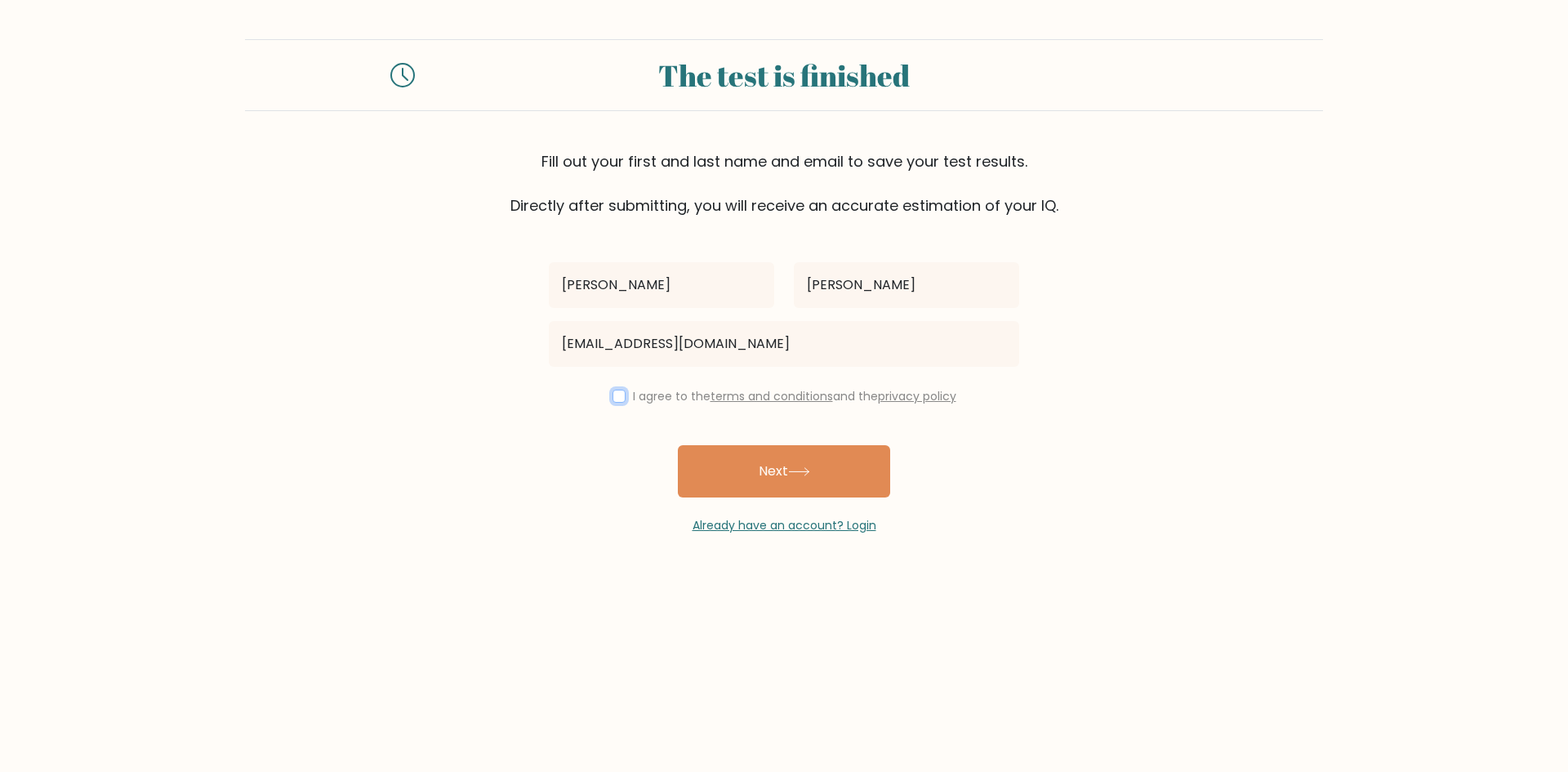
click at [613, 396] on input "checkbox" at bounding box center [619, 396] width 13 height 13
checkbox input "true"
click at [763, 481] on button "Next" at bounding box center [783, 472] width 212 height 52
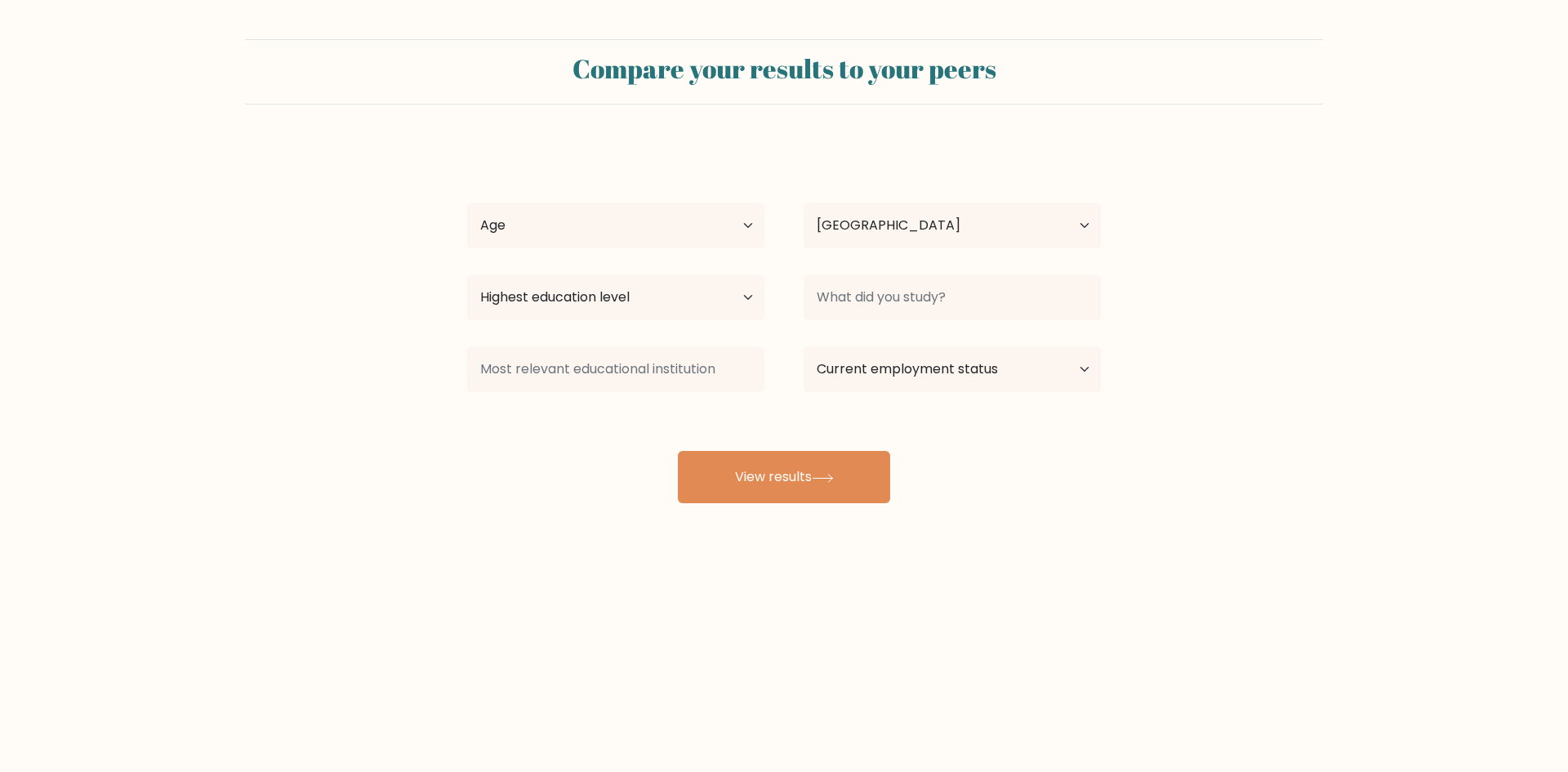
select select "PH"
click at [585, 214] on select "Age Under 18 years old 18-24 years old 25-34 years old 35-44 years old 45-54 ye…" at bounding box center [616, 225] width 298 height 45
select select "25_34"
click at [467, 203] on select "Age Under 18 years old 18-24 years old 25-34 years old 35-44 years old 45-54 ye…" at bounding box center [616, 225] width 298 height 45
click at [570, 293] on select "Highest education level No schooling Primary Lower Secondary Upper Secondary Oc…" at bounding box center [616, 297] width 298 height 45
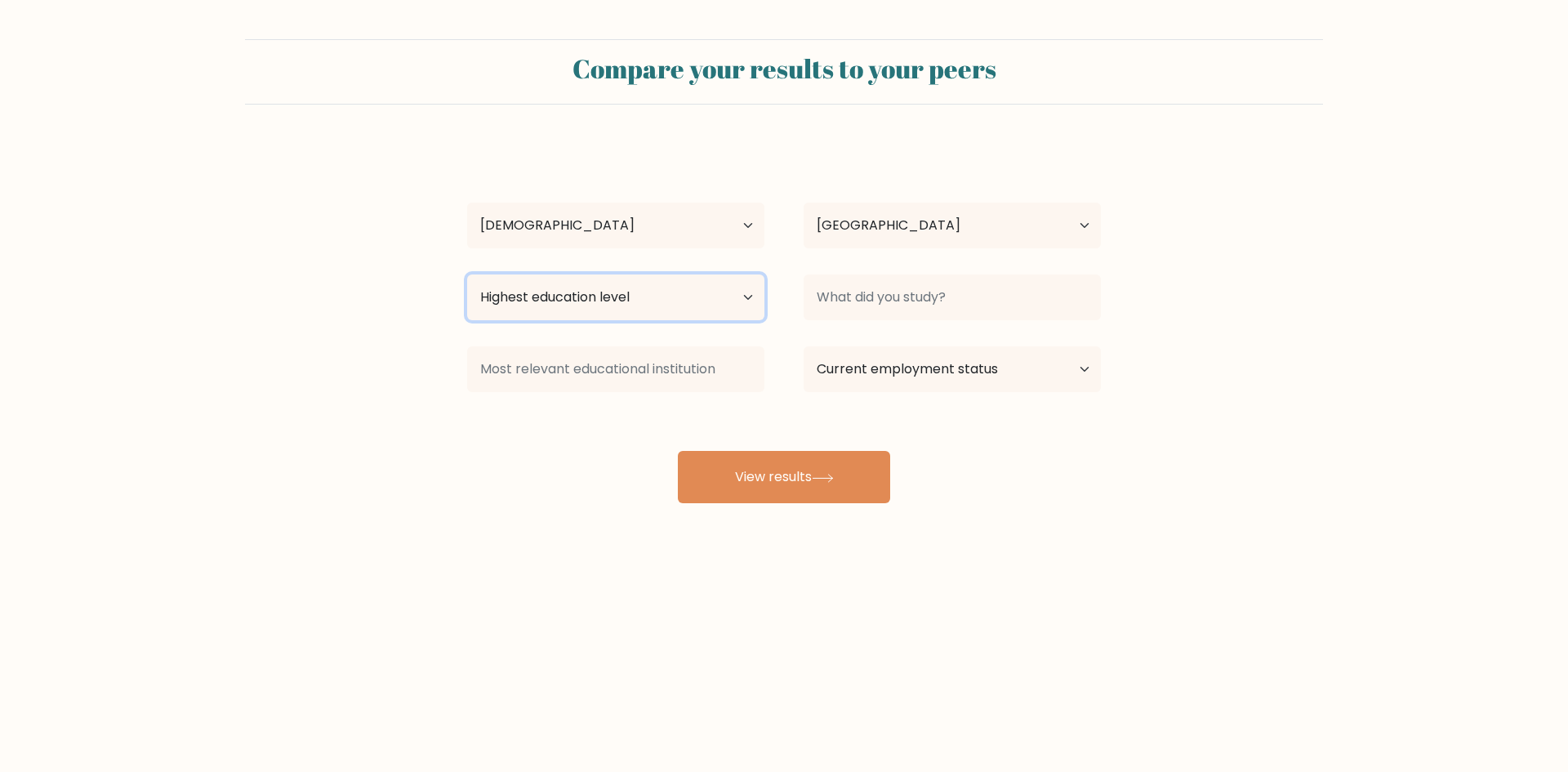
select select "bachelors_degree"
click at [467, 274] on select "Highest education level No schooling Primary Lower Secondary Upper Secondary Oc…" at bounding box center [616, 297] width 298 height 45
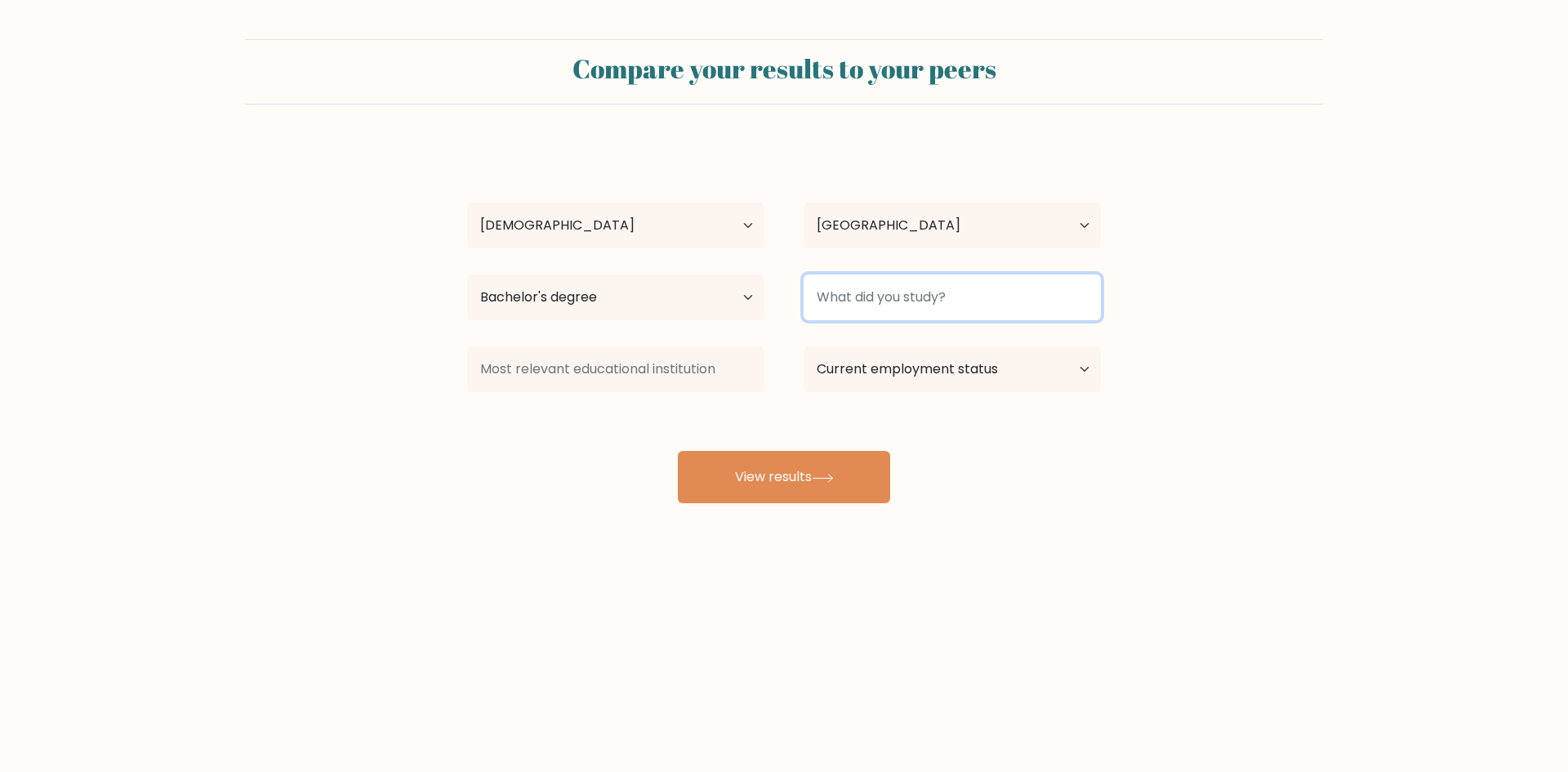
click at [898, 300] on input at bounding box center [952, 297] width 298 height 45
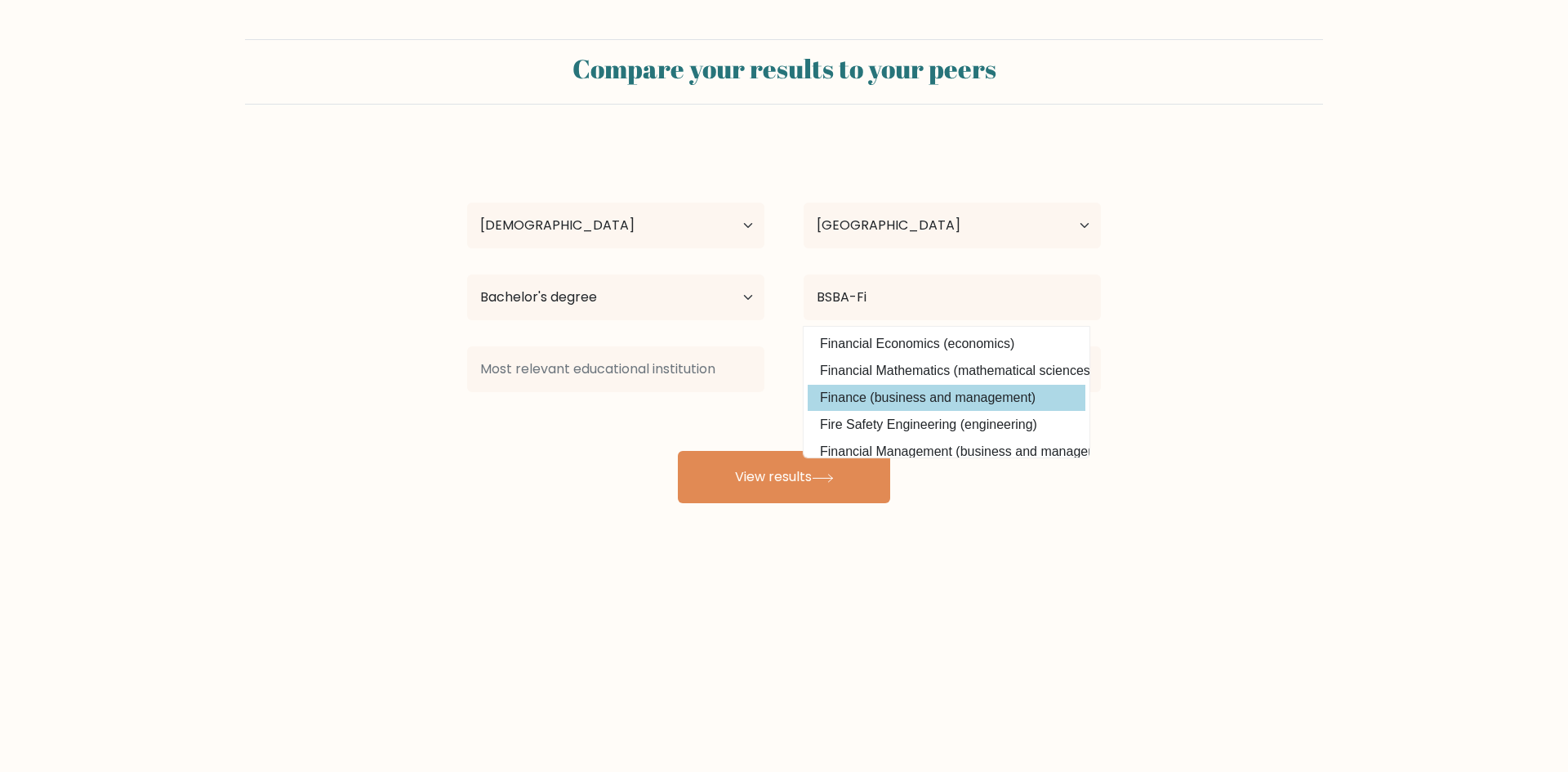
click at [900, 397] on option "Finance (business and management)" at bounding box center [946, 398] width 278 height 26
type input "Finance"
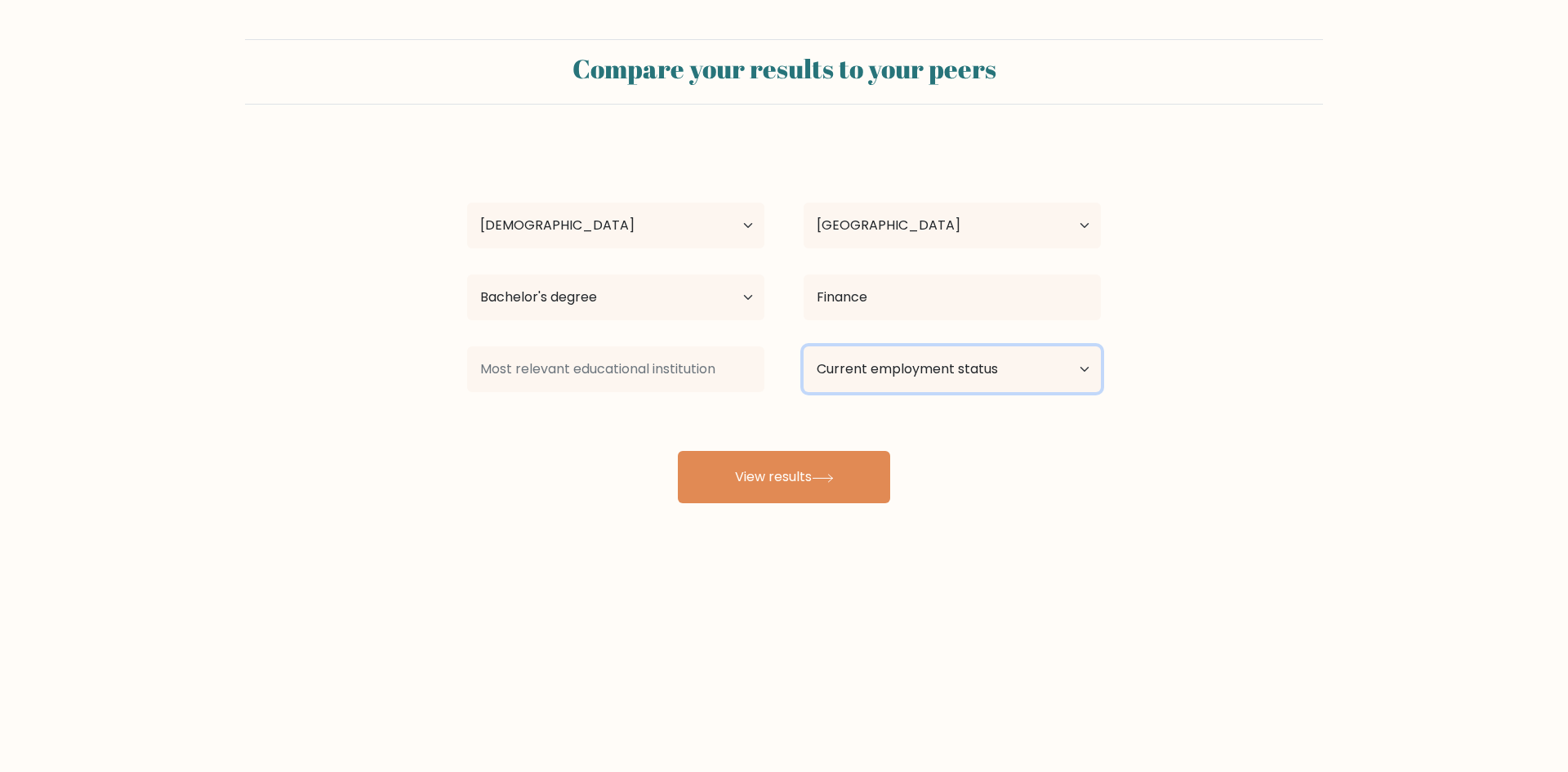
click at [915, 362] on select "Current employment status Employed Student Retired Other / prefer not to answer" at bounding box center [952, 369] width 298 height 45
click at [634, 335] on div "Reynold Bryan Jose Age Under 18 years old 18-24 years old 25-34 years old 35-44…" at bounding box center [784, 324] width 653 height 360
drag, startPoint x: 574, startPoint y: 398, endPoint x: 586, endPoint y: 360, distance: 39.8
click at [575, 395] on div at bounding box center [616, 369] width 336 height 59
click at [586, 360] on input at bounding box center [616, 369] width 298 height 45
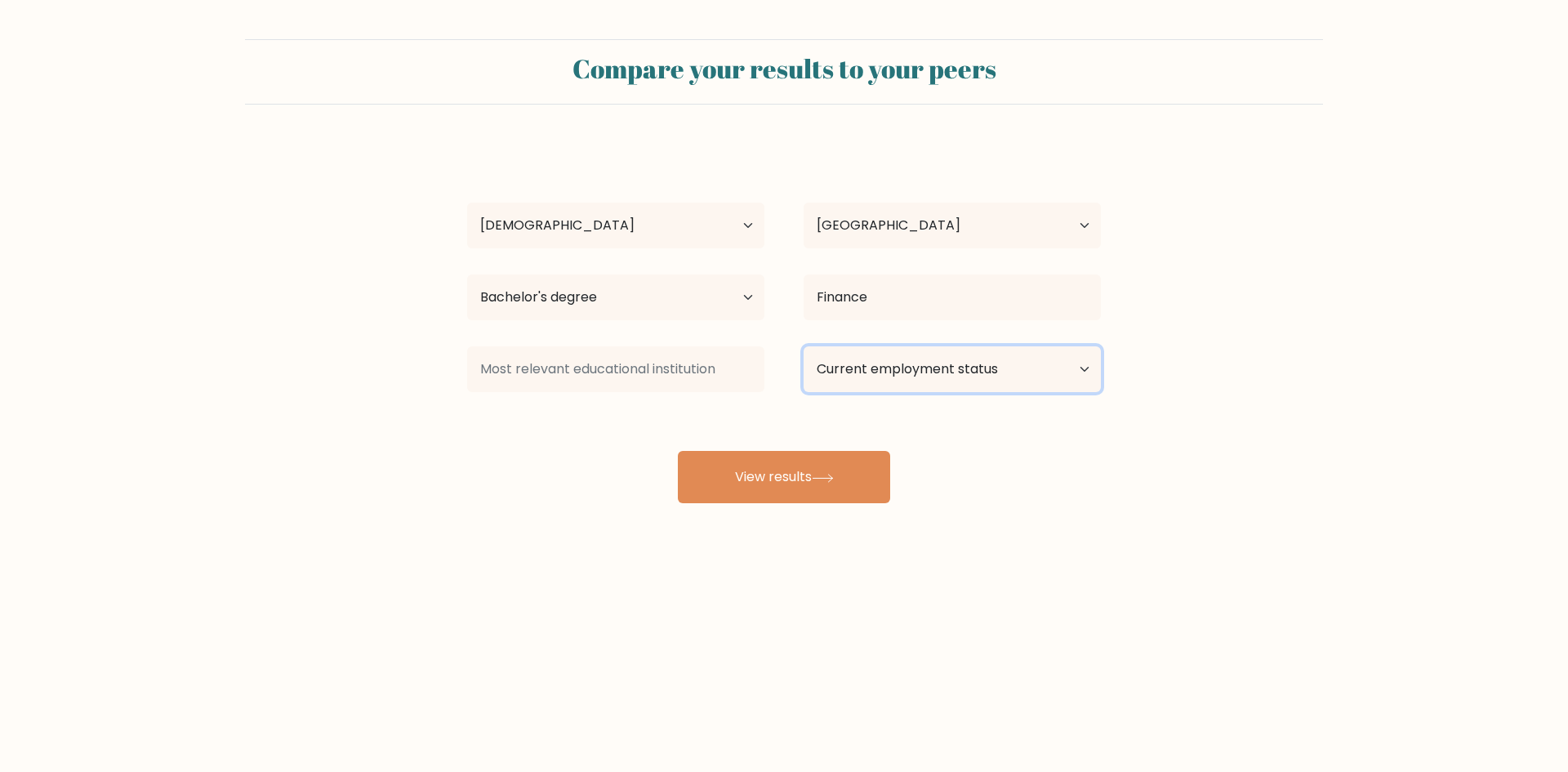
click at [956, 369] on select "Current employment status Employed Student Retired Other / prefer not to answer" at bounding box center [952, 369] width 298 height 45
click at [803, 347] on select "Current employment status Employed Student Retired Other / prefer not to answer" at bounding box center [952, 369] width 298 height 45
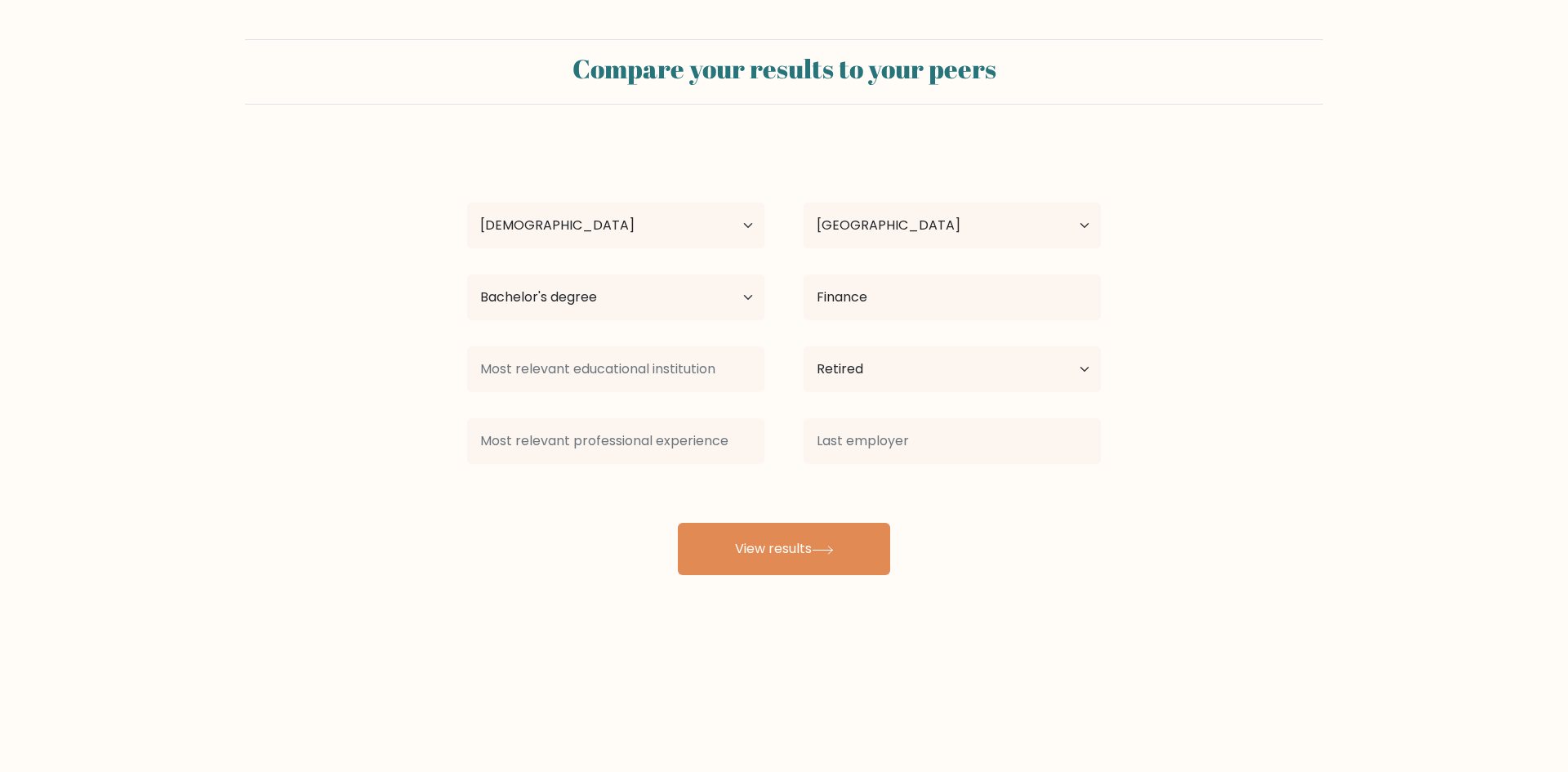
click at [494, 407] on div "Reynold Bryan Jose Age Under 18 years old 18-24 years old 25-34 years old 35-44…" at bounding box center [784, 360] width 653 height 431
click at [856, 376] on select "Current employment status Employed Student Retired Other / prefer not to answer" at bounding box center [952, 369] width 298 height 45
click at [1290, 429] on form "Compare your results to your peers Reynold Bryan Jose Age Under 18 years old 18…" at bounding box center [784, 307] width 1568 height 536
click at [925, 449] on input at bounding box center [952, 441] width 298 height 45
click at [576, 364] on input at bounding box center [616, 369] width 298 height 45
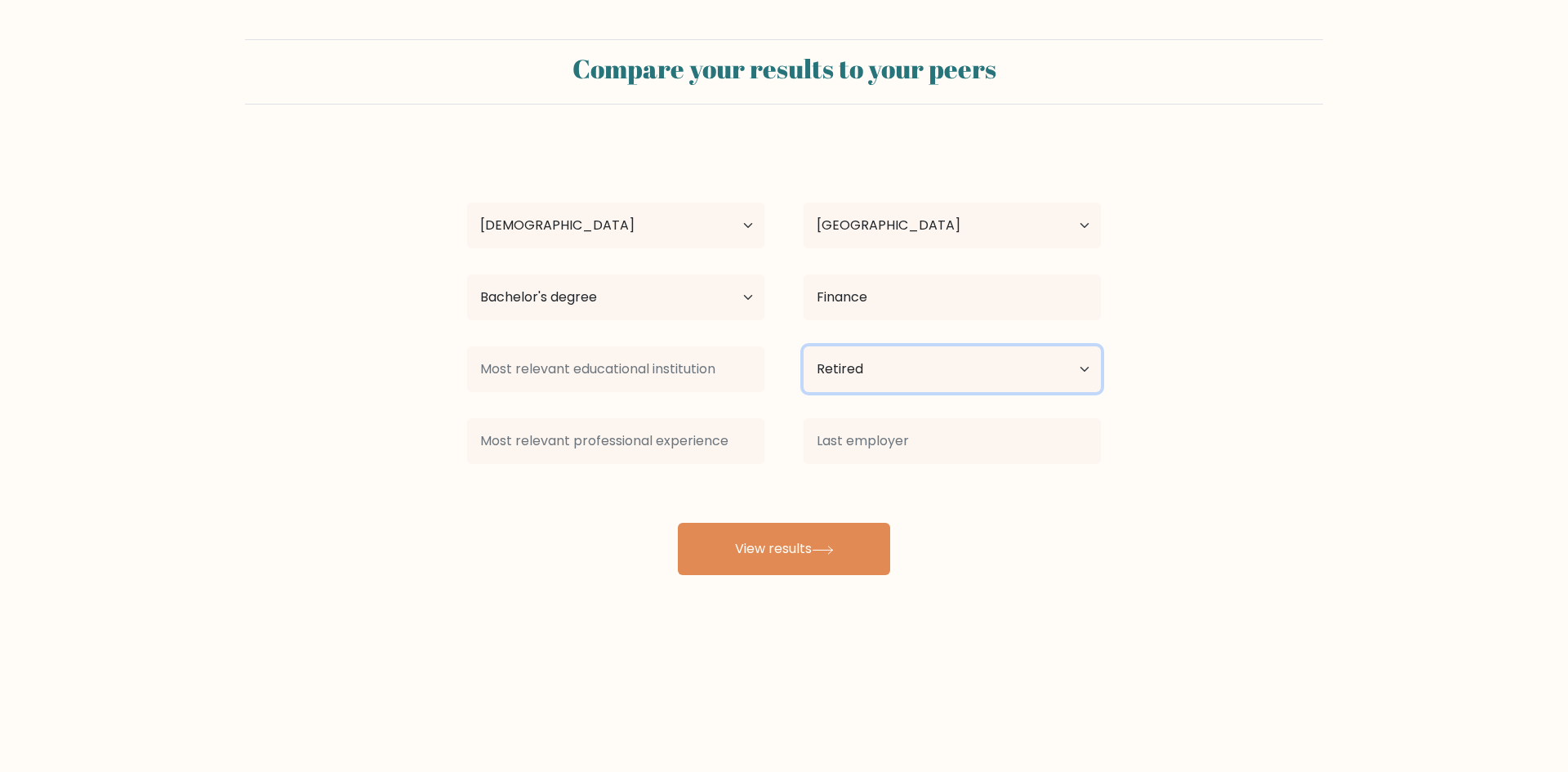
click at [878, 374] on select "Current employment status Employed Student Retired Other / prefer not to answer" at bounding box center [952, 369] width 298 height 45
select select "other"
click at [803, 347] on select "Current employment status Employed Student Retired Other / prefer not to answer" at bounding box center [952, 369] width 298 height 45
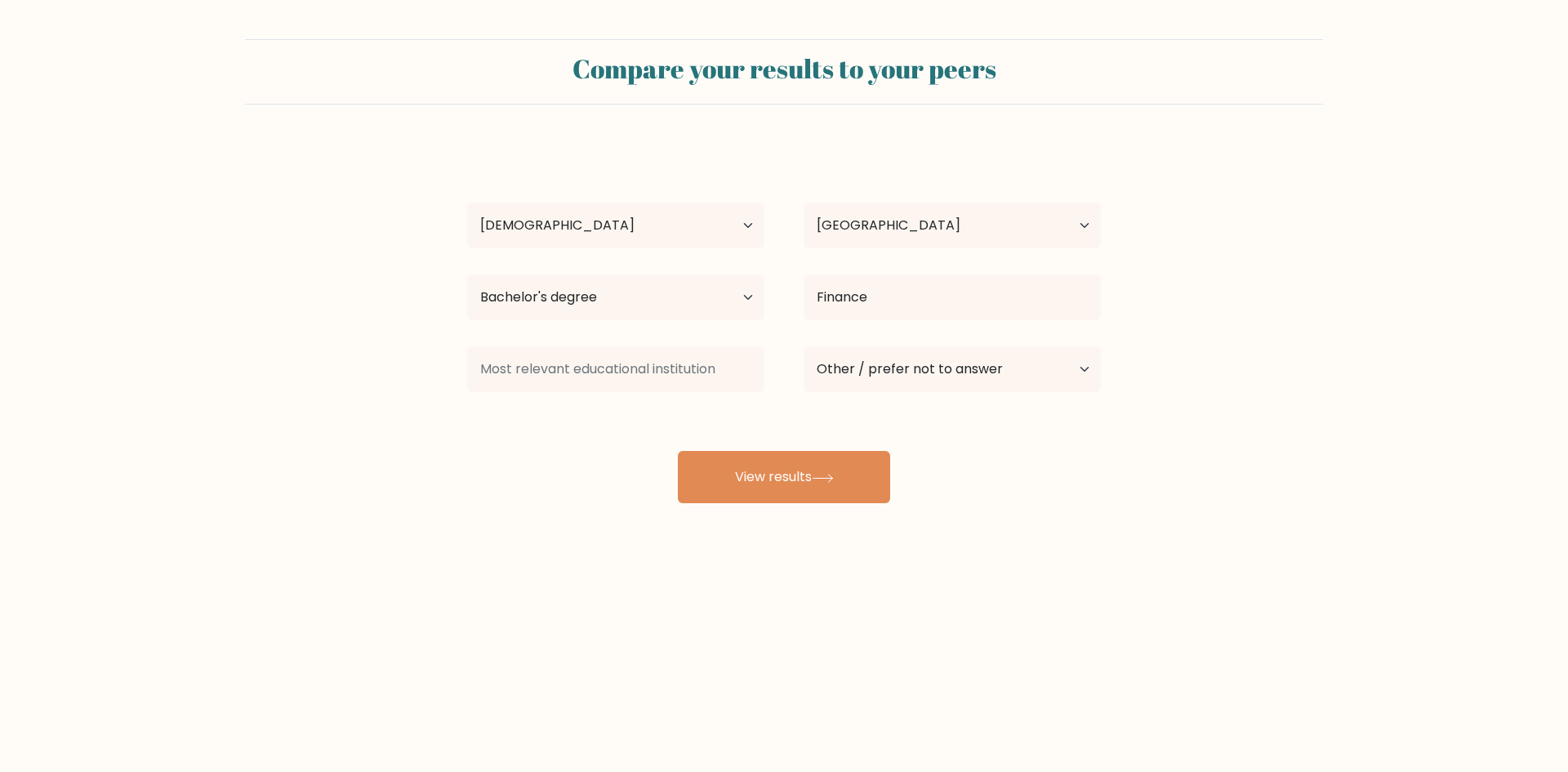
click at [1127, 536] on div "Compare your results to your peers Reynold Bryan Jose Age Under 18 years old 18…" at bounding box center [784, 309] width 1568 height 619
click at [574, 370] on input at bounding box center [616, 369] width 298 height 45
click at [642, 379] on input at bounding box center [616, 369] width 298 height 45
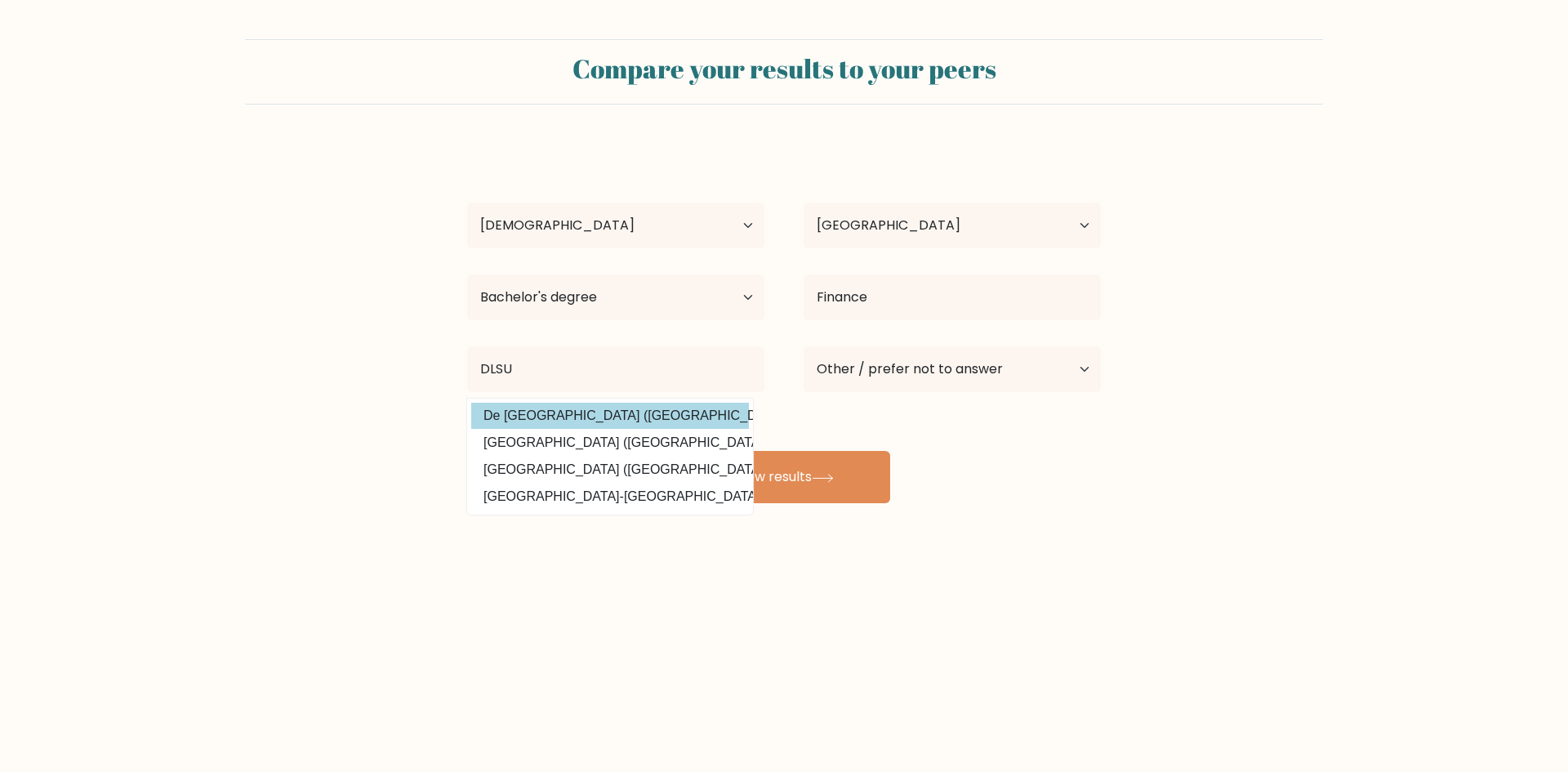
click at [638, 421] on option "De La Salle Lipa (Philippines)" at bounding box center [610, 416] width 278 height 26
type input "De La Salle Lipa"
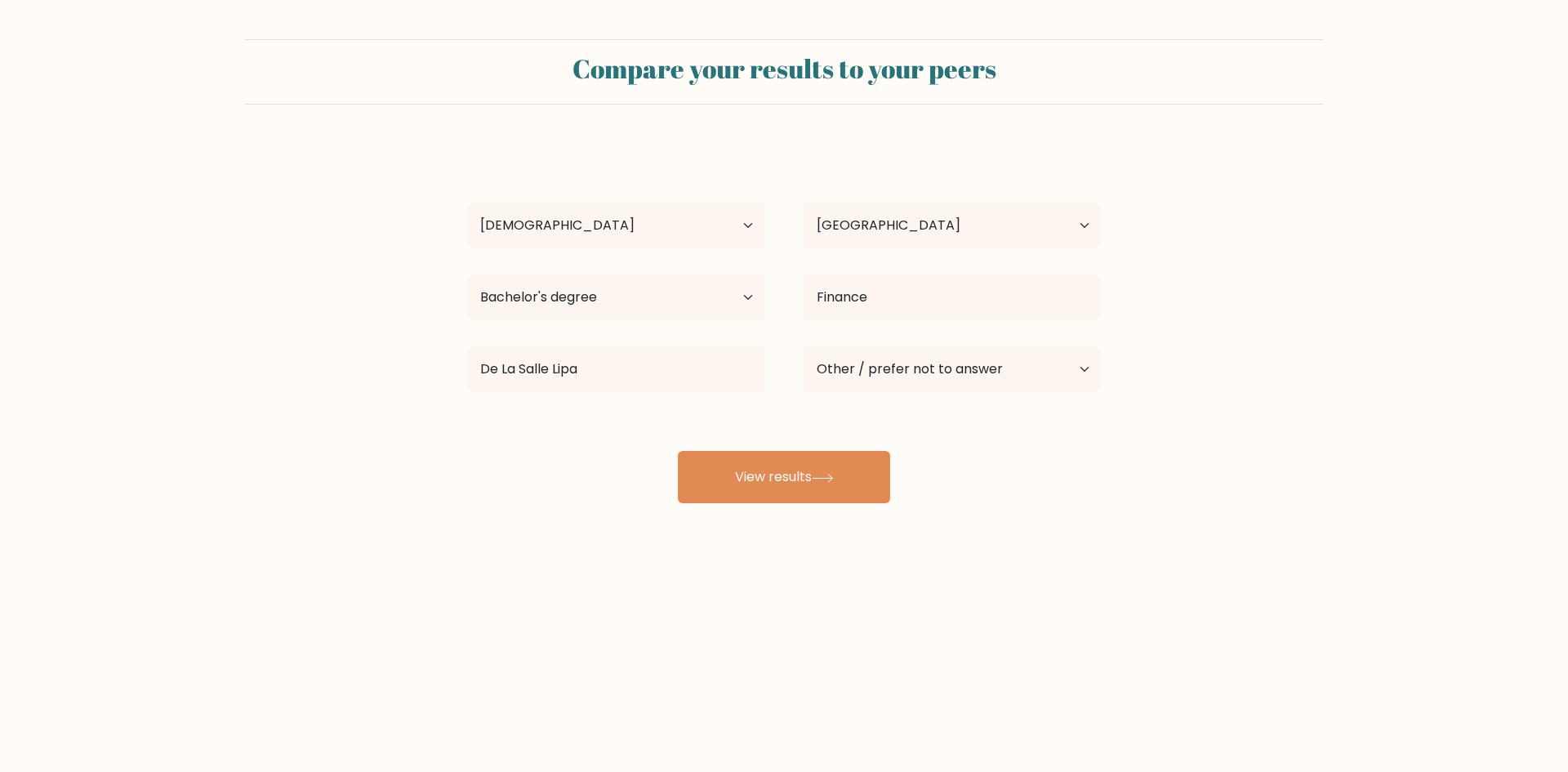
click at [1016, 651] on body "Compare your results to your peers Reynold Bryan Jose Age Under 18 years old 18…" at bounding box center [784, 386] width 1568 height 772
click at [613, 362] on input "De La Salle Lipa" at bounding box center [616, 369] width 298 height 45
click at [613, 363] on input "De La Salle Lipa" at bounding box center [616, 369] width 298 height 45
click at [554, 362] on input "De La Salle Lipa" at bounding box center [616, 369] width 298 height 45
drag, startPoint x: 787, startPoint y: 482, endPoint x: 722, endPoint y: 461, distance: 68.3
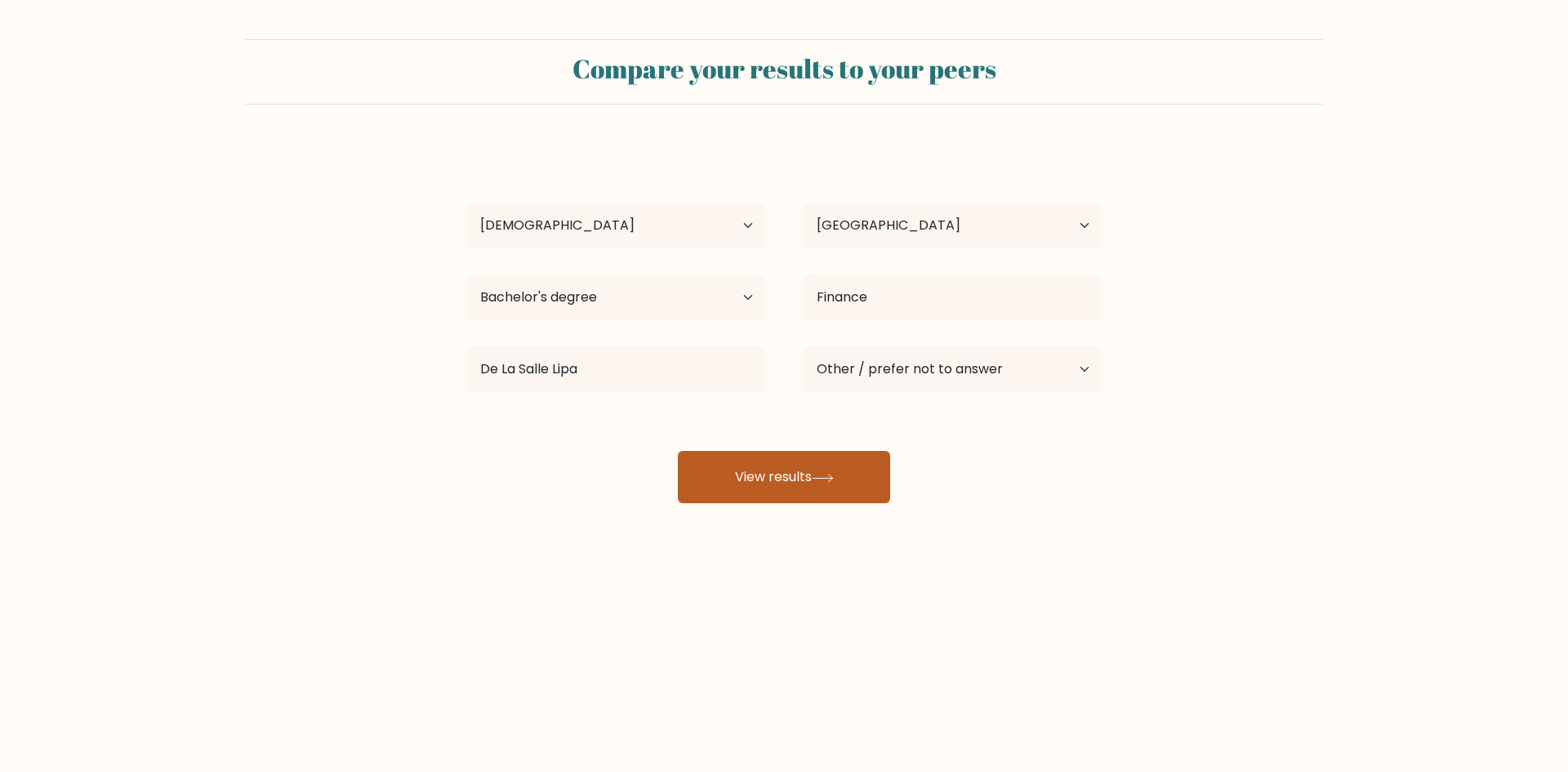
click at [787, 483] on button "View results" at bounding box center [783, 477] width 212 height 52
